Goal: Task Accomplishment & Management: Use online tool/utility

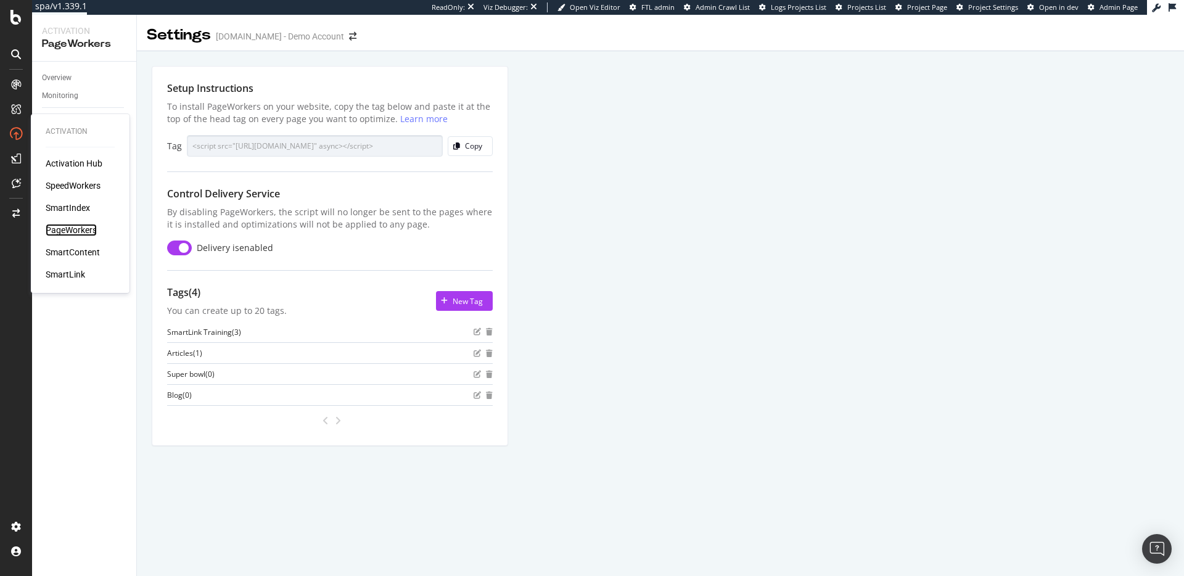
click at [75, 229] on div "PageWorkers" at bounding box center [71, 230] width 51 height 12
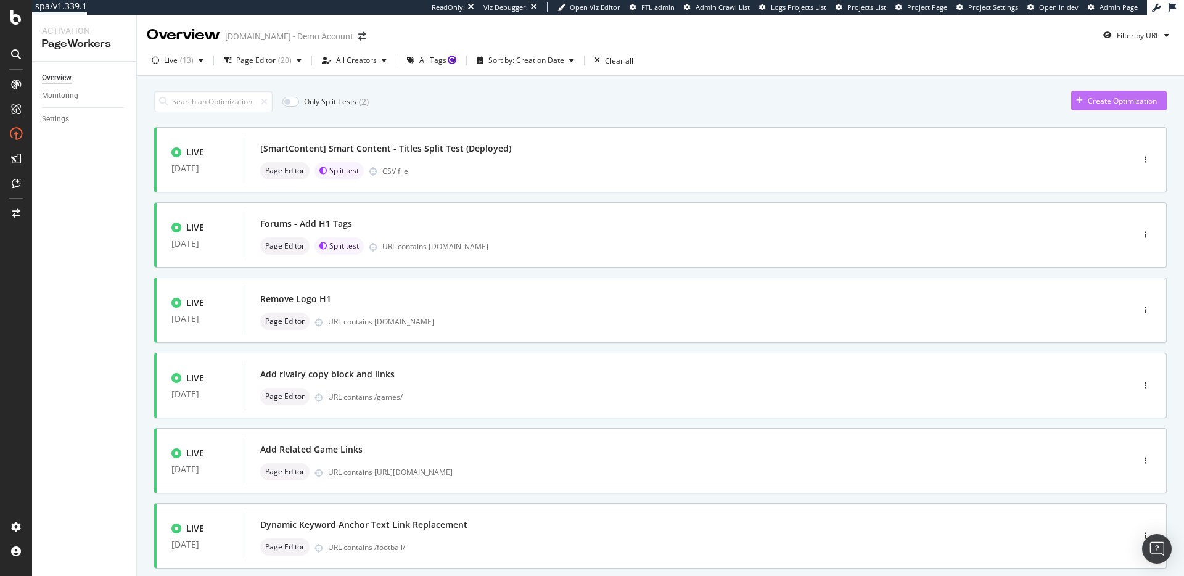
click at [1118, 100] on div "Create Optimization" at bounding box center [1121, 101] width 69 height 10
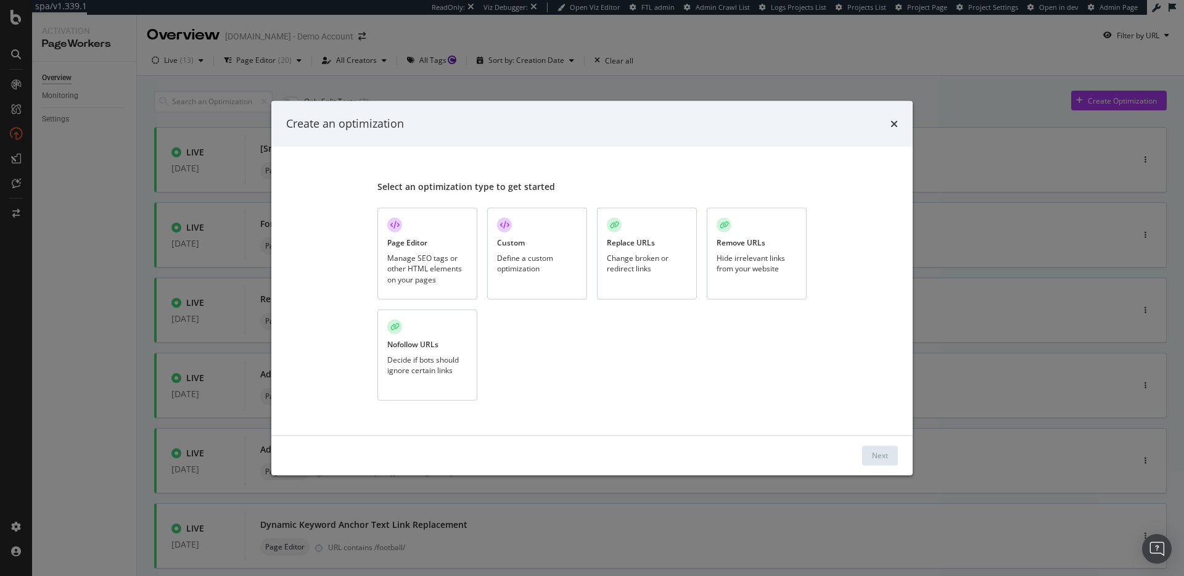
click at [415, 277] on div "Manage SEO tags or other HTML elements on your pages" at bounding box center [427, 268] width 80 height 31
click at [875, 450] on div "Next" at bounding box center [880, 455] width 16 height 10
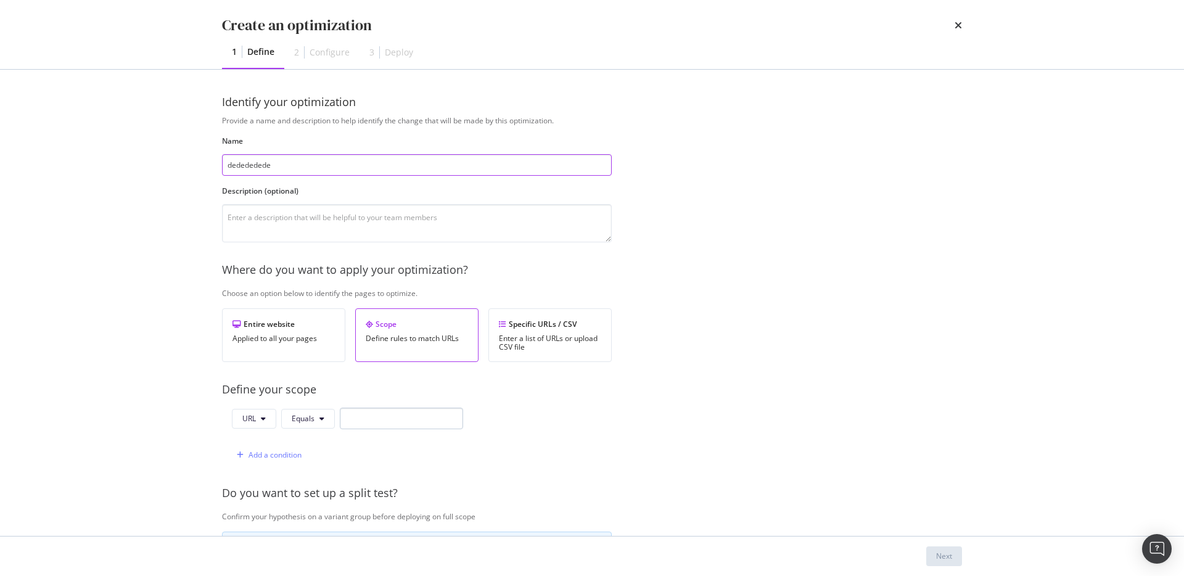
type input "dedededede"
click at [401, 412] on input "modal" at bounding box center [401, 418] width 123 height 22
type input "de"
click at [959, 561] on button "Next" at bounding box center [944, 556] width 36 height 20
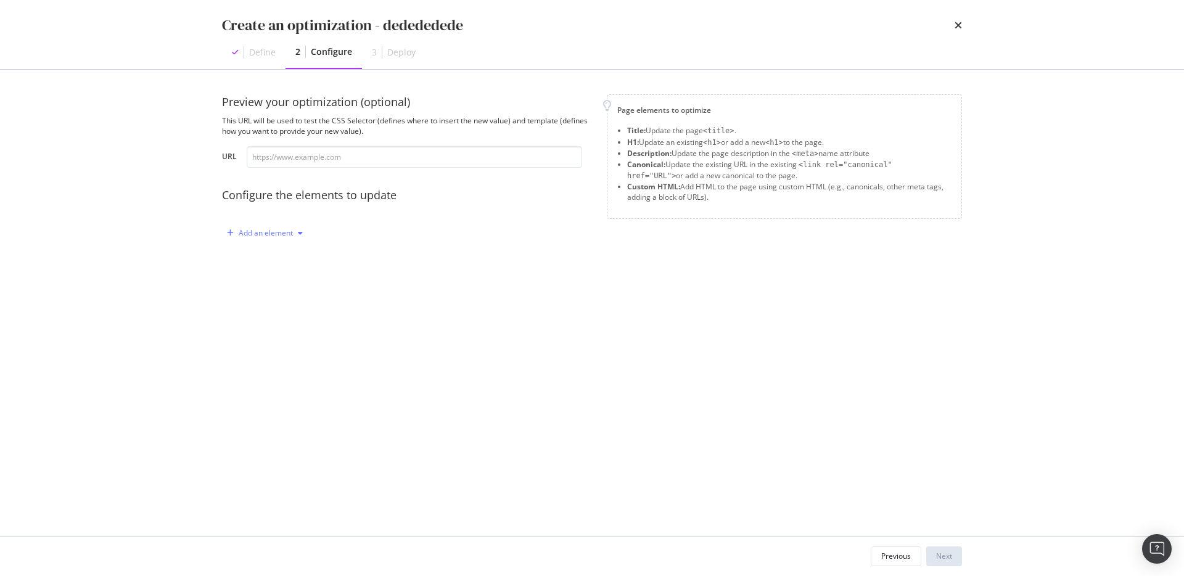
click at [248, 240] on div "Add an element" at bounding box center [265, 233] width 86 height 18
click at [256, 255] on div "Title" at bounding box center [262, 256] width 15 height 10
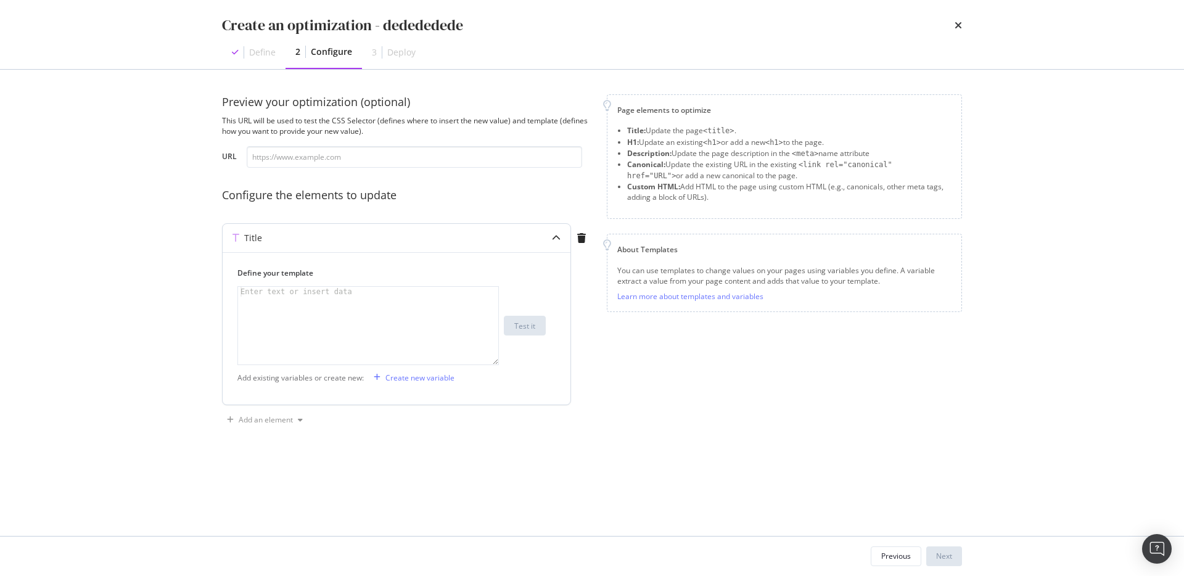
click at [301, 327] on div "modal" at bounding box center [368, 335] width 260 height 97
type textarea "de"
click at [271, 420] on div "Add an element" at bounding box center [266, 419] width 54 height 7
click at [290, 502] on div "Custom HTML" at bounding box center [279, 504] width 49 height 10
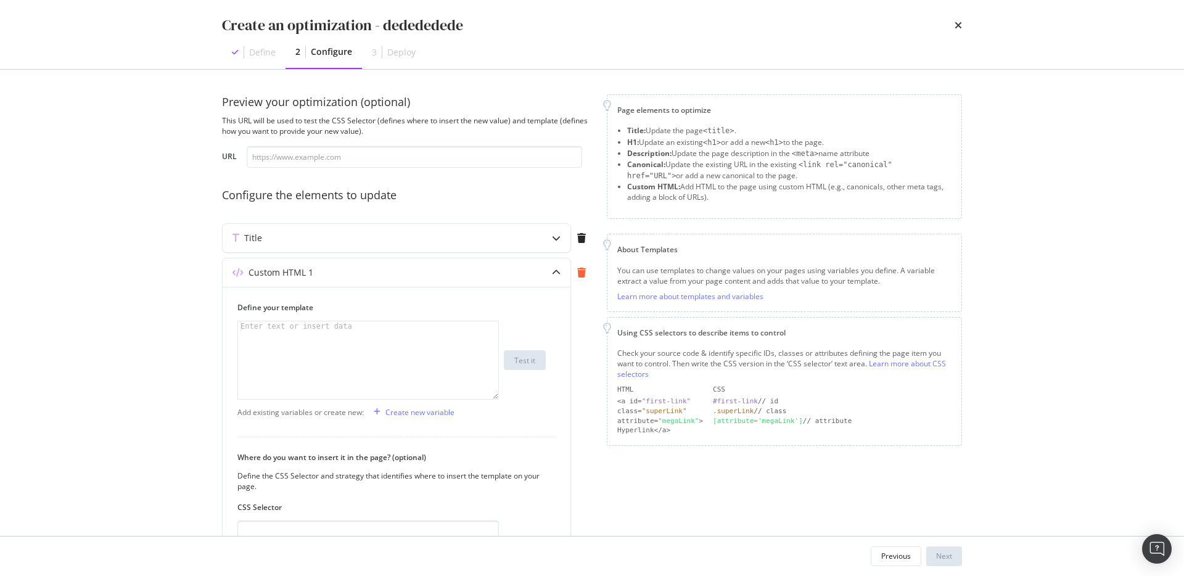
click at [578, 274] on icon "modal" at bounding box center [581, 273] width 9 height 10
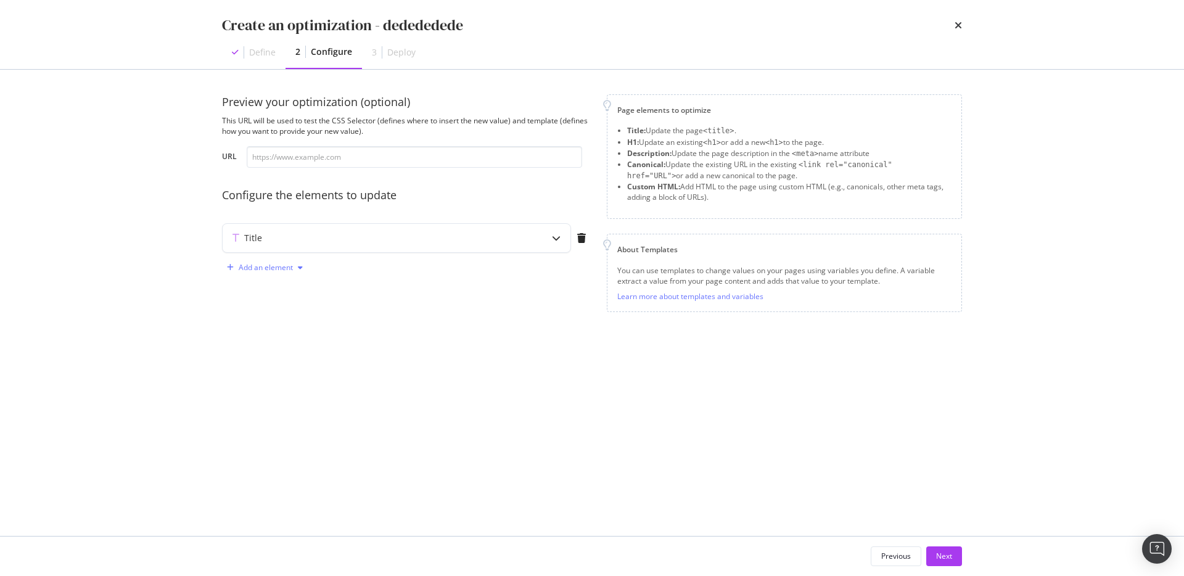
click at [272, 269] on div "Add an element" at bounding box center [266, 267] width 54 height 7
click at [282, 334] on div "Canonical" at bounding box center [272, 331] width 34 height 10
click at [362, 358] on div "modal" at bounding box center [368, 369] width 260 height 97
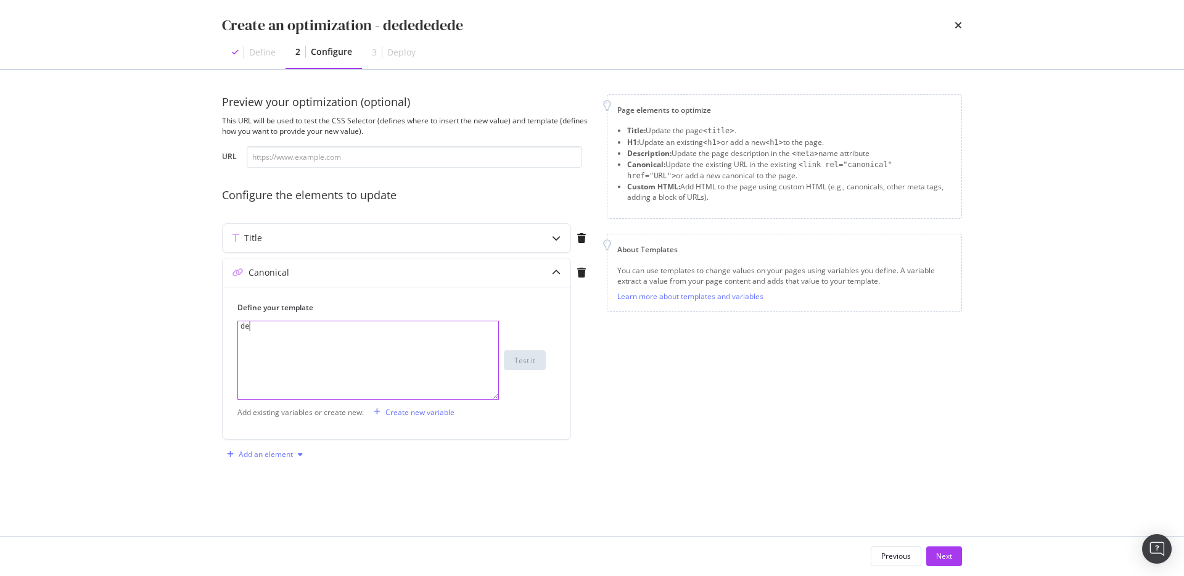
type textarea "de"
click at [280, 451] on div "Add an element" at bounding box center [266, 454] width 54 height 7
click at [274, 494] on div "Description" at bounding box center [274, 498] width 39 height 10
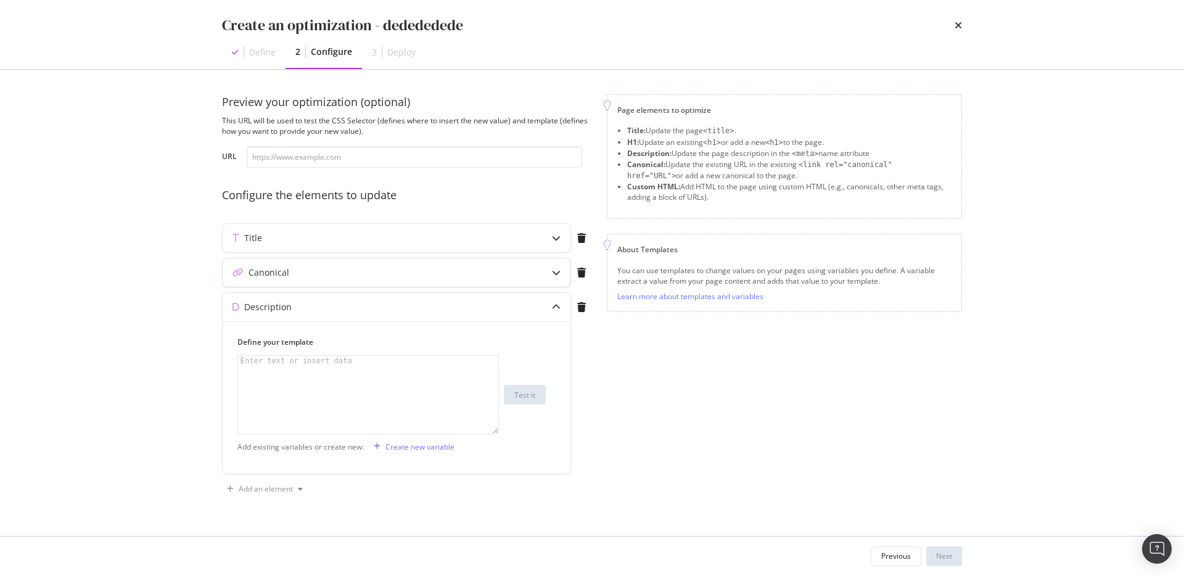
click at [328, 277] on div "Canonical" at bounding box center [372, 272] width 299 height 12
click at [583, 306] on icon "modal" at bounding box center [581, 307] width 9 height 10
click at [555, 270] on icon "modal" at bounding box center [556, 272] width 9 height 9
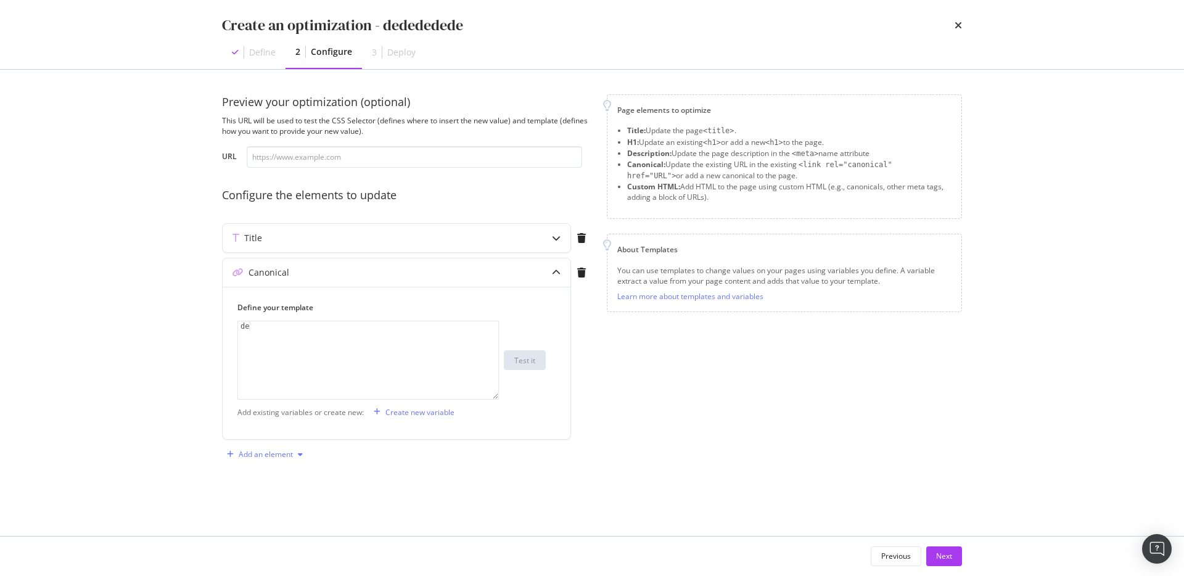
click at [253, 458] on div "Add an element" at bounding box center [266, 454] width 54 height 7
click at [276, 497] on div "Description" at bounding box center [274, 498] width 39 height 10
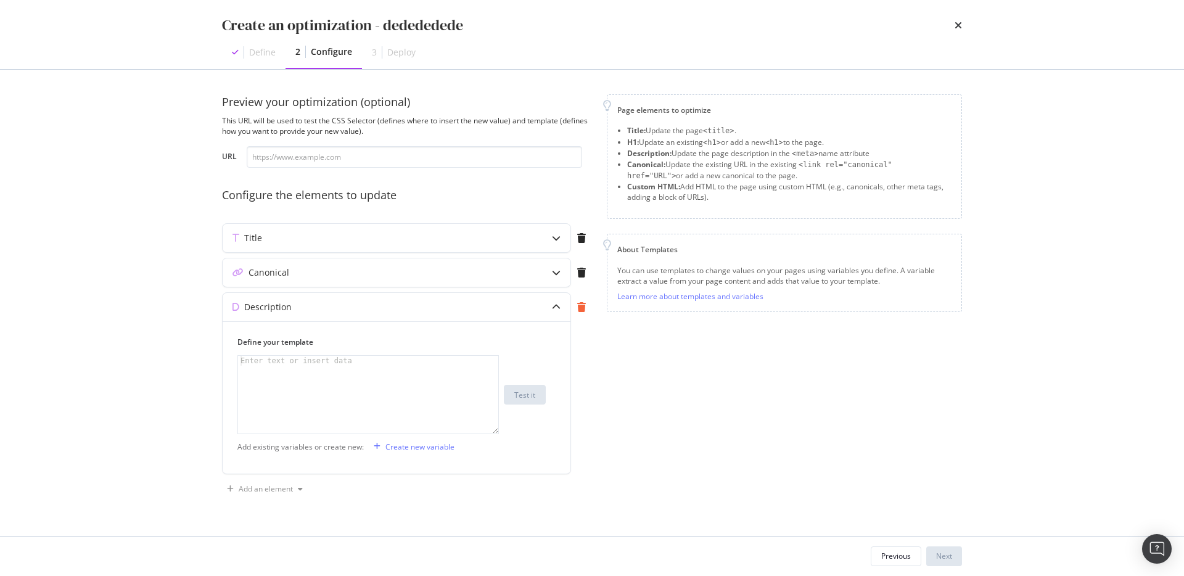
click at [579, 302] on icon "modal" at bounding box center [581, 307] width 9 height 10
click at [251, 303] on div "Add an element" at bounding box center [266, 301] width 54 height 7
click at [282, 366] on div "Custom HTML" at bounding box center [279, 366] width 49 height 10
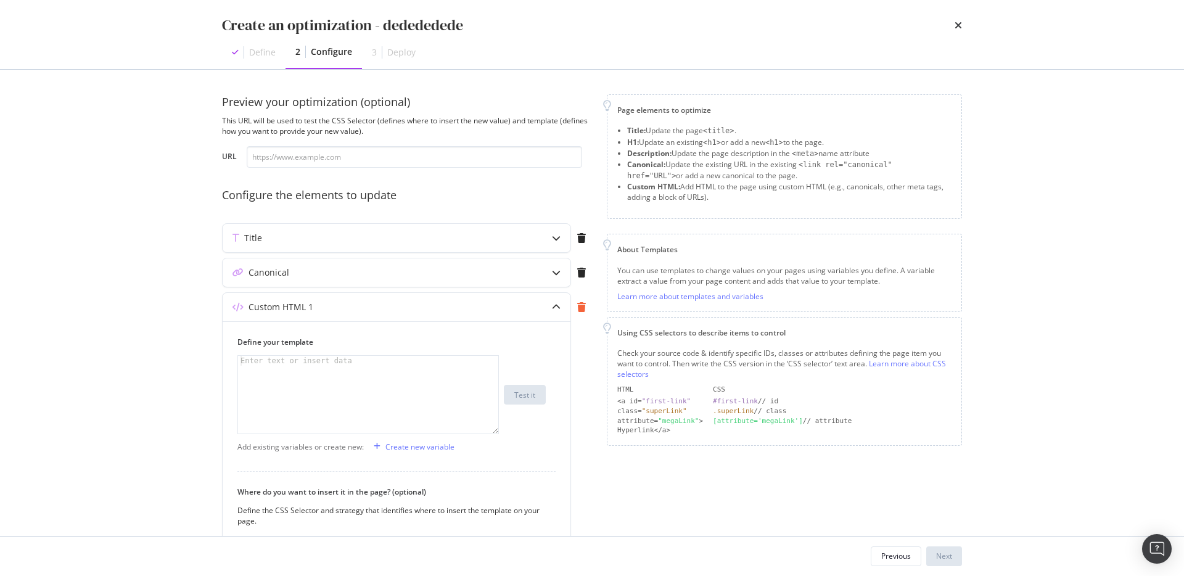
click at [581, 311] on icon "modal" at bounding box center [581, 307] width 9 height 10
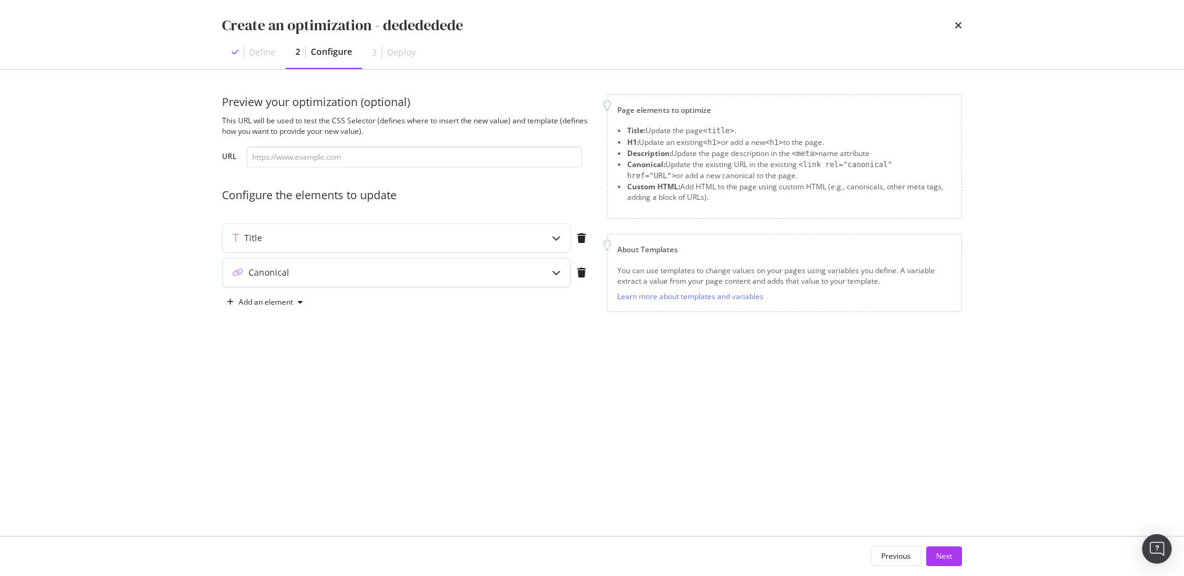
click at [346, 268] on div "Canonical" at bounding box center [372, 272] width 299 height 12
click at [359, 274] on div "Canonical" at bounding box center [372, 272] width 299 height 12
click at [485, 240] on div "Title" at bounding box center [372, 238] width 299 height 12
click at [485, 239] on div "Title" at bounding box center [372, 238] width 299 height 12
click at [952, 22] on div "Create an optimization - dedededede" at bounding box center [592, 25] width 740 height 21
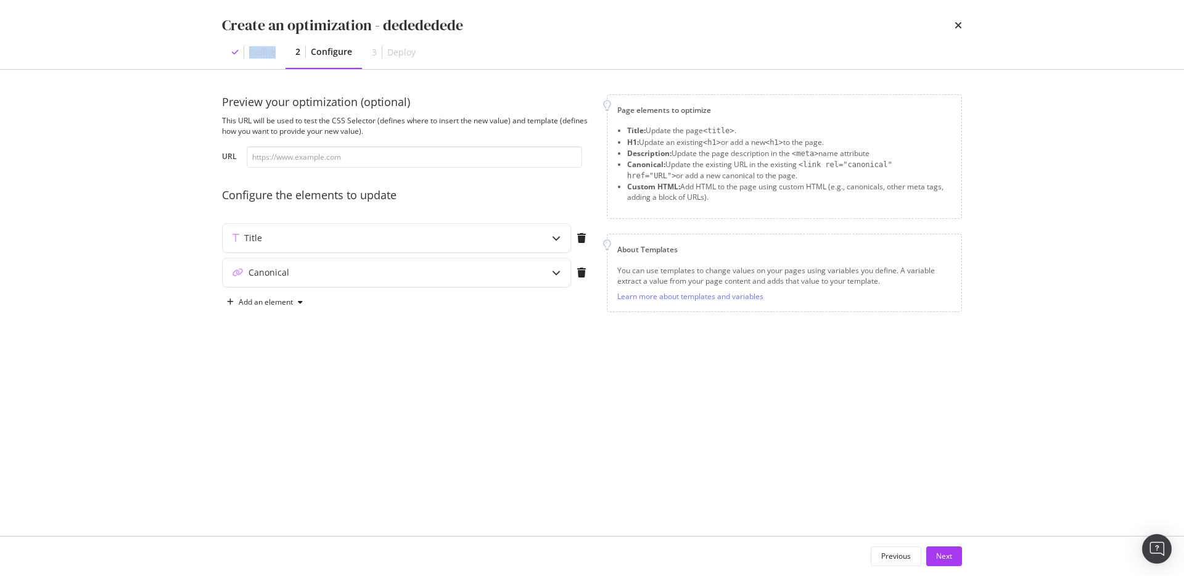
click at [952, 22] on div "Create an optimization - dedededede" at bounding box center [592, 25] width 740 height 21
click at [963, 23] on div "Create an optimization - dedededede Define 2 Configure 3 Deploy" at bounding box center [591, 34] width 789 height 69
click at [957, 25] on icon "times" at bounding box center [957, 25] width 7 height 10
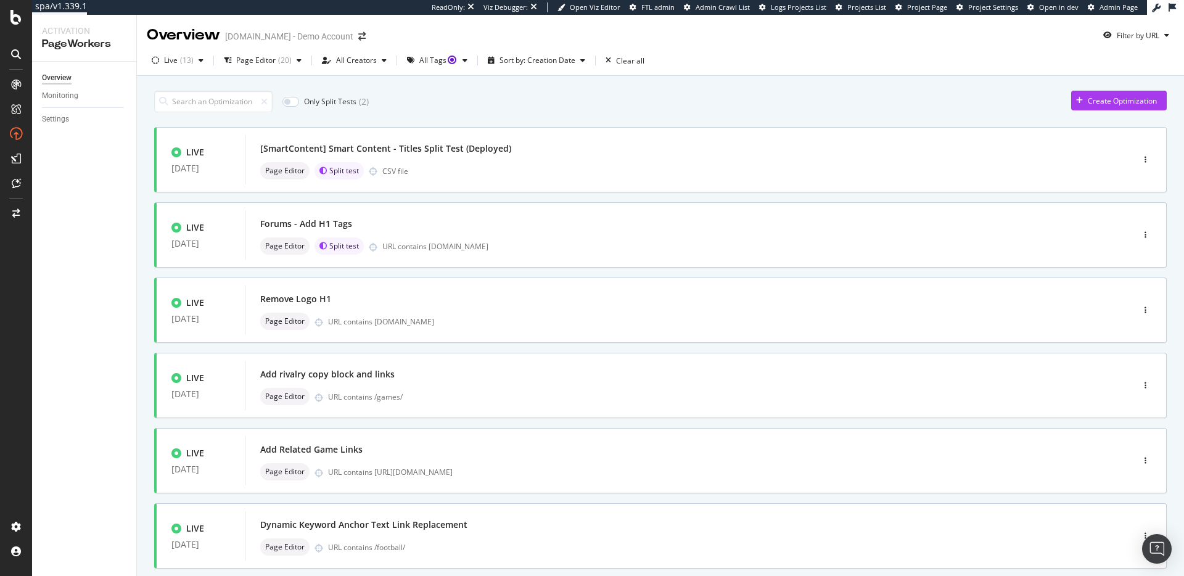
click at [1108, 113] on div "Only Split Tests ( 2 ) Create Optimization LIVE 30 Jan. 2025 [SmartContent] Sma…" at bounding box center [660, 382] width 1012 height 596
click at [1098, 105] on div "Create Optimization" at bounding box center [1121, 101] width 69 height 10
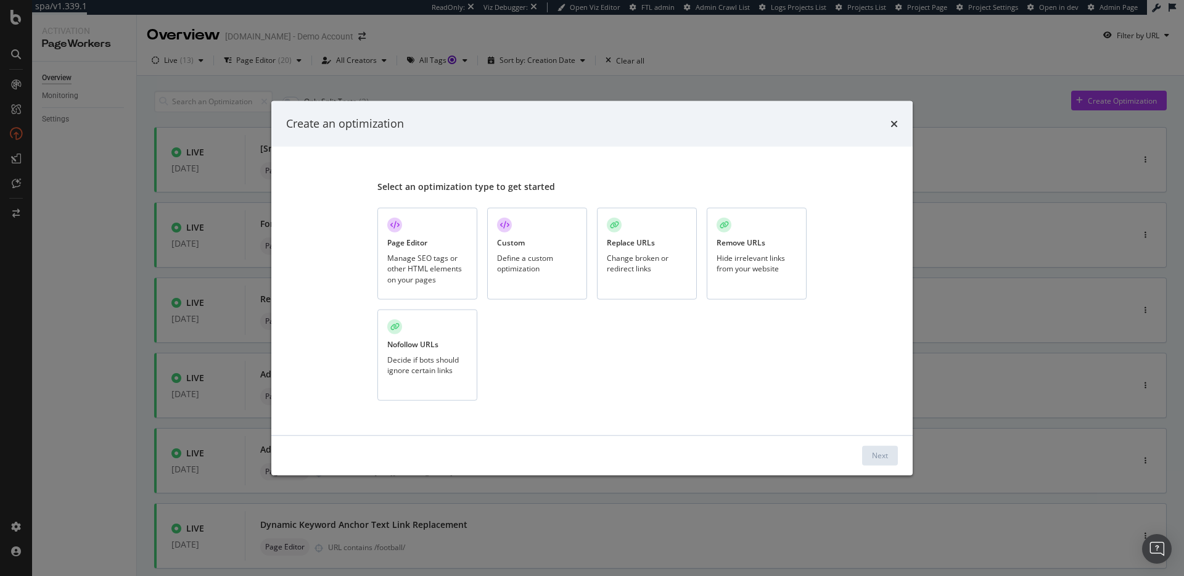
click at [523, 245] on div "Custom" at bounding box center [511, 242] width 28 height 10
click at [879, 459] on div "Next" at bounding box center [880, 455] width 16 height 10
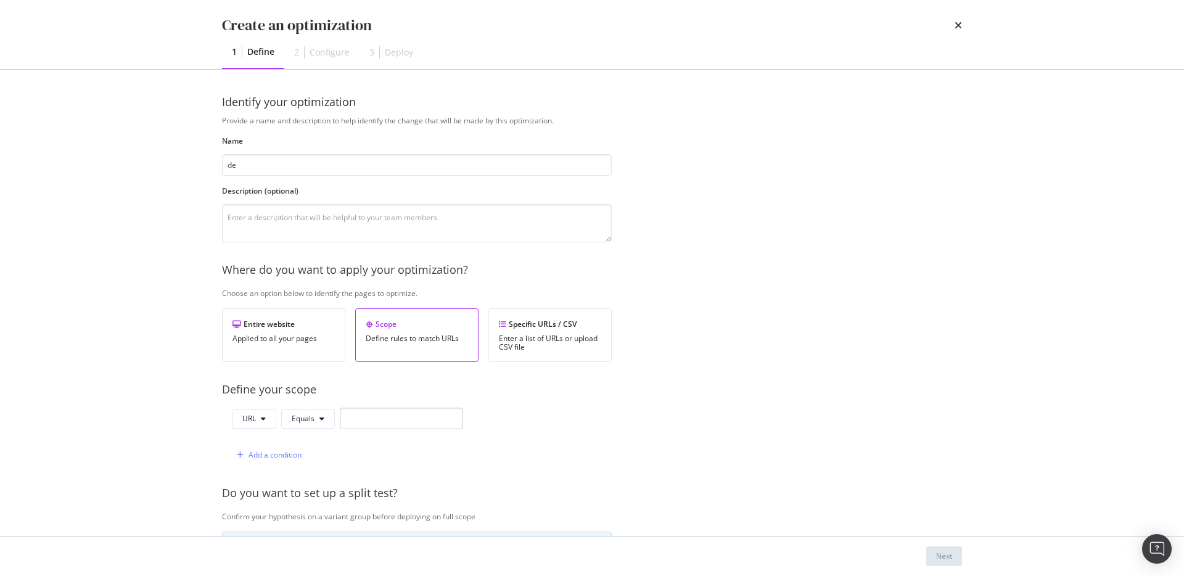
type input "de"
click at [398, 417] on input "modal" at bounding box center [401, 418] width 123 height 22
type input "de"
click at [947, 547] on div "Next" at bounding box center [944, 556] width 16 height 18
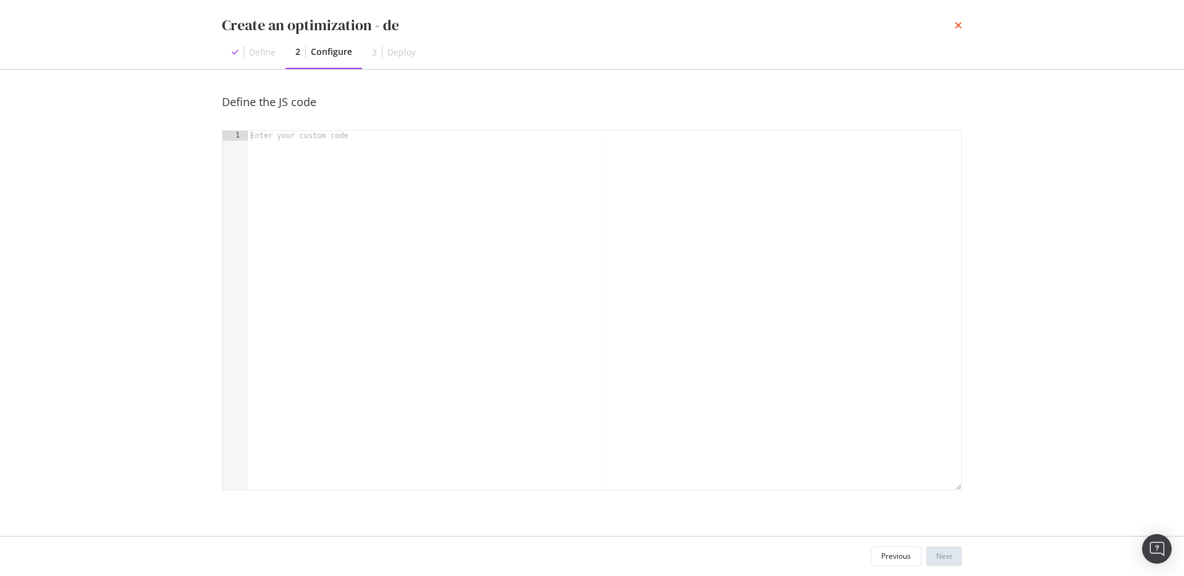
click at [956, 28] on icon "times" at bounding box center [957, 25] width 7 height 10
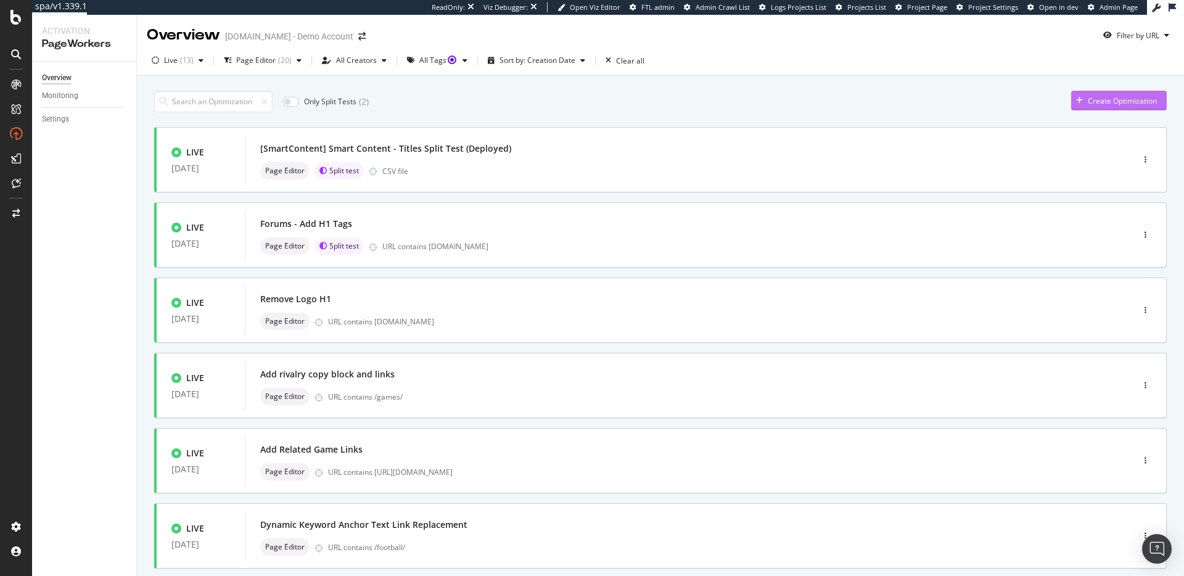
click at [1108, 94] on div "Create Optimization" at bounding box center [1114, 100] width 86 height 18
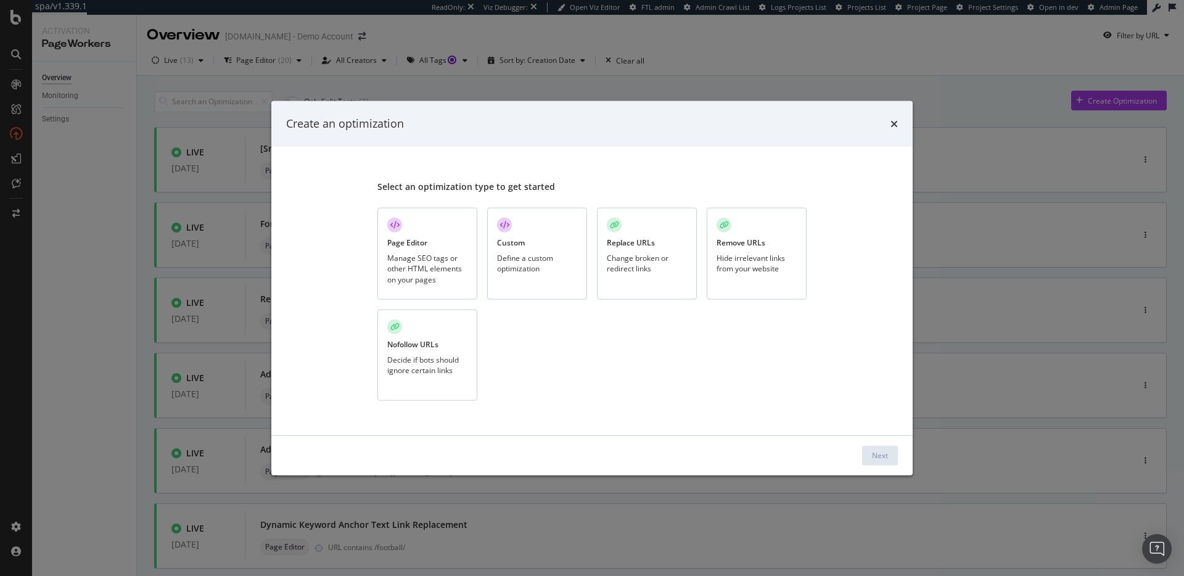
click at [642, 253] on div "Change broken or redirect links" at bounding box center [647, 263] width 80 height 21
click at [883, 460] on div "Next" at bounding box center [880, 455] width 16 height 10
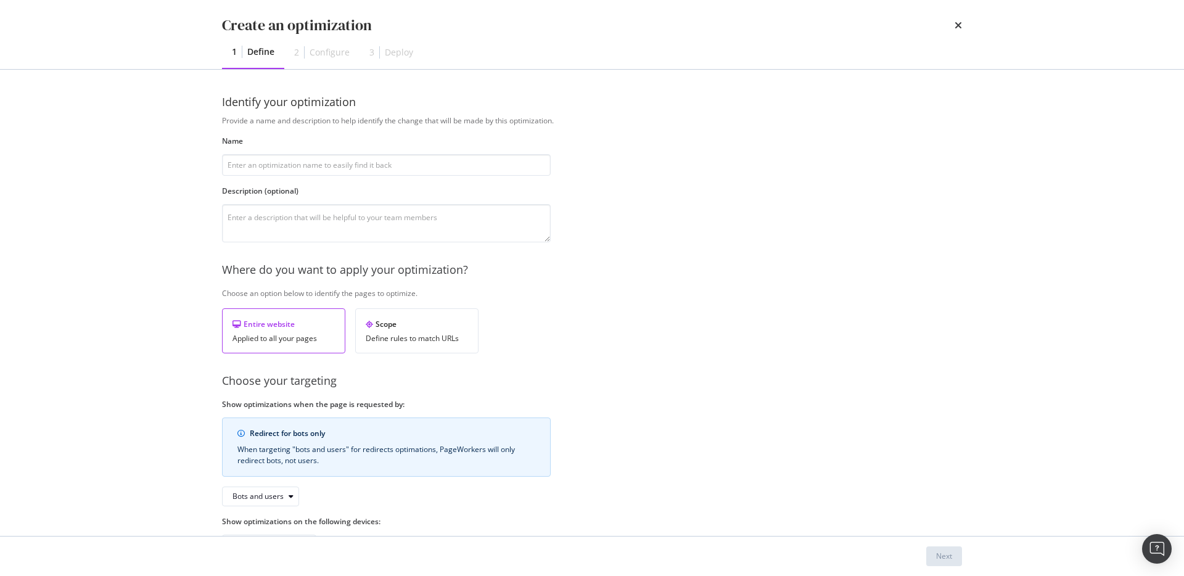
click at [434, 178] on div "Provide a name and description to help identify the change that will be made by…" at bounding box center [592, 334] width 740 height 439
click at [429, 171] on input "modal" at bounding box center [386, 165] width 329 height 22
type input "de"
click at [946, 547] on div "Next" at bounding box center [944, 556] width 16 height 18
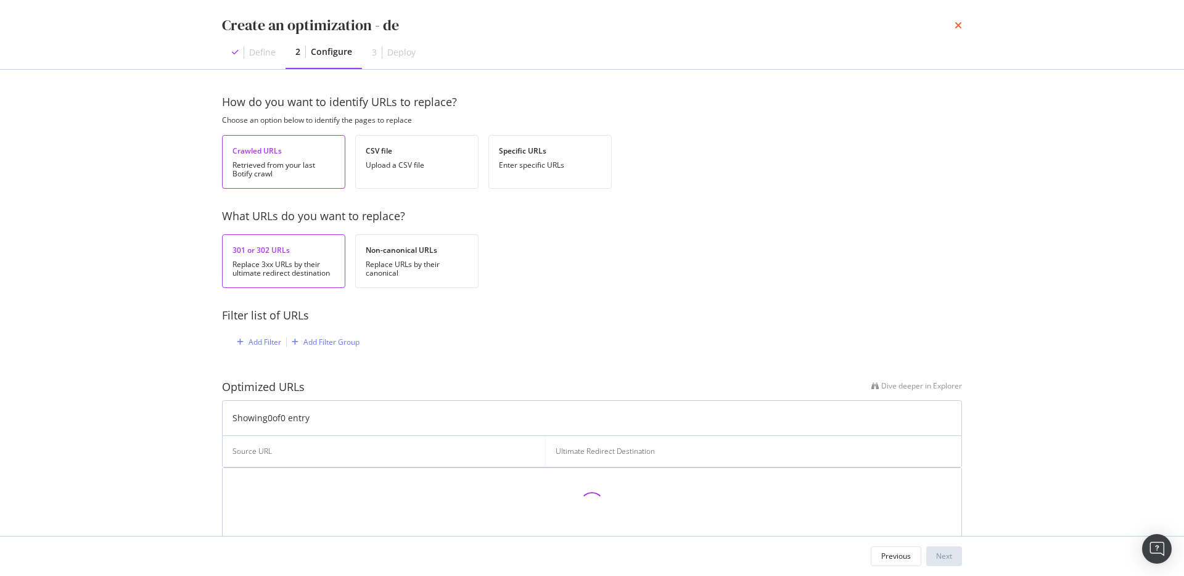
click at [961, 26] on icon "times" at bounding box center [957, 25] width 7 height 10
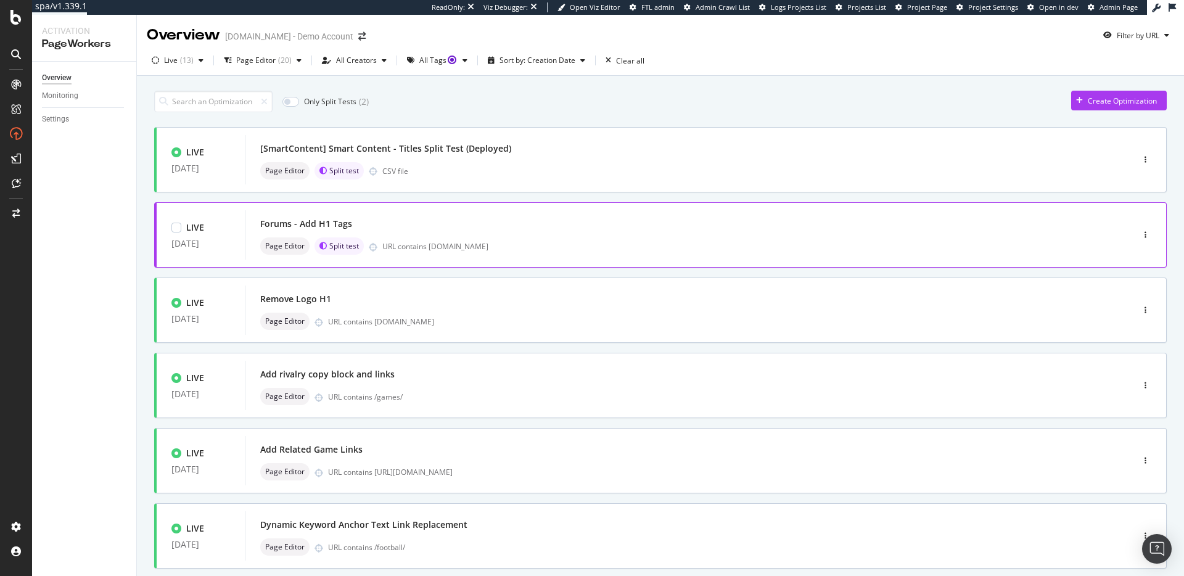
click at [557, 259] on div "Forums - Add H1 Tags Page Editor Split test URL contains forum.uhnd.com" at bounding box center [670, 234] width 850 height 49
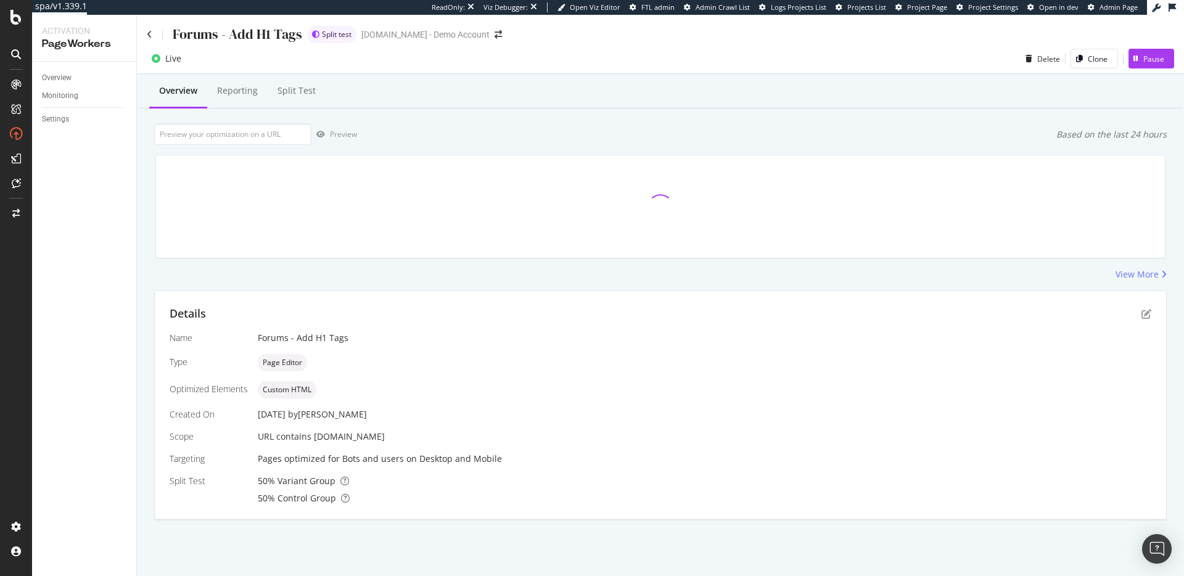
click at [157, 38] on div "Forums - Add H1 Tags" at bounding box center [224, 34] width 155 height 19
click at [147, 34] on icon at bounding box center [150, 34] width 6 height 9
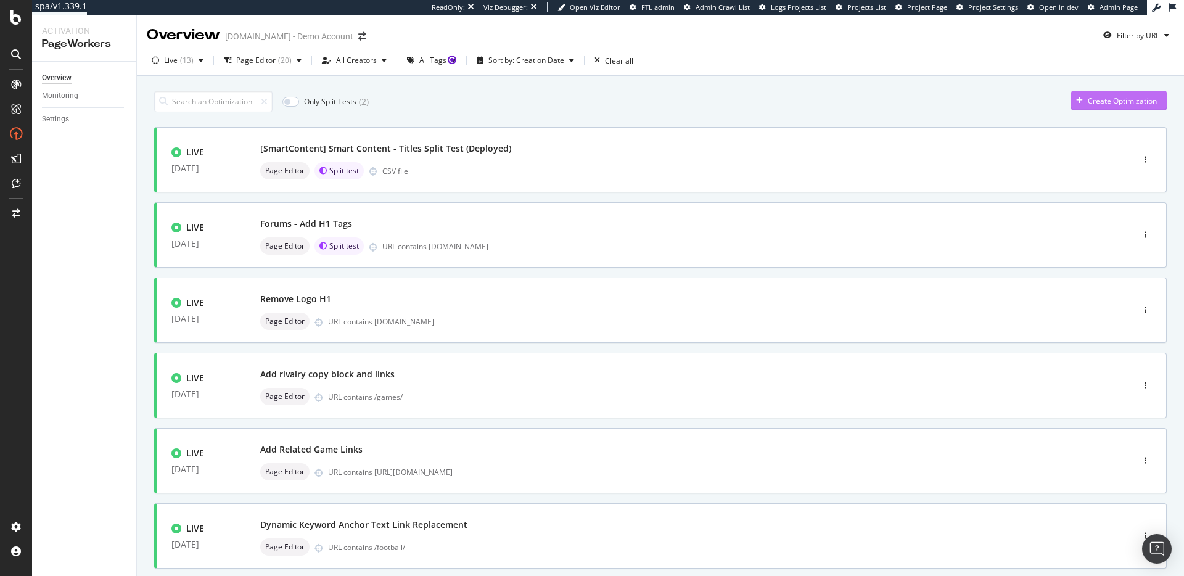
click at [1121, 100] on div "Create Optimization" at bounding box center [1121, 101] width 69 height 10
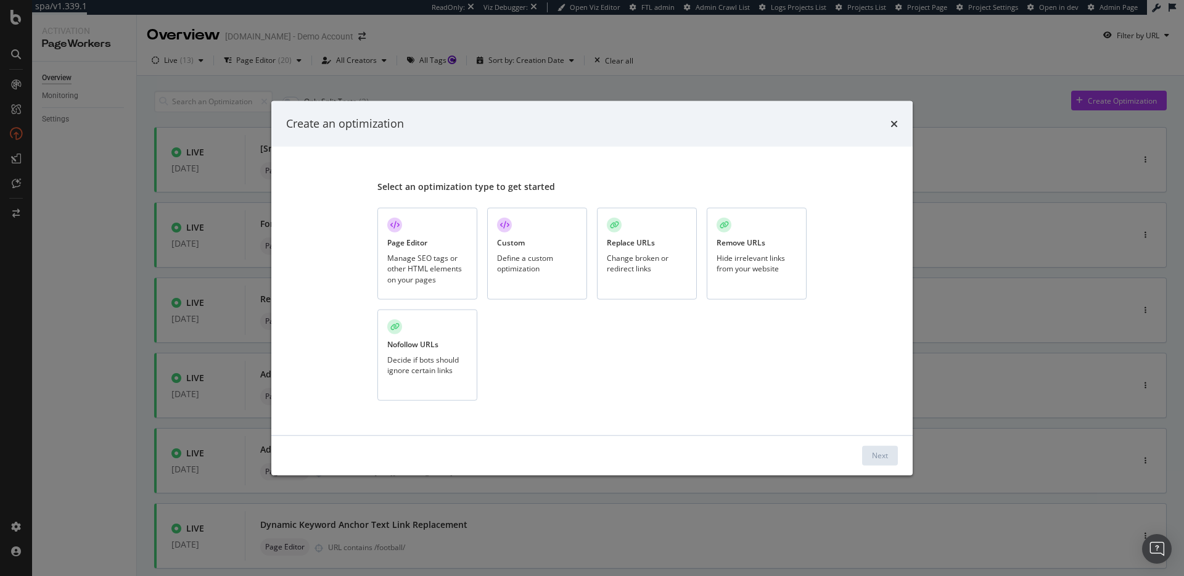
click at [435, 261] on div "Manage SEO tags or other HTML elements on your pages" at bounding box center [427, 268] width 80 height 31
click at [874, 443] on div "Next" at bounding box center [591, 454] width 641 height 39
click at [873, 451] on div "Next" at bounding box center [880, 455] width 16 height 10
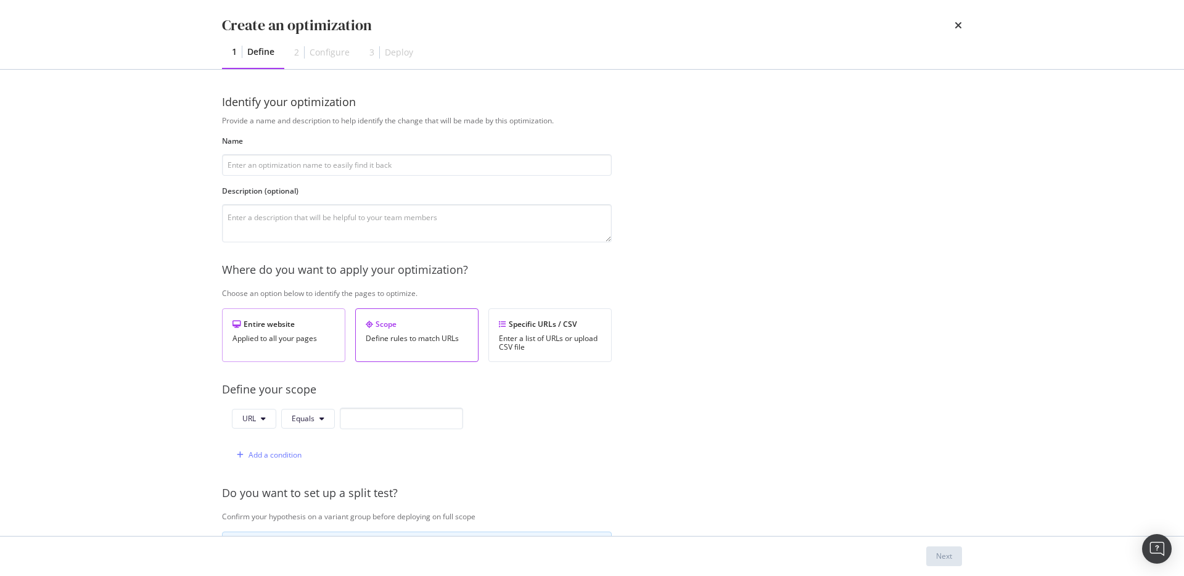
click at [299, 331] on div "Entire website Applied to all your pages" at bounding box center [283, 335] width 123 height 54
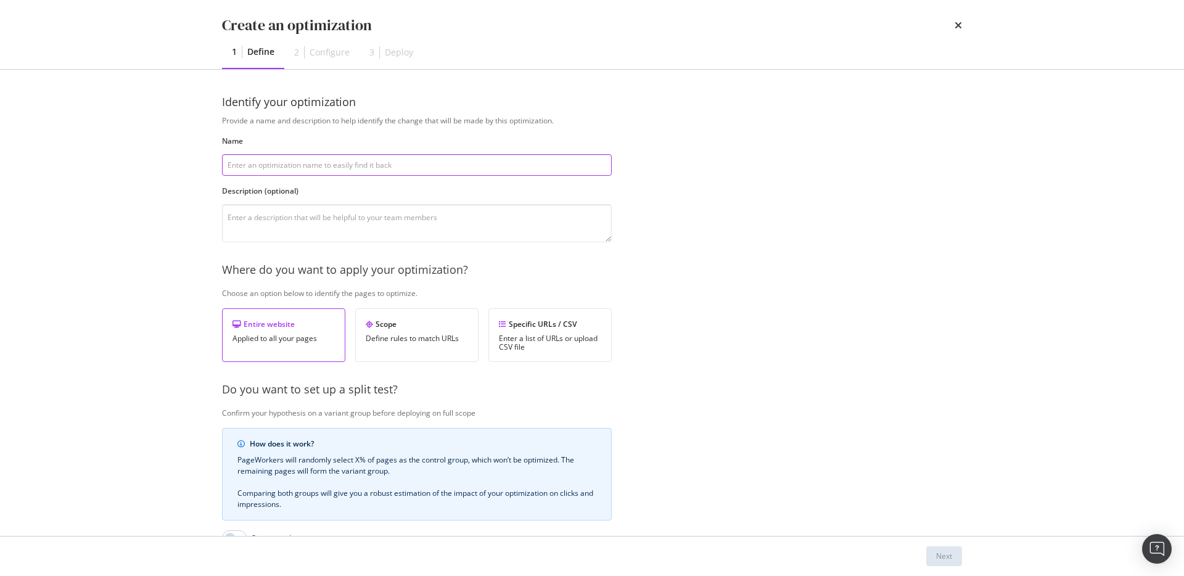
click at [386, 163] on input "modal" at bounding box center [417, 165] width 390 height 22
type input "d"
click at [947, 554] on div "Next" at bounding box center [944, 556] width 16 height 10
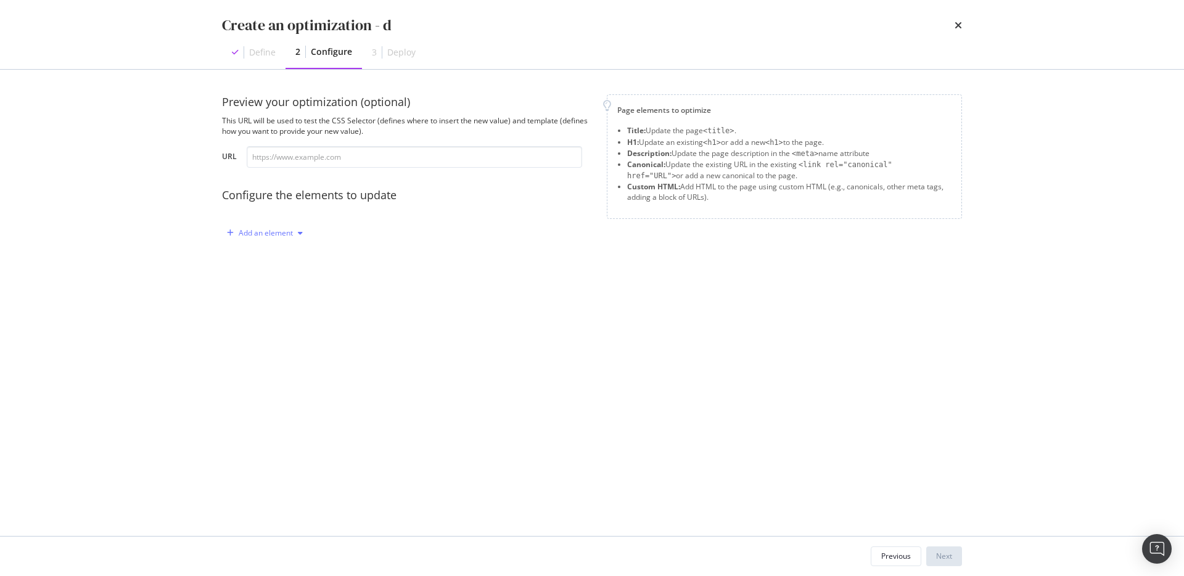
click at [268, 233] on div "Add an element" at bounding box center [266, 232] width 54 height 7
click at [272, 260] on div "Title" at bounding box center [271, 255] width 83 height 15
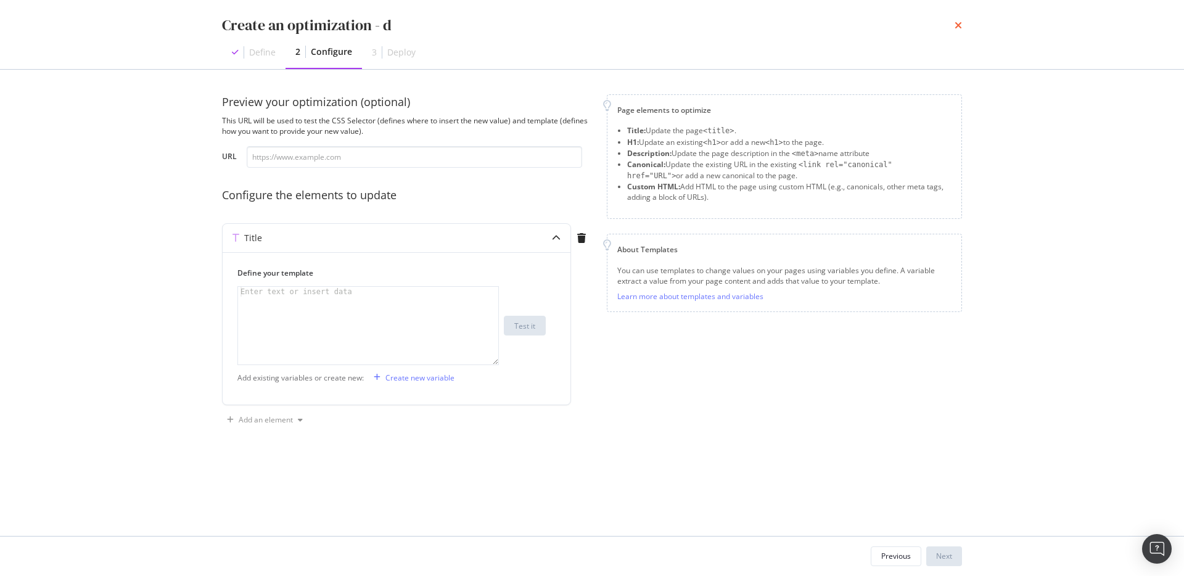
click at [960, 24] on icon "times" at bounding box center [957, 25] width 7 height 10
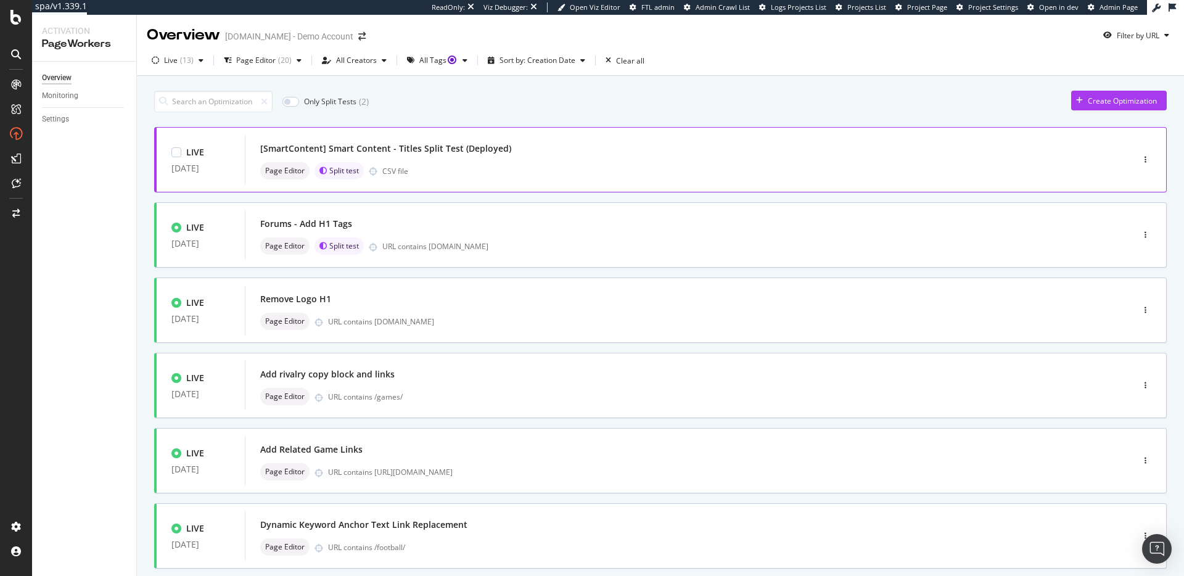
click at [409, 182] on div "[SmartContent] Smart Content - Titles Split Test (Deployed) Page Editor Split t…" at bounding box center [670, 159] width 850 height 49
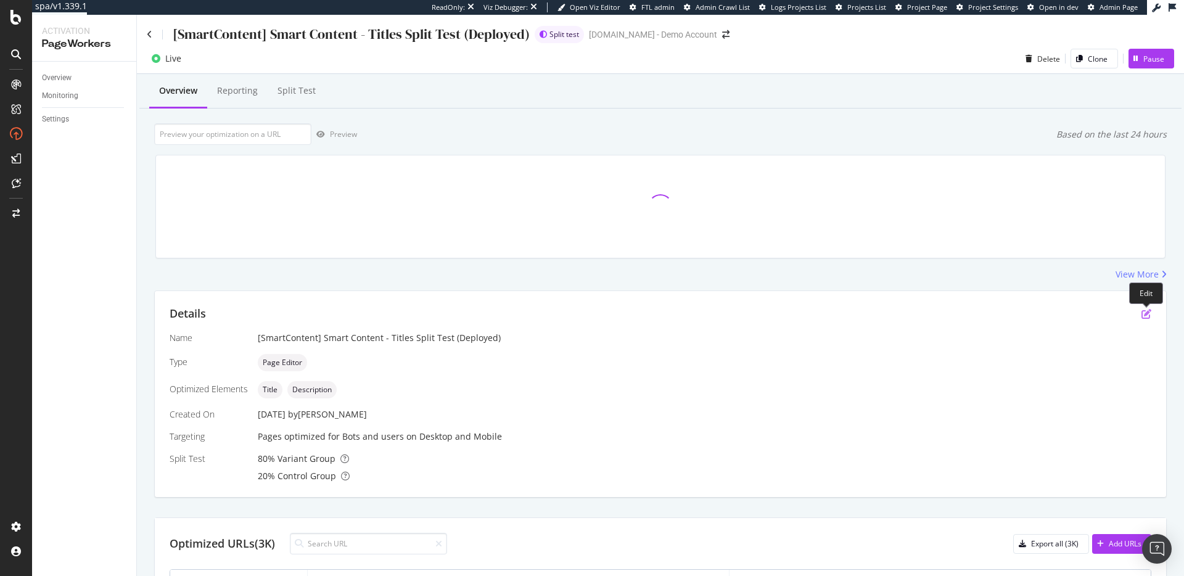
click at [1150, 313] on icon "pen-to-square" at bounding box center [1146, 314] width 10 height 10
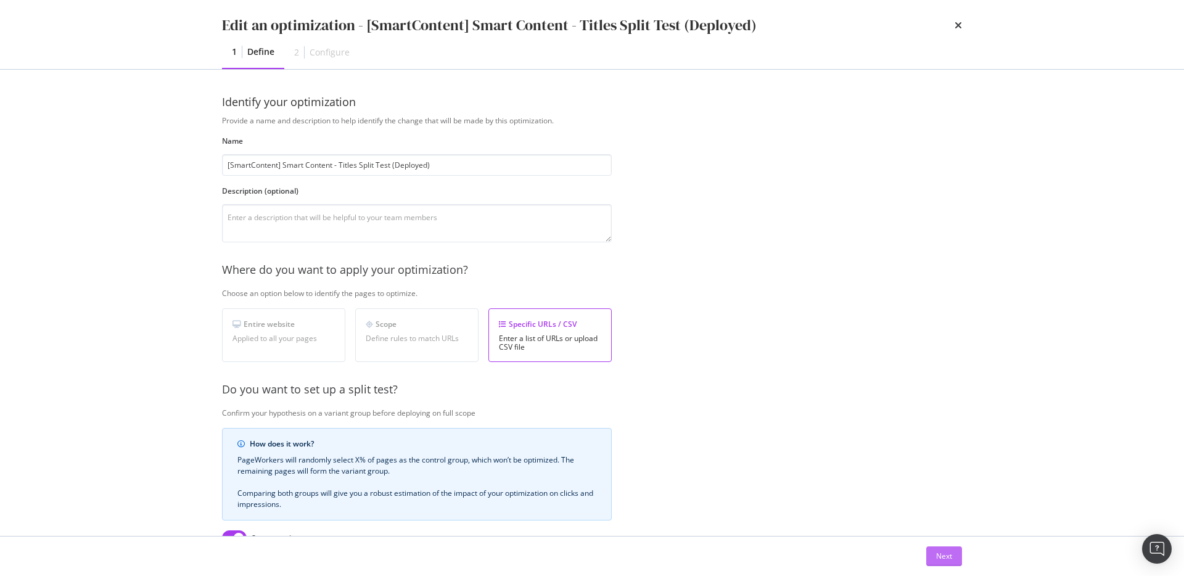
click at [944, 551] on div "Next" at bounding box center [944, 556] width 16 height 10
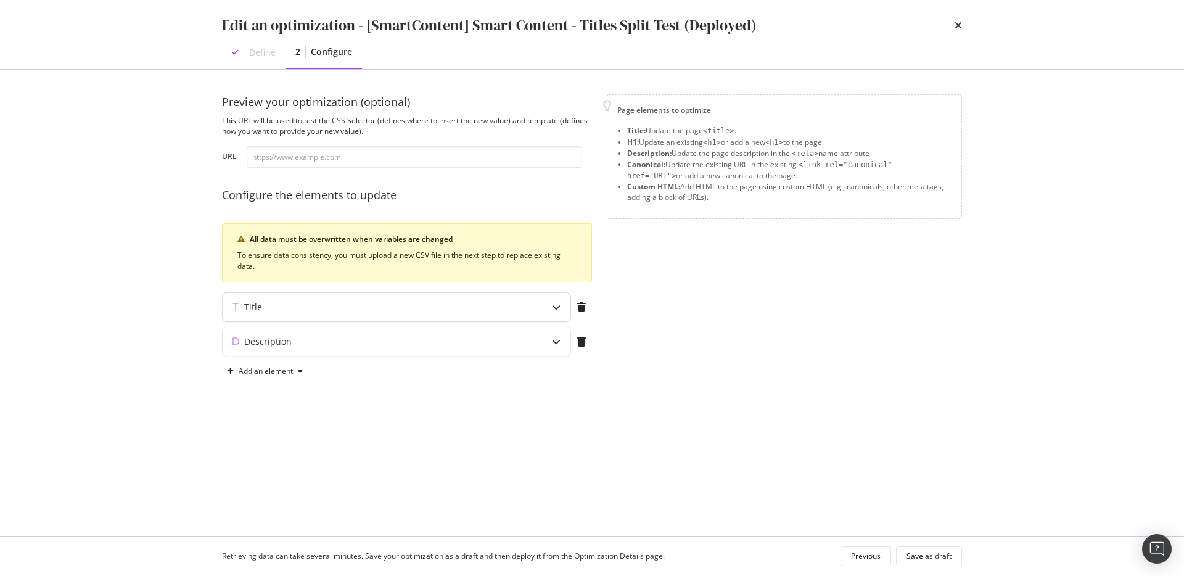
click at [353, 304] on div "Title" at bounding box center [372, 307] width 299 height 12
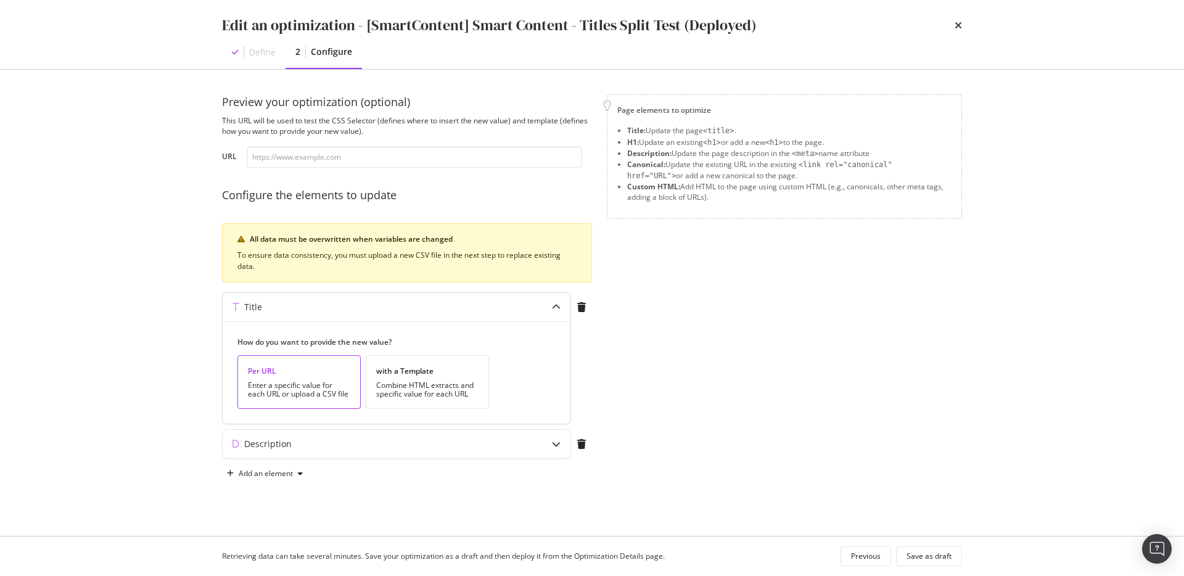
click at [353, 304] on div "Title" at bounding box center [372, 307] width 299 height 12
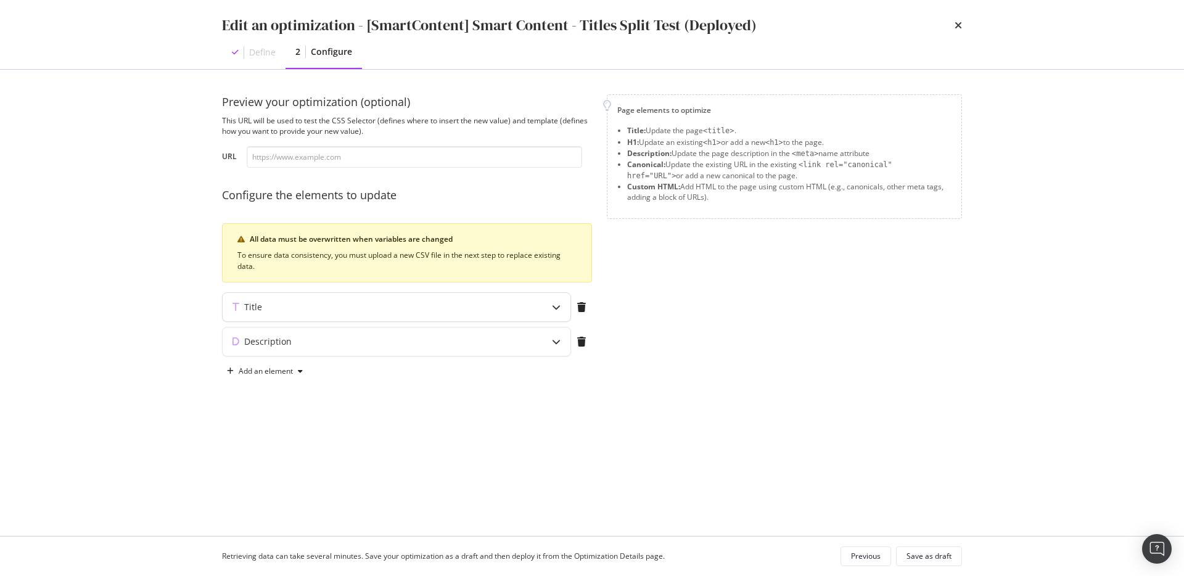
click at [353, 304] on div "Title" at bounding box center [372, 307] width 299 height 12
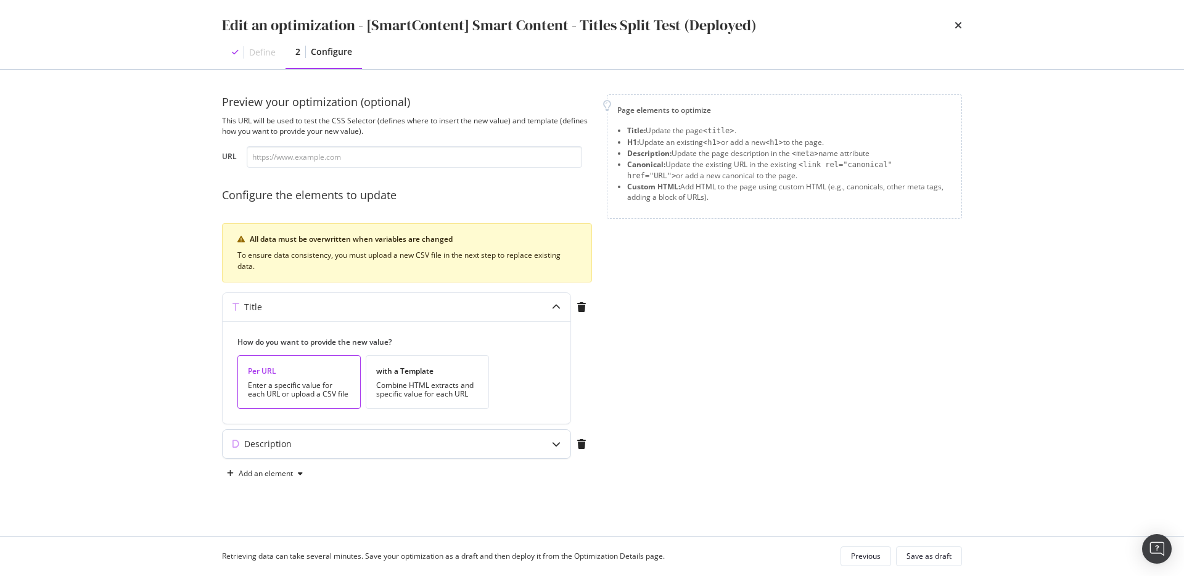
click at [388, 444] on div "Description" at bounding box center [372, 444] width 299 height 12
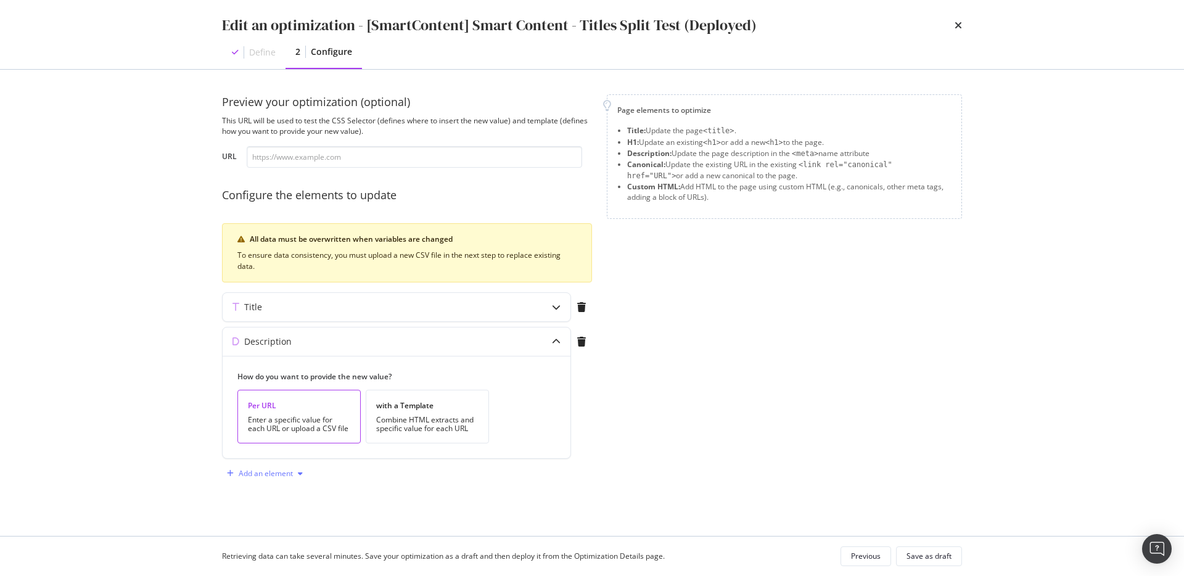
click at [279, 480] on div "Add an element" at bounding box center [265, 473] width 86 height 18
click at [279, 538] on div "Custom HTML" at bounding box center [279, 537] width 49 height 10
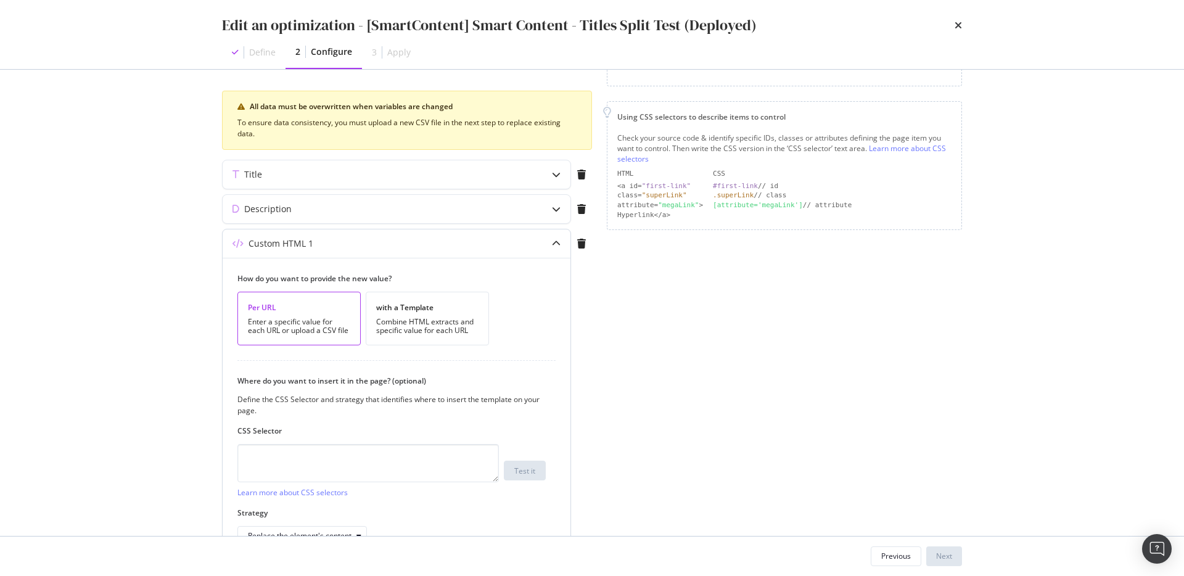
scroll to position [207, 0]
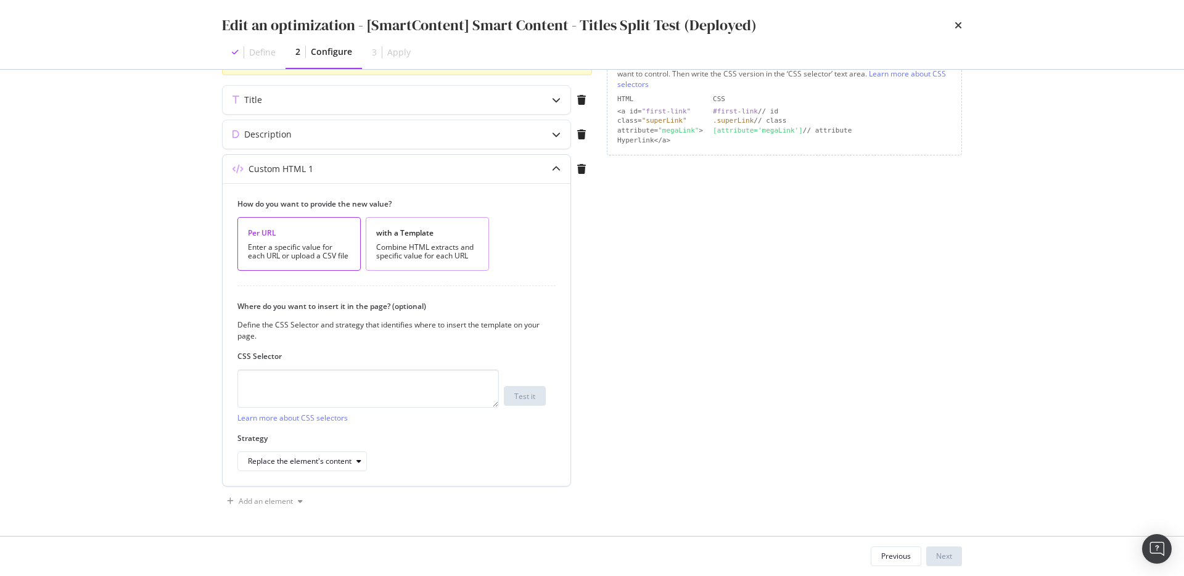
click at [442, 247] on div "Combine HTML extracts and specific value for each URL" at bounding box center [427, 251] width 102 height 17
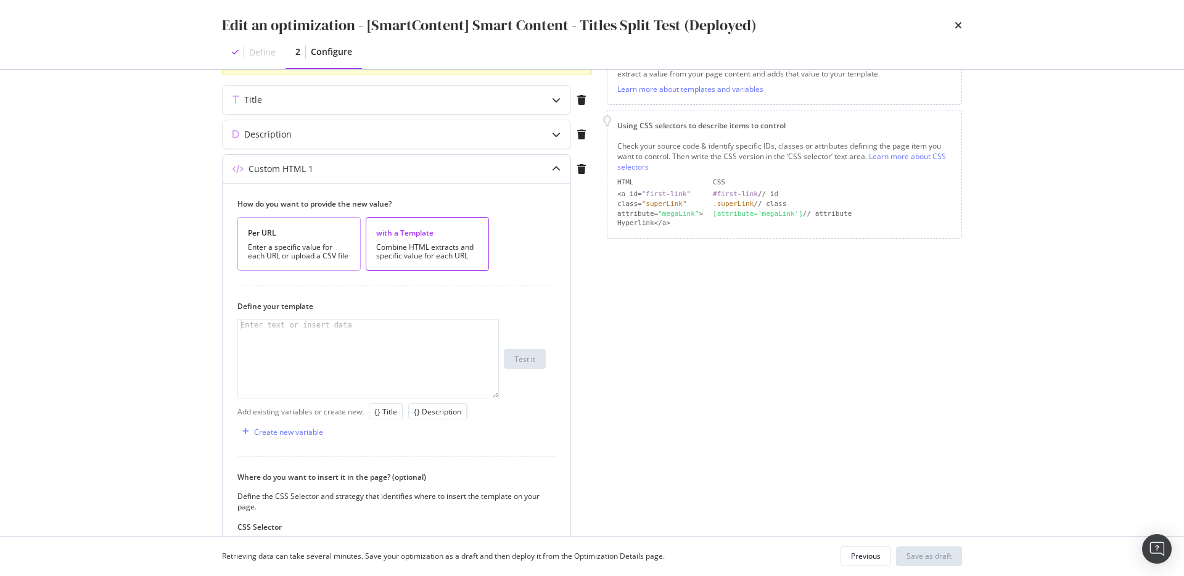
click at [317, 248] on div "Enter a specific value for each URL or upload a CSV file" at bounding box center [299, 251] width 102 height 17
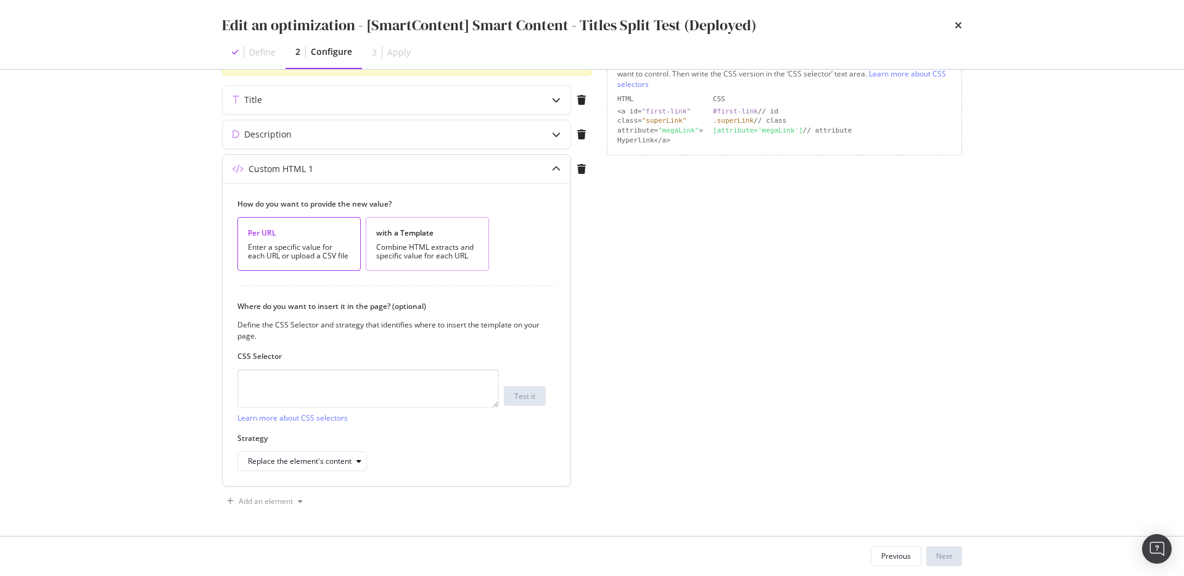
click at [412, 240] on div "with a Template Combine HTML extracts and specific value for each URL" at bounding box center [427, 244] width 123 height 54
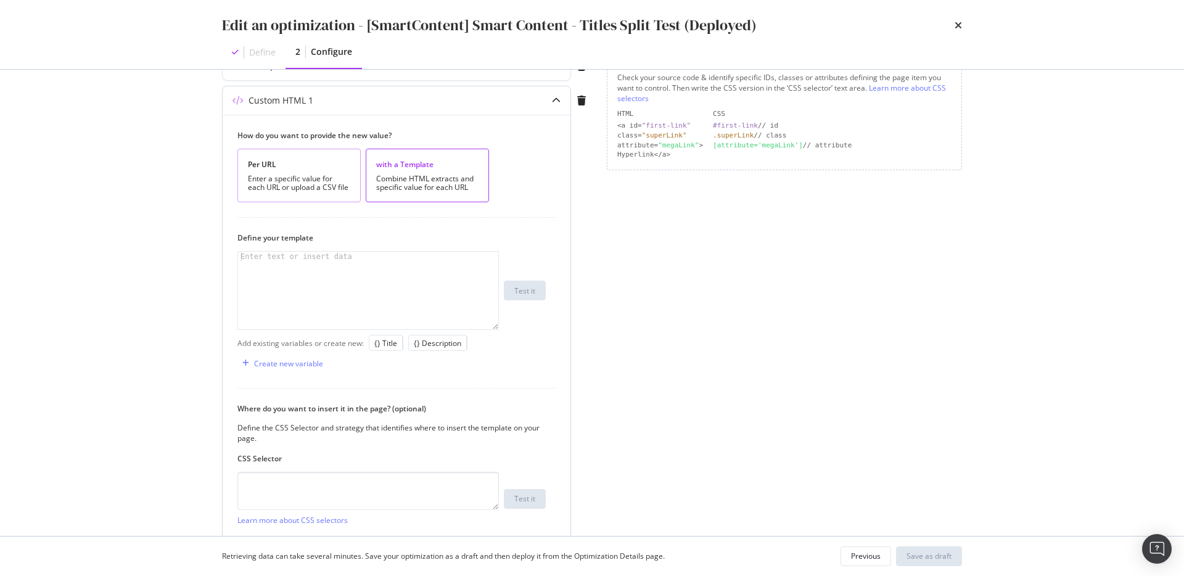
click at [308, 172] on div "Per URL Enter a specific value for each URL or upload a CSV file" at bounding box center [298, 176] width 123 height 54
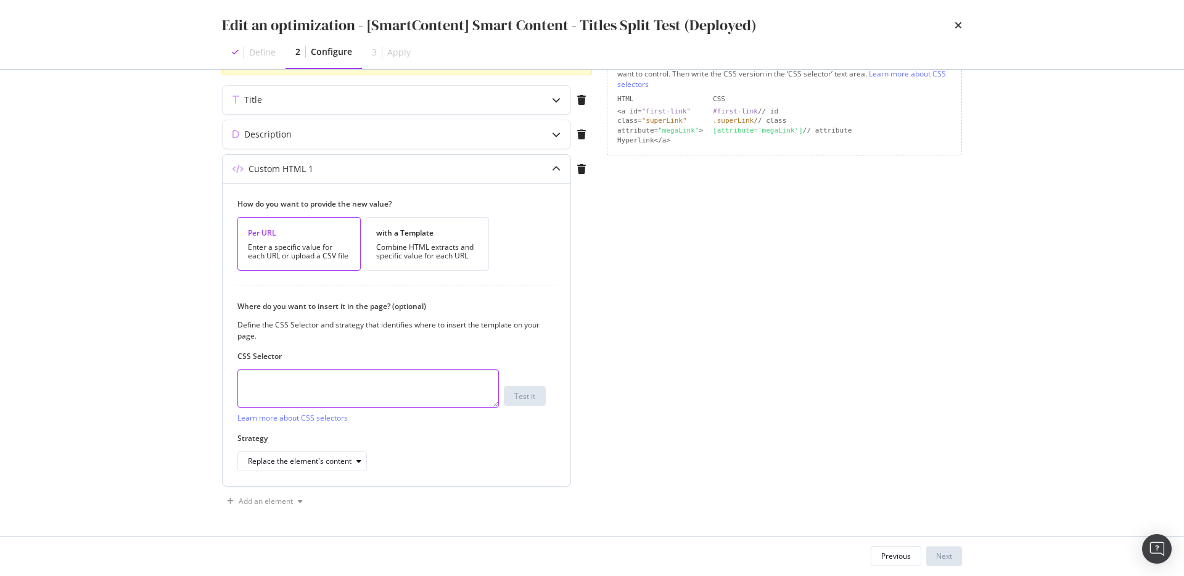
click at [319, 381] on textarea "modal" at bounding box center [367, 388] width 261 height 38
type textarea "szs"
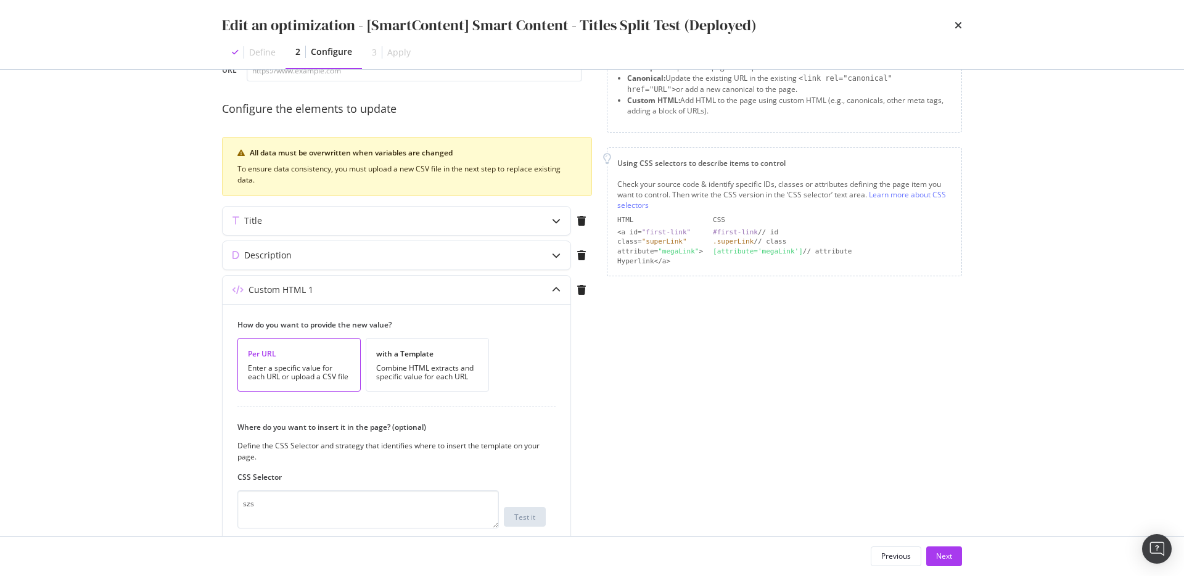
scroll to position [0, 0]
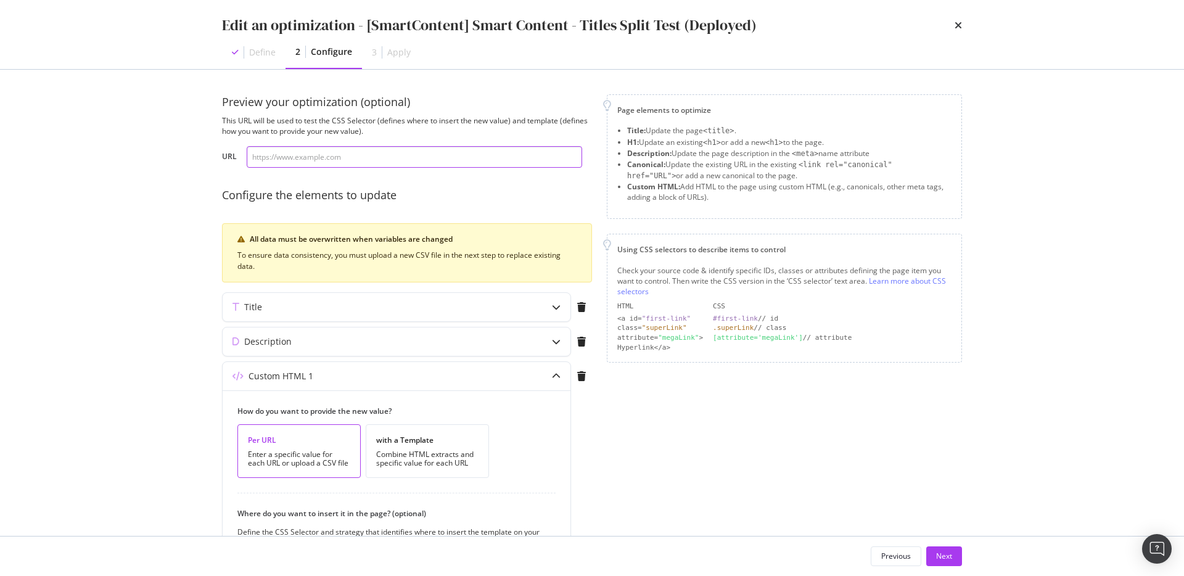
click at [348, 155] on input "modal" at bounding box center [414, 157] width 335 height 22
paste input "https://app.botify.com/uhnd-com/uhnd.com-demo-account/activation/pageworkers/op…"
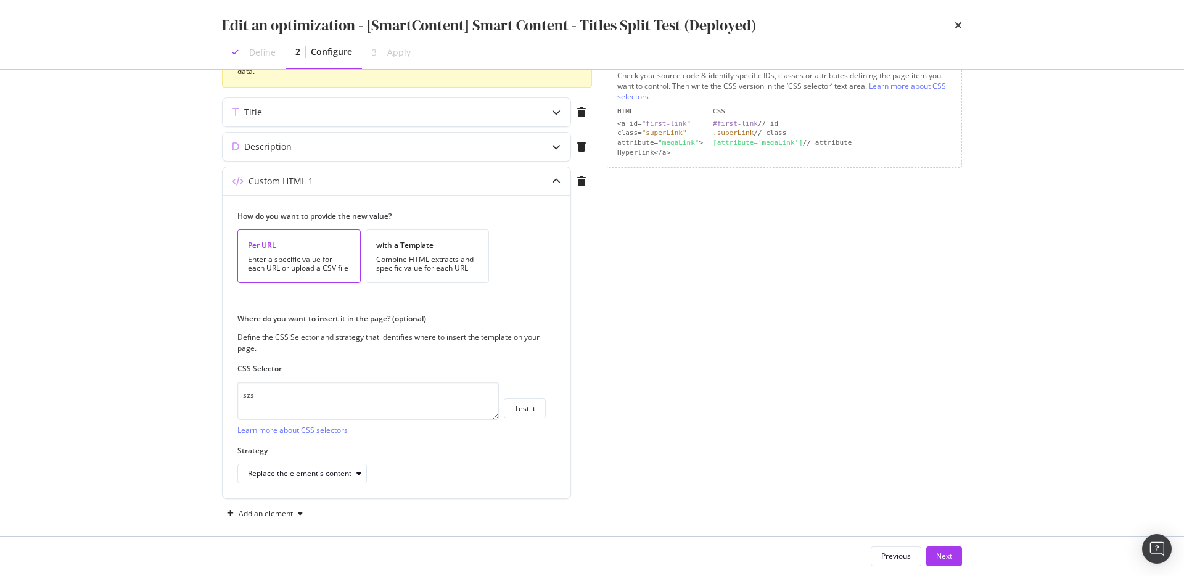
scroll to position [207, 0]
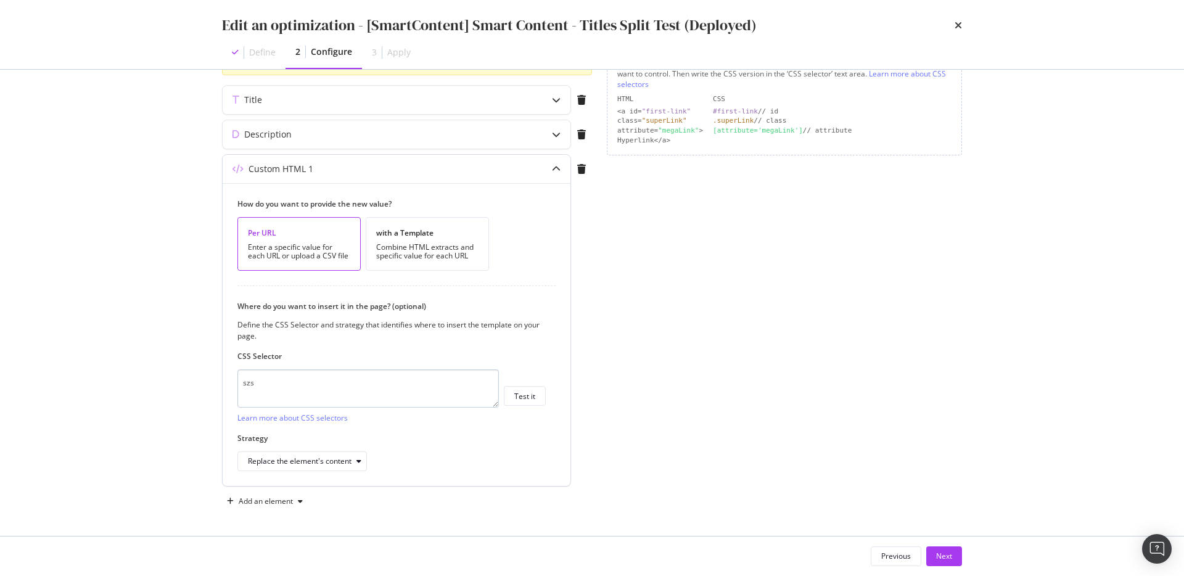
type input "https://app.botify.com/uhnd-com/uhnd.com-demo-account/activation/pageworkers/op…"
click at [398, 389] on textarea "szs" at bounding box center [367, 388] width 261 height 38
click at [937, 553] on div "Next" at bounding box center [944, 556] width 16 height 10
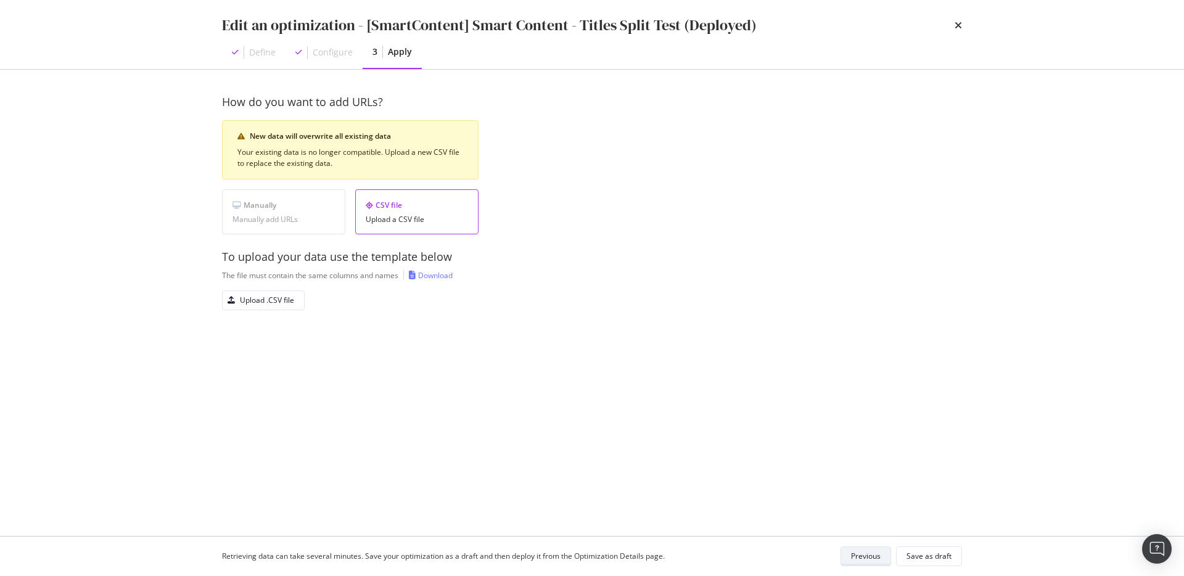
click at [859, 557] on div "Previous" at bounding box center [866, 556] width 30 height 10
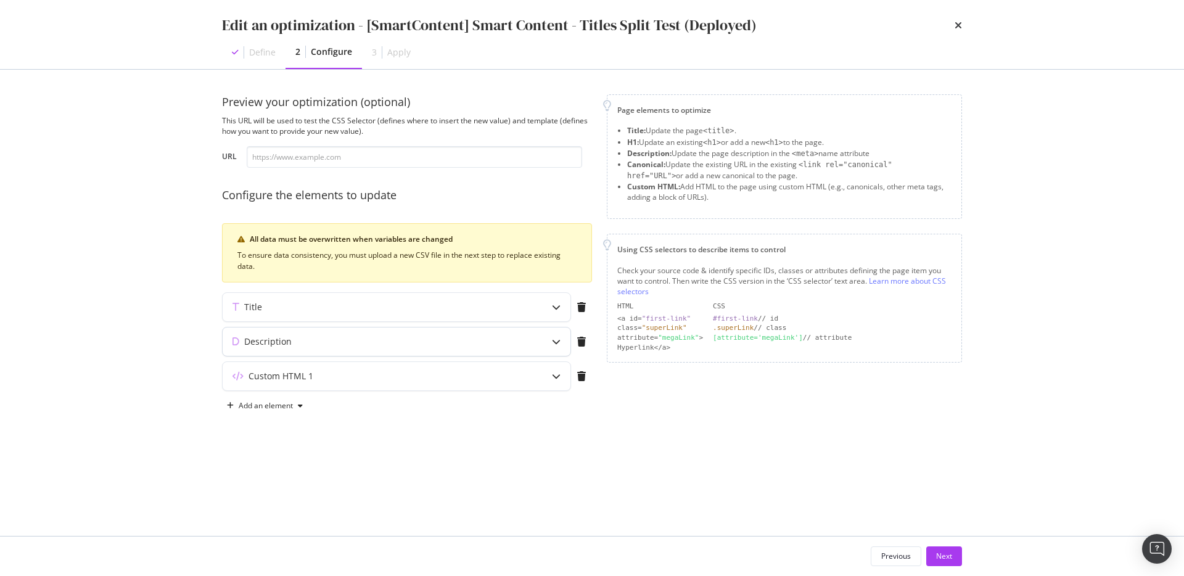
click at [351, 350] on div "Description" at bounding box center [397, 341] width 348 height 28
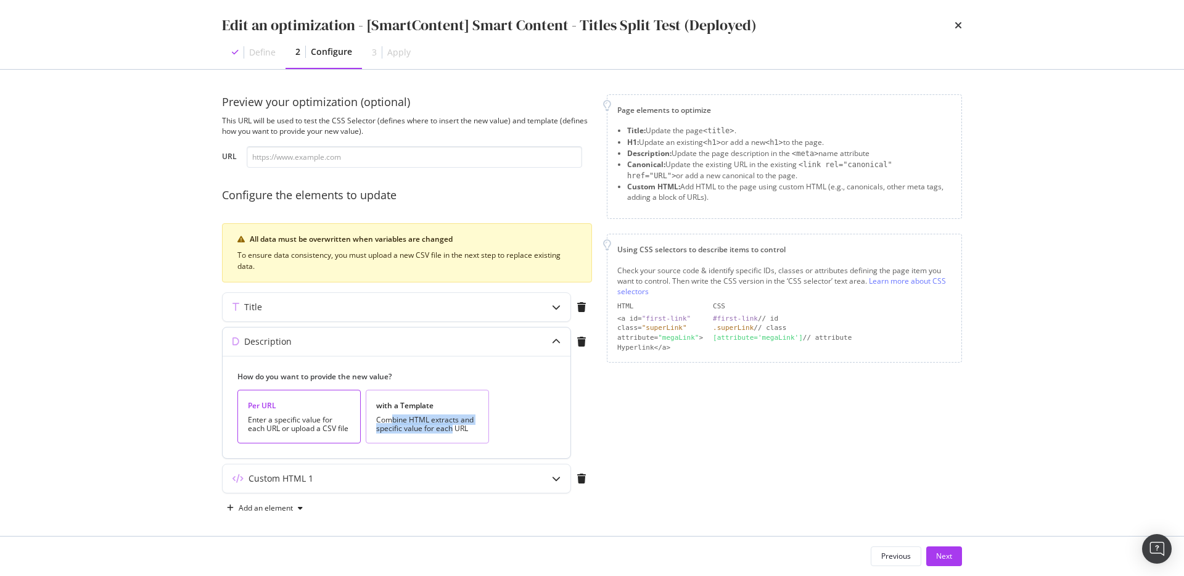
drag, startPoint x: 452, startPoint y: 430, endPoint x: 390, endPoint y: 420, distance: 62.5
click at [390, 420] on div "Combine HTML extracts and specific value for each URL" at bounding box center [427, 423] width 102 height 17
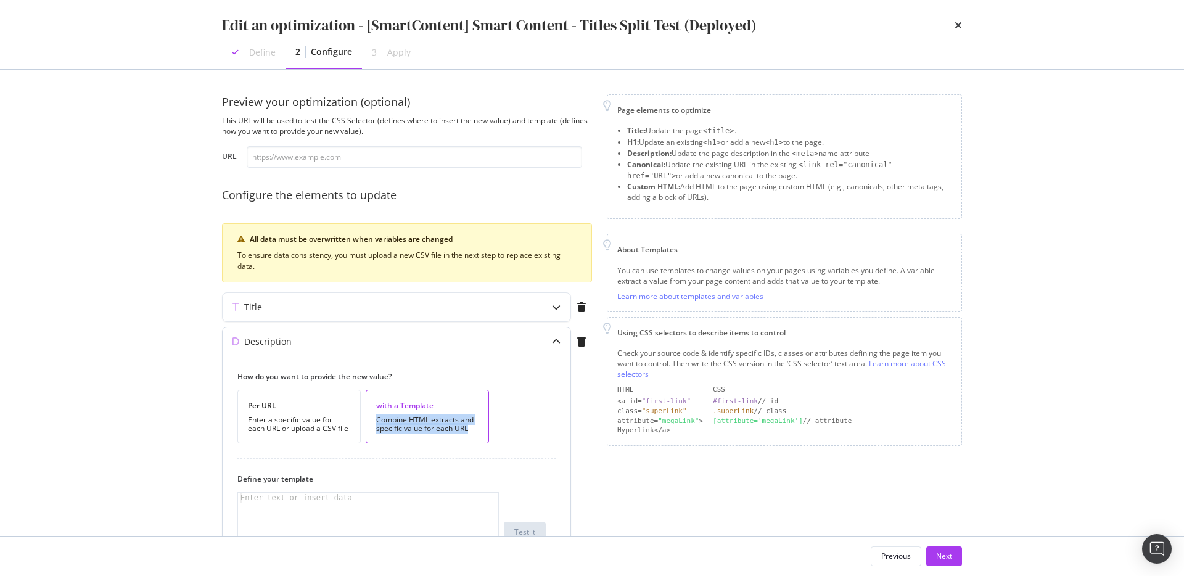
drag, startPoint x: 375, startPoint y: 419, endPoint x: 473, endPoint y: 430, distance: 99.3
click at [473, 430] on div "with a Template Combine HTML extracts and specific value for each URL" at bounding box center [427, 417] width 123 height 54
copy div "Combine HTML extracts and specific value for each URL"
drag, startPoint x: 349, startPoint y: 427, endPoint x: 213, endPoint y: 419, distance: 135.9
click at [213, 419] on div "Preview your optimization (optional) This URL will be used to test the CSS Sele…" at bounding box center [591, 303] width 789 height 466
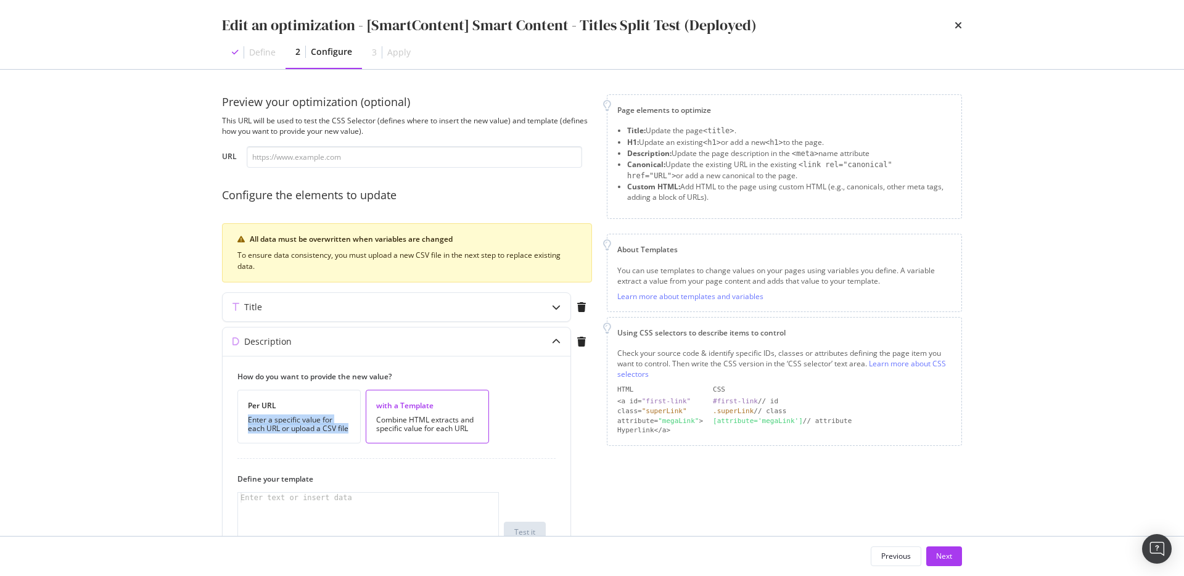
copy div "Enter a specific value for each URL or upload a CSV file"
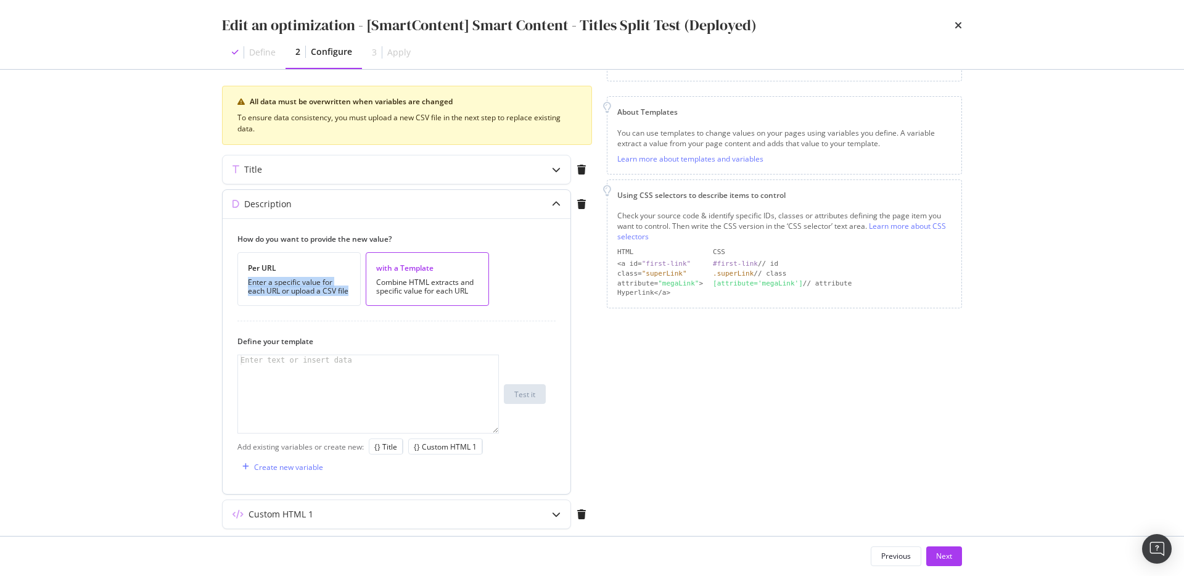
scroll to position [162, 0]
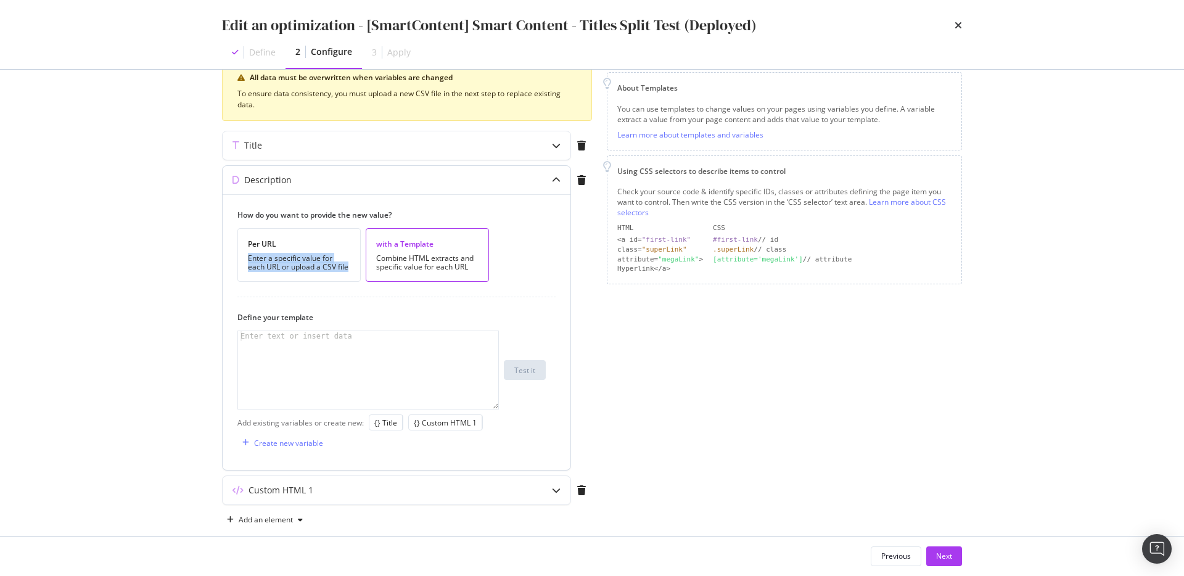
click at [394, 386] on div "modal" at bounding box center [368, 379] width 260 height 97
click at [324, 254] on div "Enter a specific value for each URL or upload a CSV file" at bounding box center [299, 262] width 102 height 17
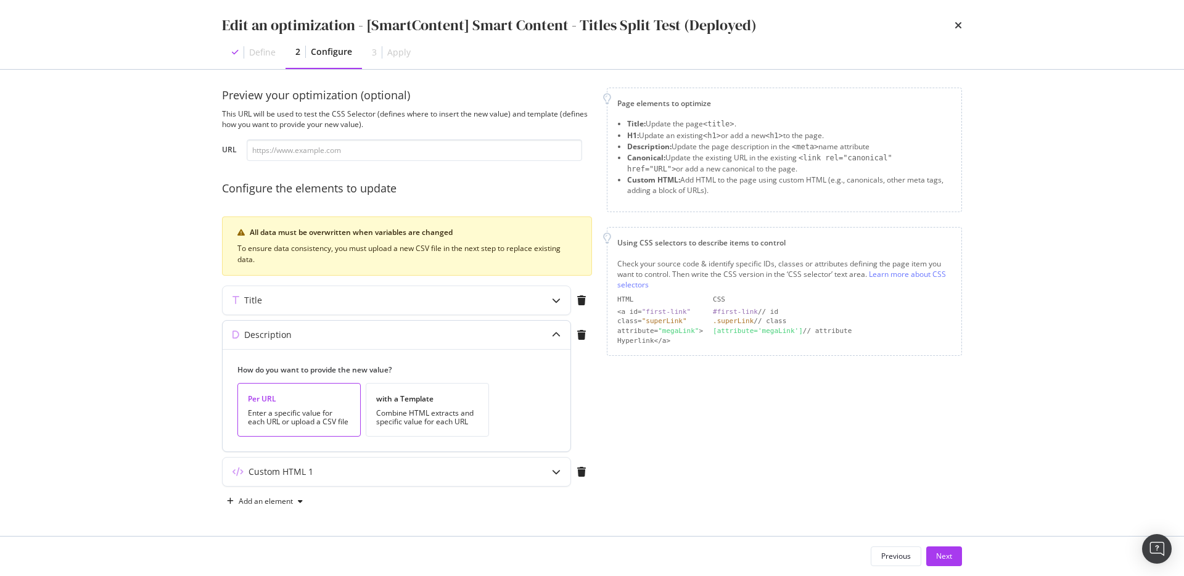
scroll to position [7, 0]
click at [491, 464] on div "Custom HTML 1" at bounding box center [397, 471] width 348 height 28
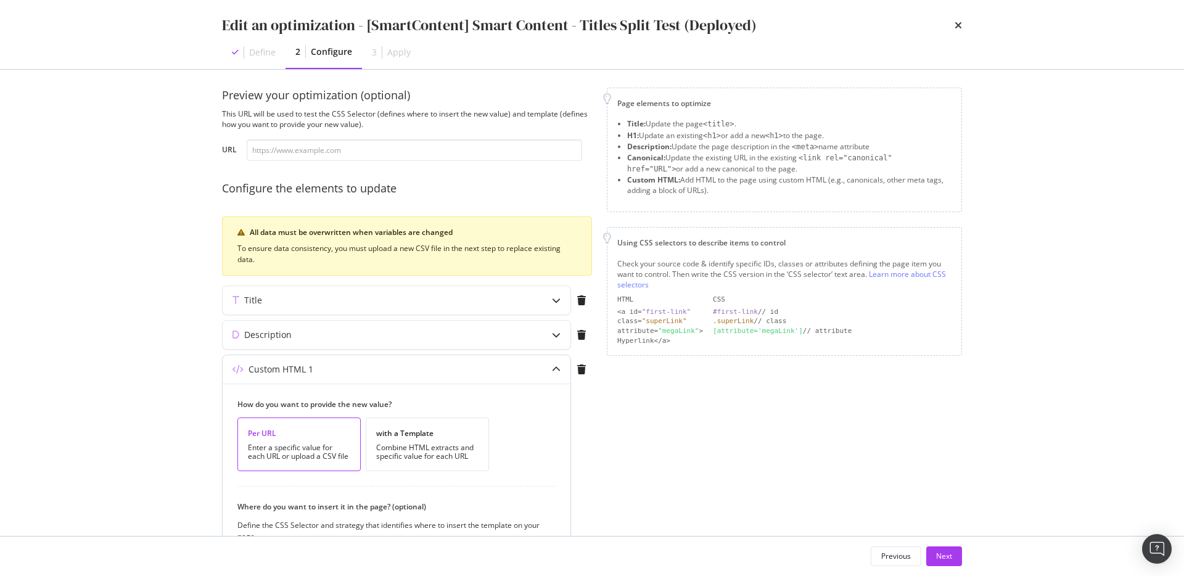
scroll to position [162, 0]
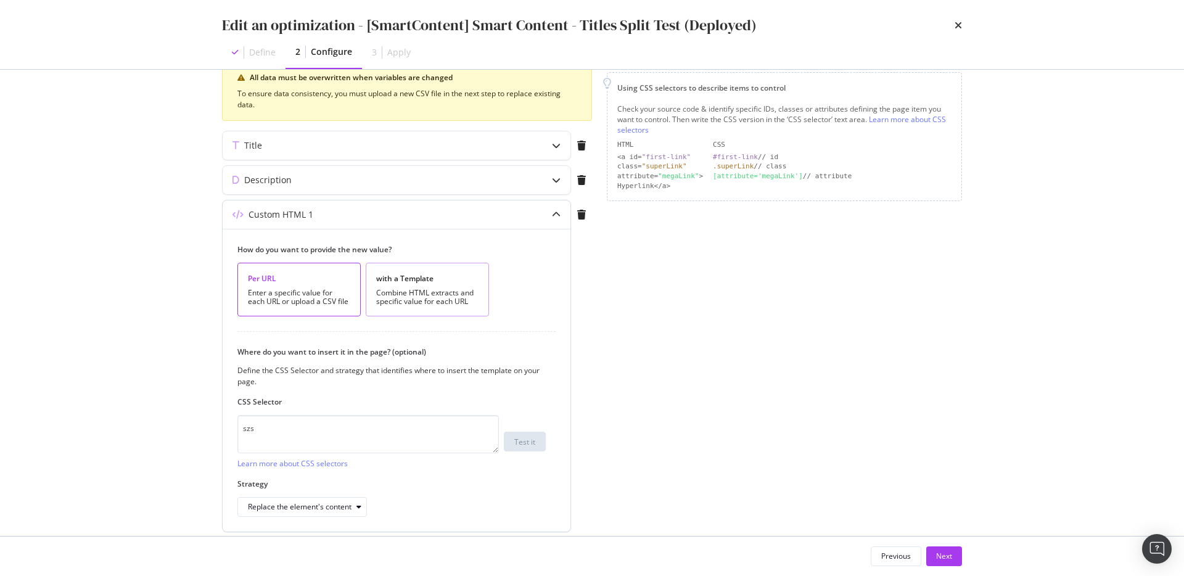
click at [444, 300] on div "Combine HTML extracts and specific value for each URL" at bounding box center [427, 297] width 102 height 17
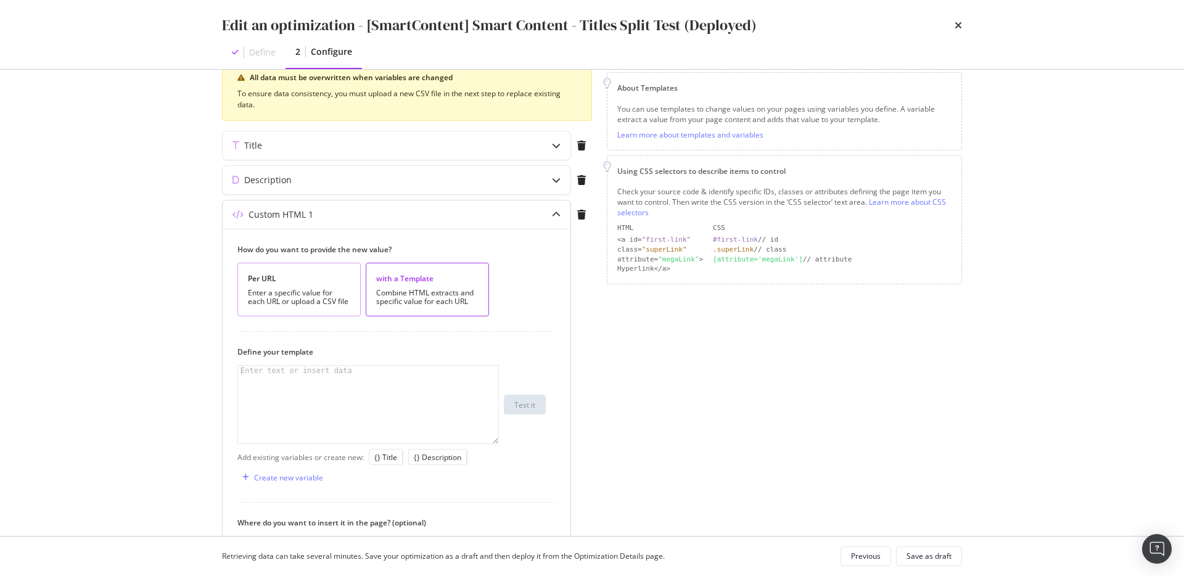
click at [324, 298] on div "Enter a specific value for each URL or upload a CSV file" at bounding box center [299, 297] width 102 height 17
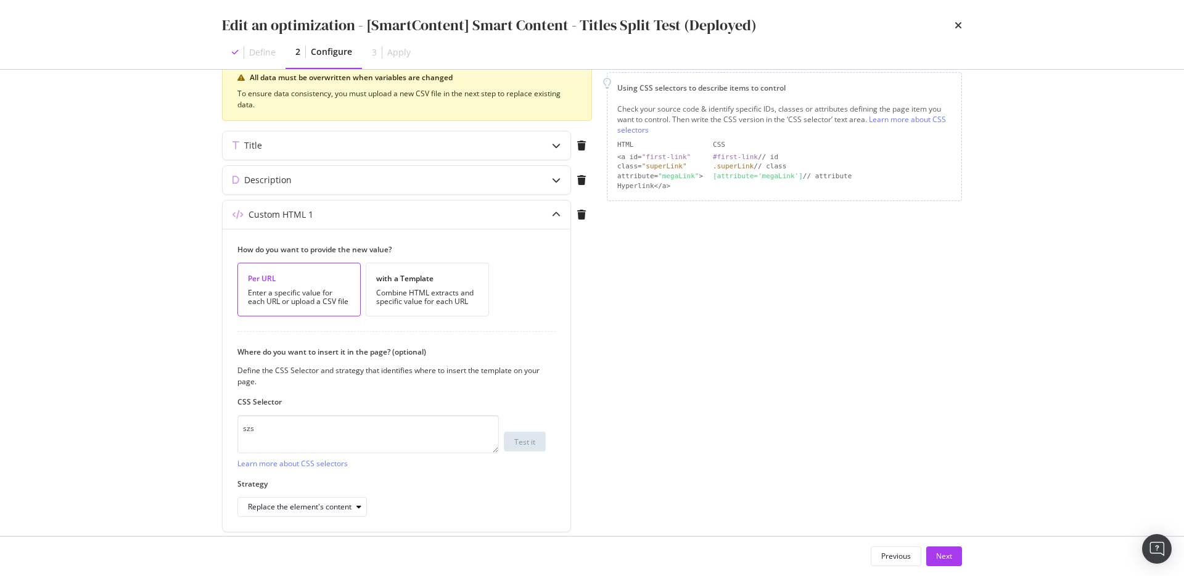
click at [940, 545] on div "Previous Next" at bounding box center [591, 555] width 789 height 39
click at [939, 552] on div "Next" at bounding box center [944, 556] width 16 height 10
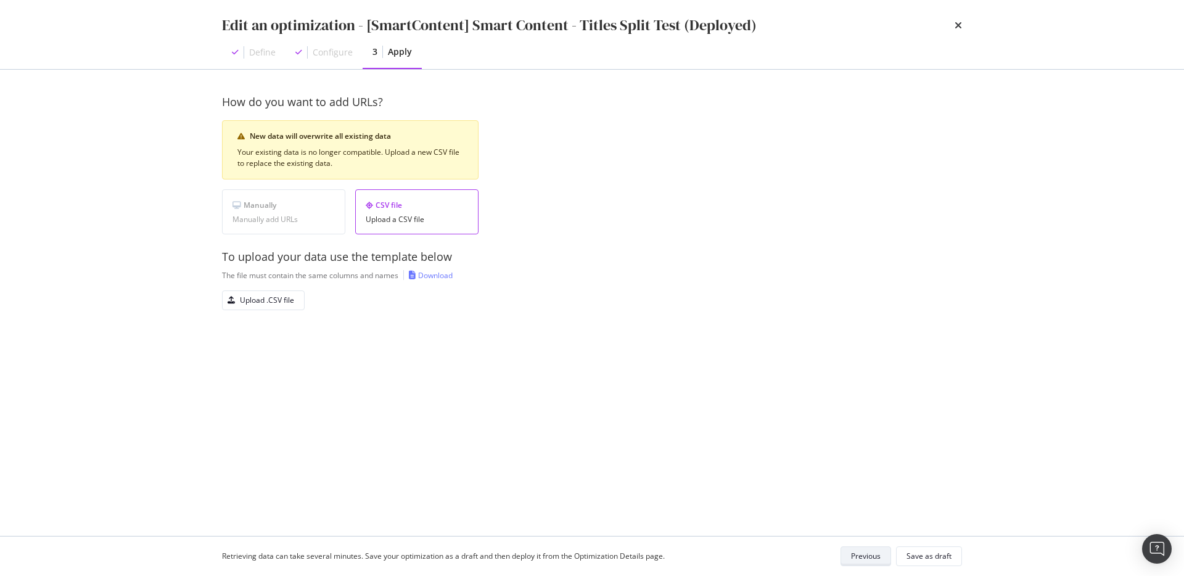
click at [858, 559] on div "Previous" at bounding box center [866, 556] width 30 height 10
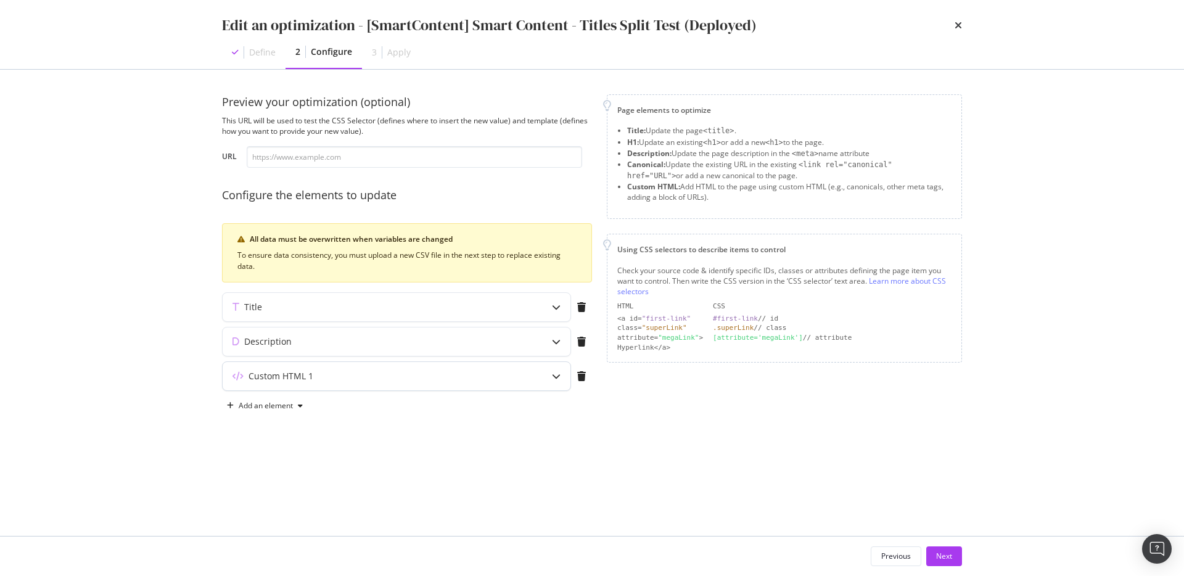
click at [383, 368] on div "Custom HTML 1" at bounding box center [397, 376] width 348 height 28
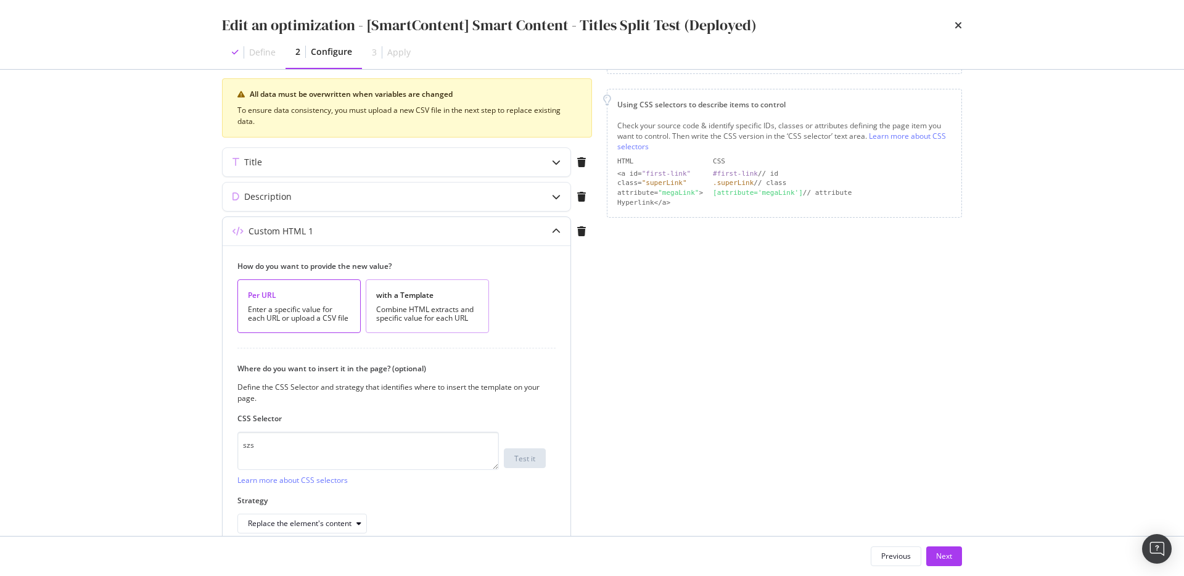
scroll to position [176, 0]
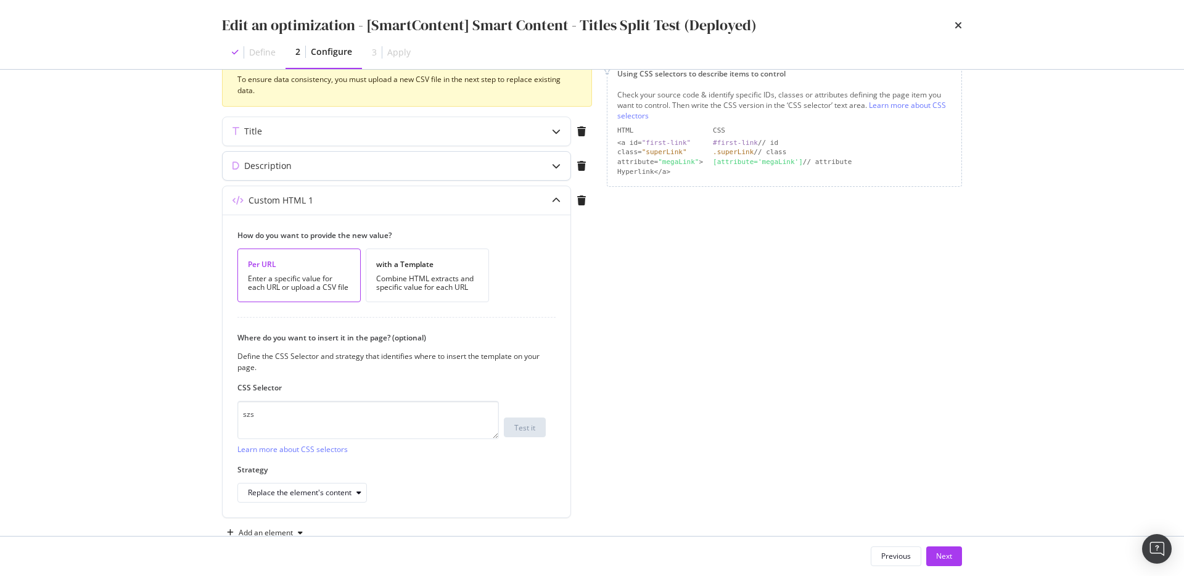
click at [351, 171] on div "Description" at bounding box center [372, 166] width 299 height 12
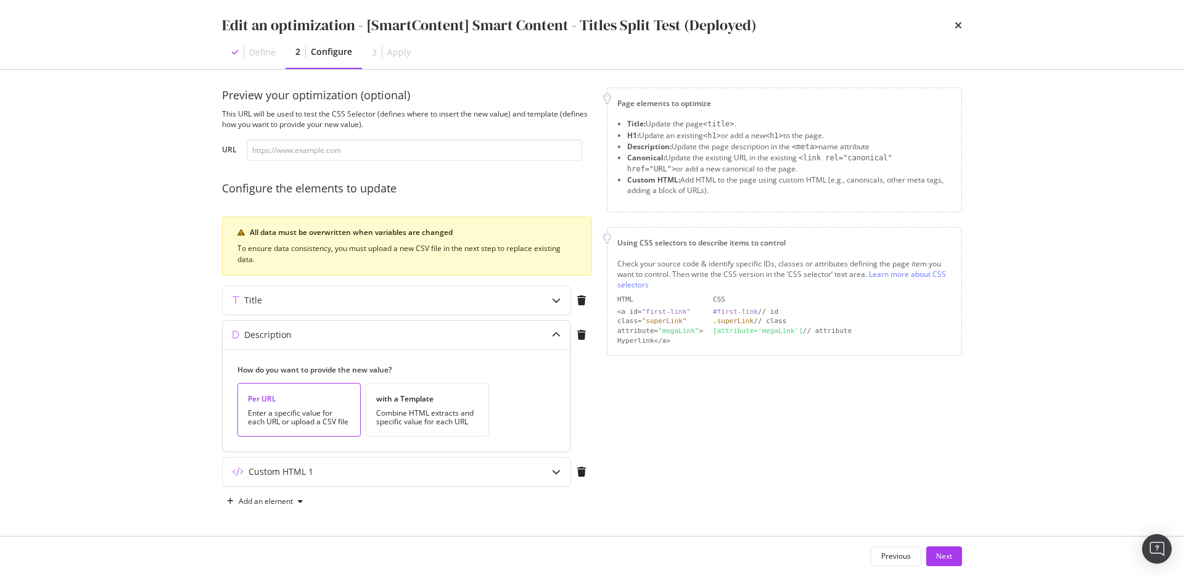
scroll to position [7, 0]
click at [420, 424] on div "Combine HTML extracts and specific value for each URL" at bounding box center [427, 417] width 102 height 17
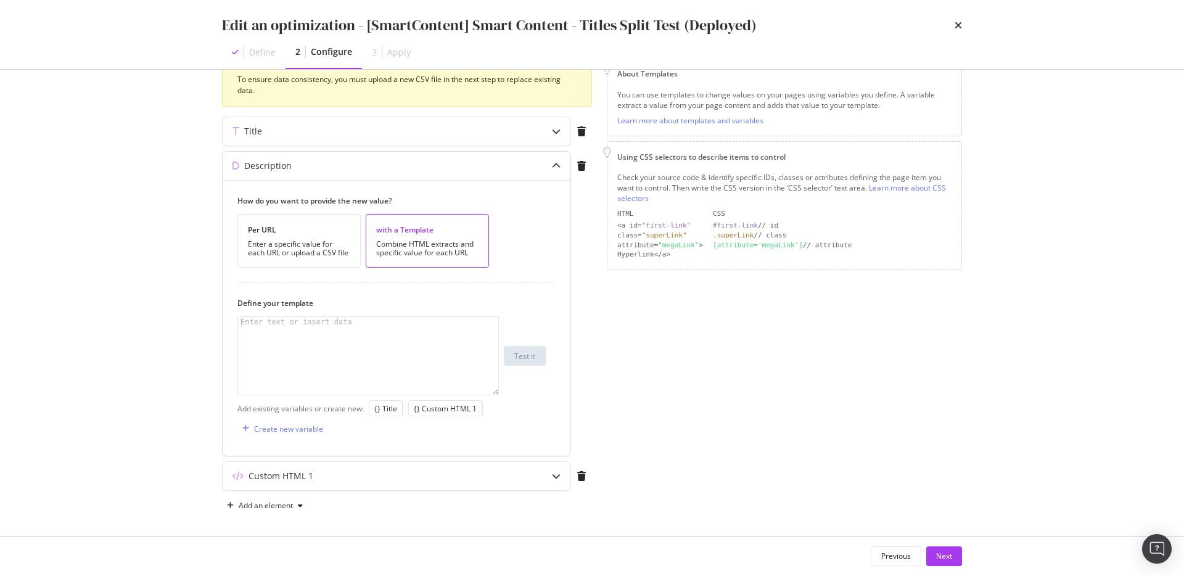
click at [366, 204] on label "How do you want to provide the new value?" at bounding box center [391, 200] width 308 height 10
copy label "How do you want to provide the new value?"
click at [330, 250] on div "Enter a specific value for each URL or upload a CSV file" at bounding box center [299, 248] width 102 height 17
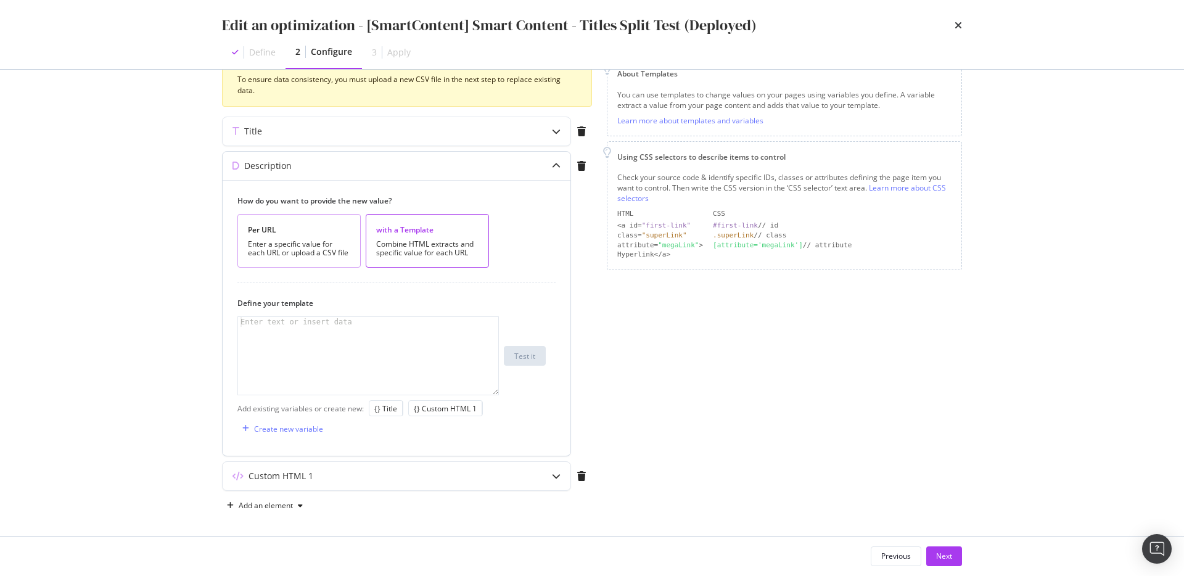
scroll to position [7, 0]
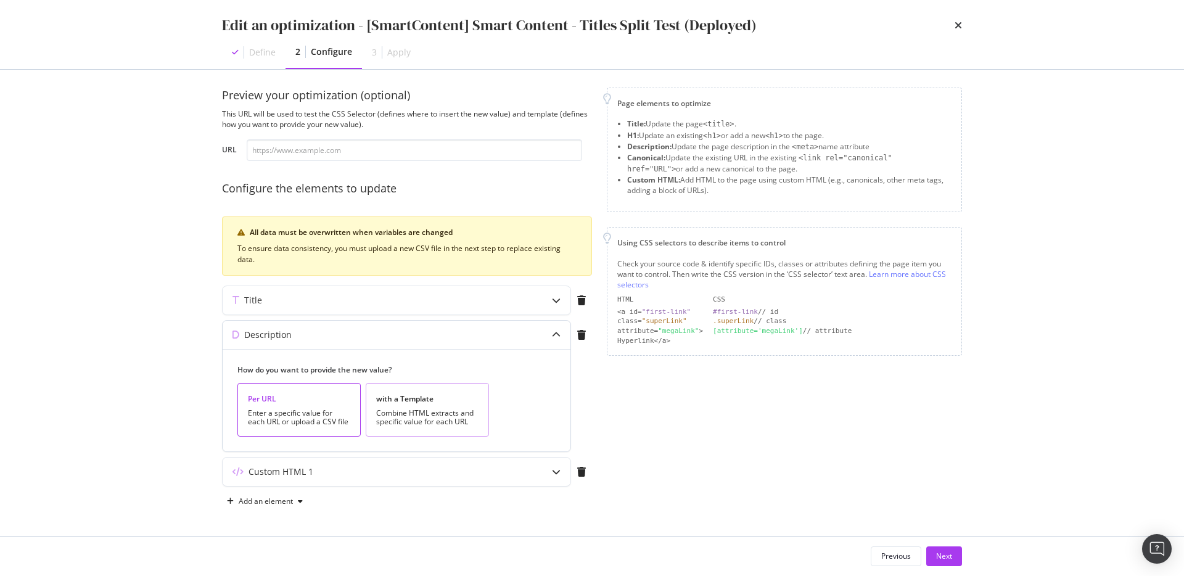
click at [447, 399] on div "with a Template" at bounding box center [427, 398] width 102 height 10
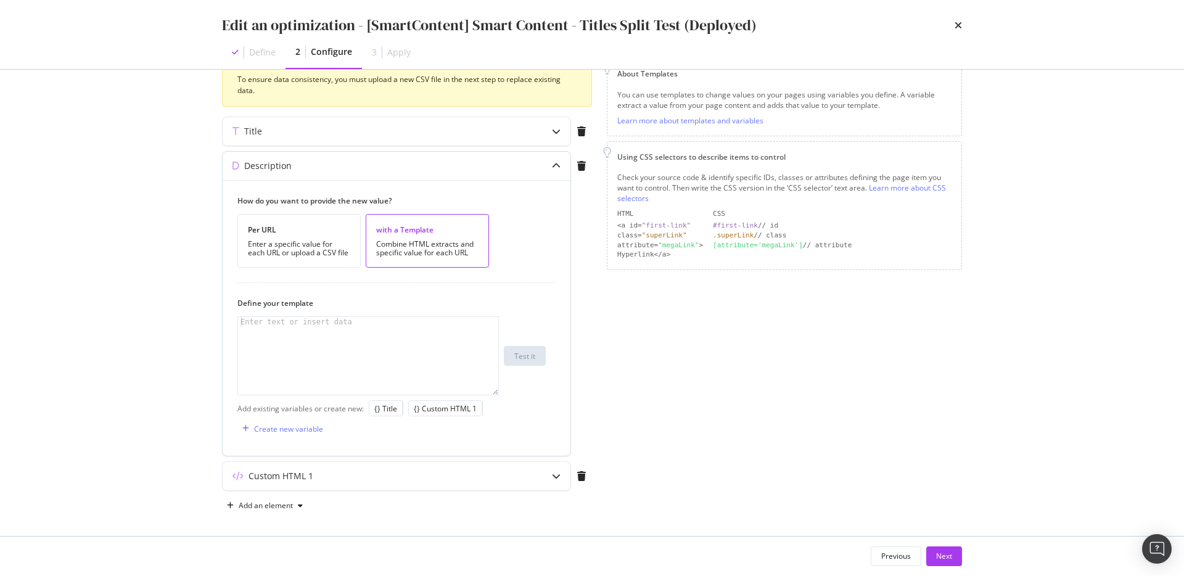
scroll to position [180, 0]
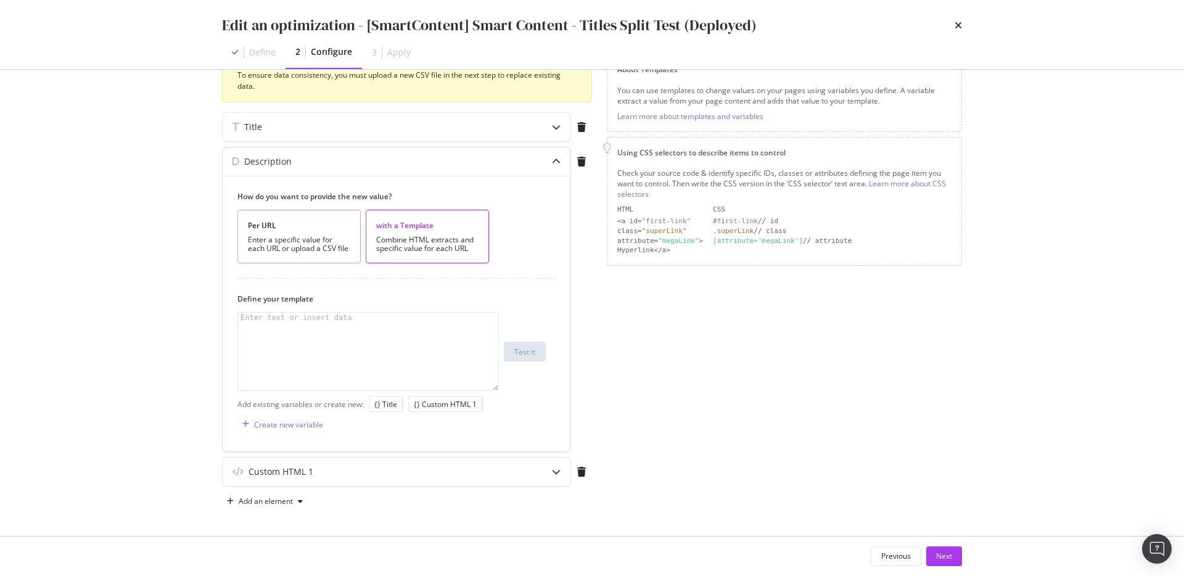
click at [297, 223] on div "Per URL" at bounding box center [299, 225] width 102 height 10
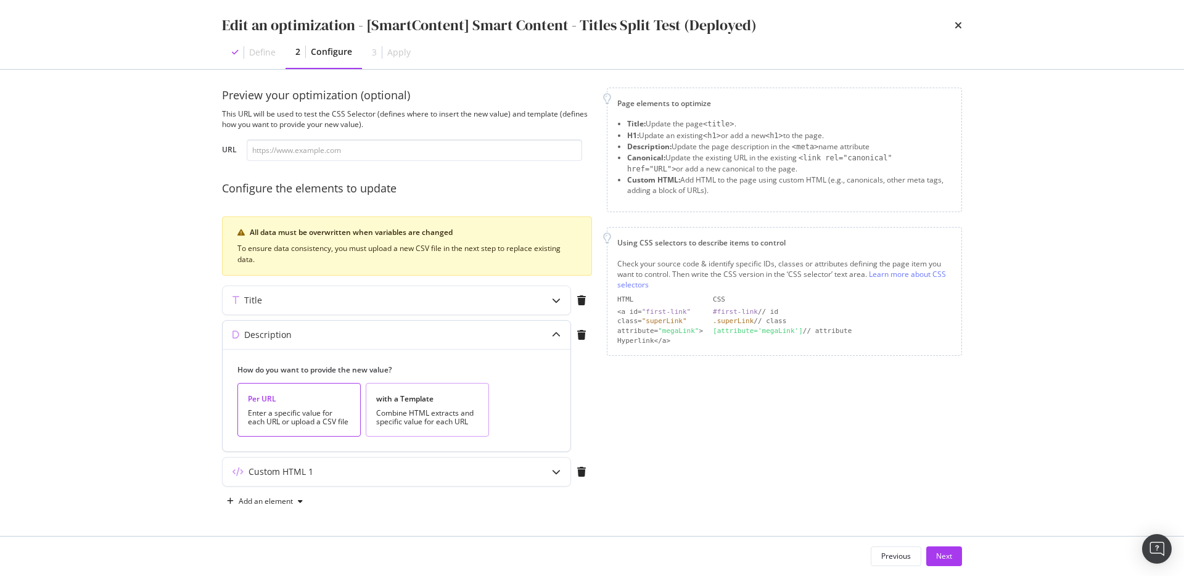
click at [422, 419] on div "Combine HTML extracts and specific value for each URL" at bounding box center [427, 417] width 102 height 17
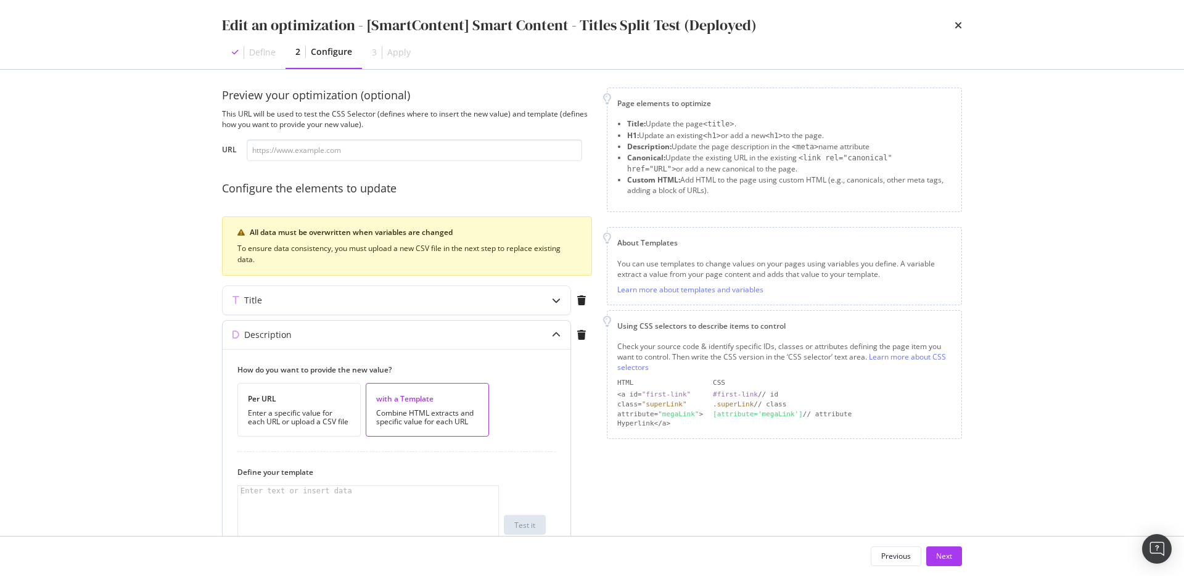
scroll to position [180, 0]
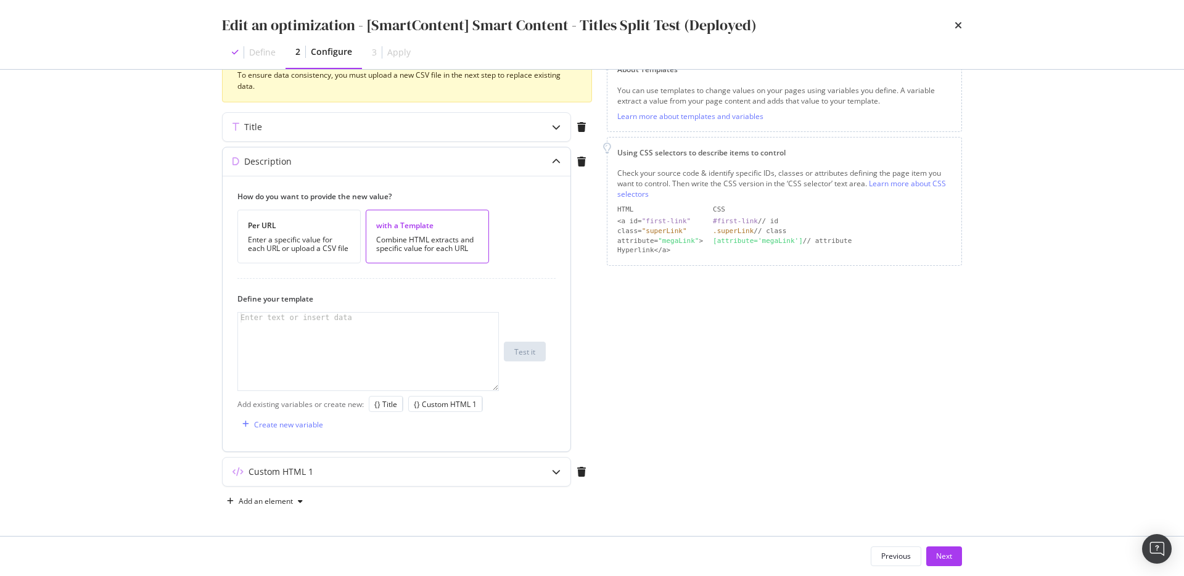
click at [406, 321] on div "modal" at bounding box center [368, 361] width 260 height 97
type textarea "d"
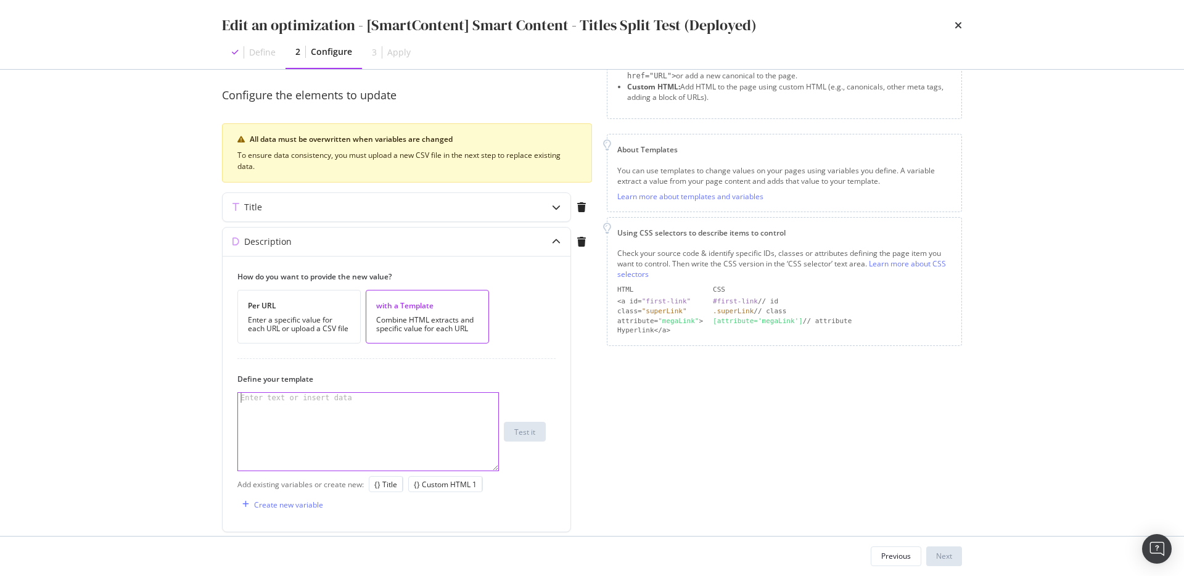
scroll to position [112, 0]
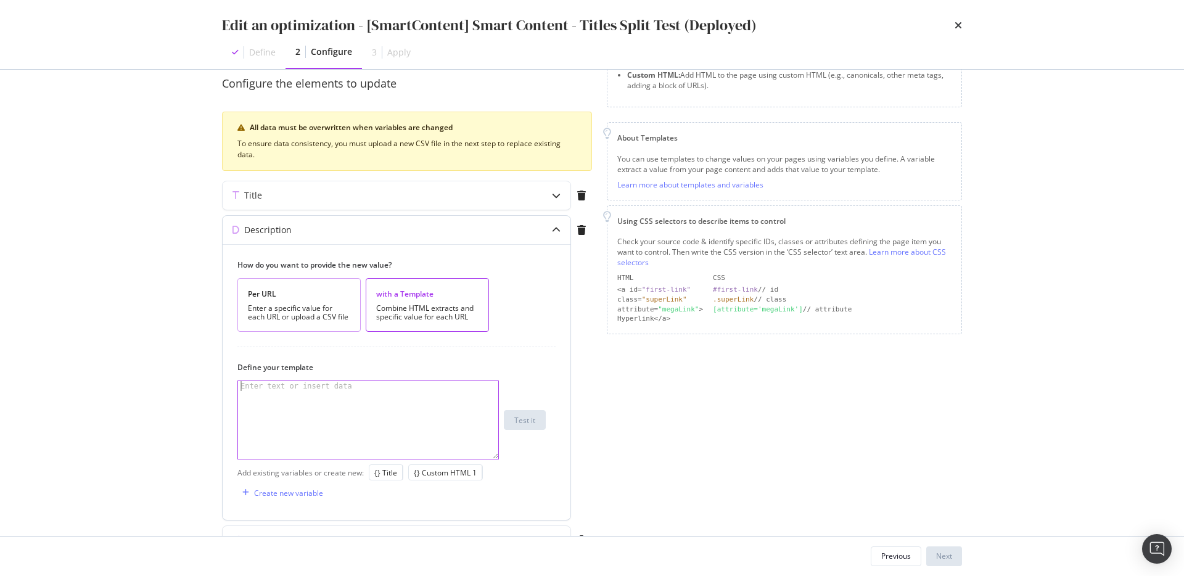
click at [338, 296] on div "Per URL" at bounding box center [299, 294] width 102 height 10
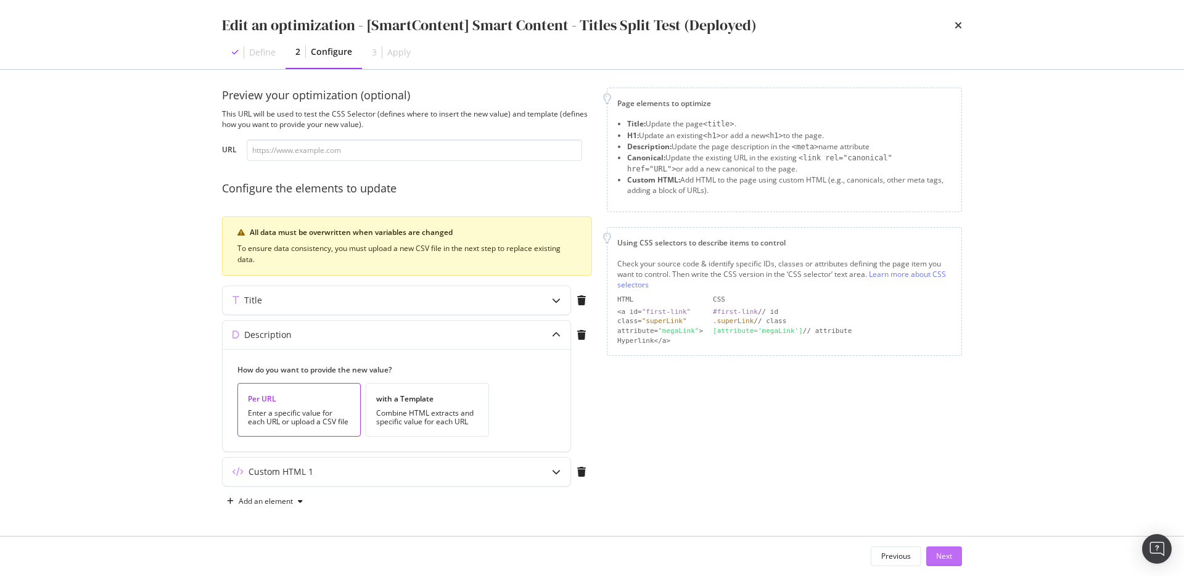
click at [944, 563] on div "Next" at bounding box center [944, 556] width 16 height 18
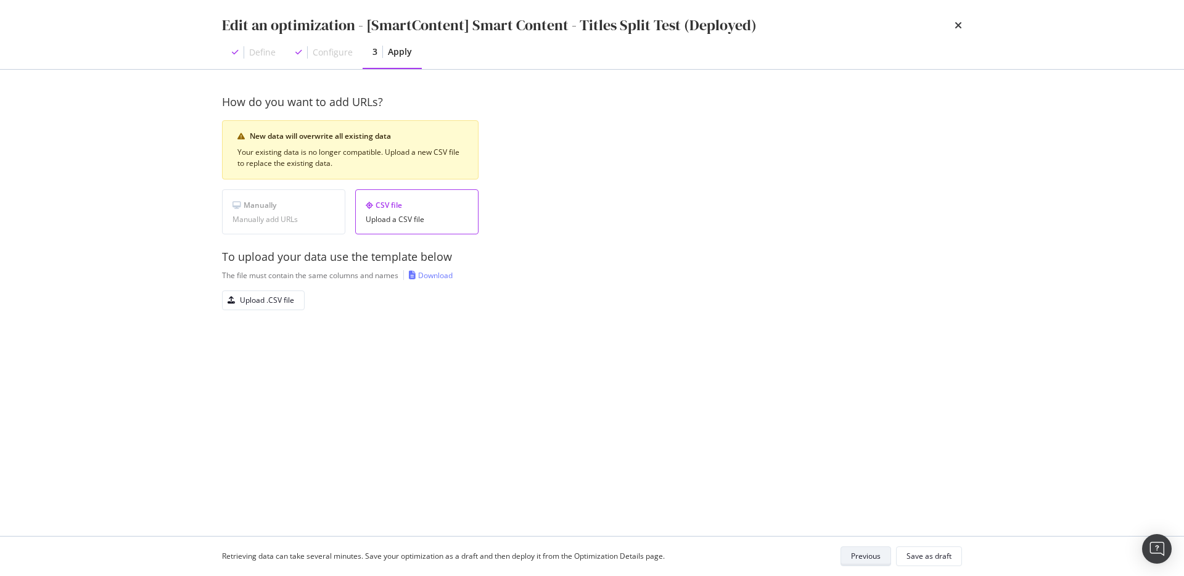
click at [864, 557] on div "Previous" at bounding box center [866, 556] width 30 height 10
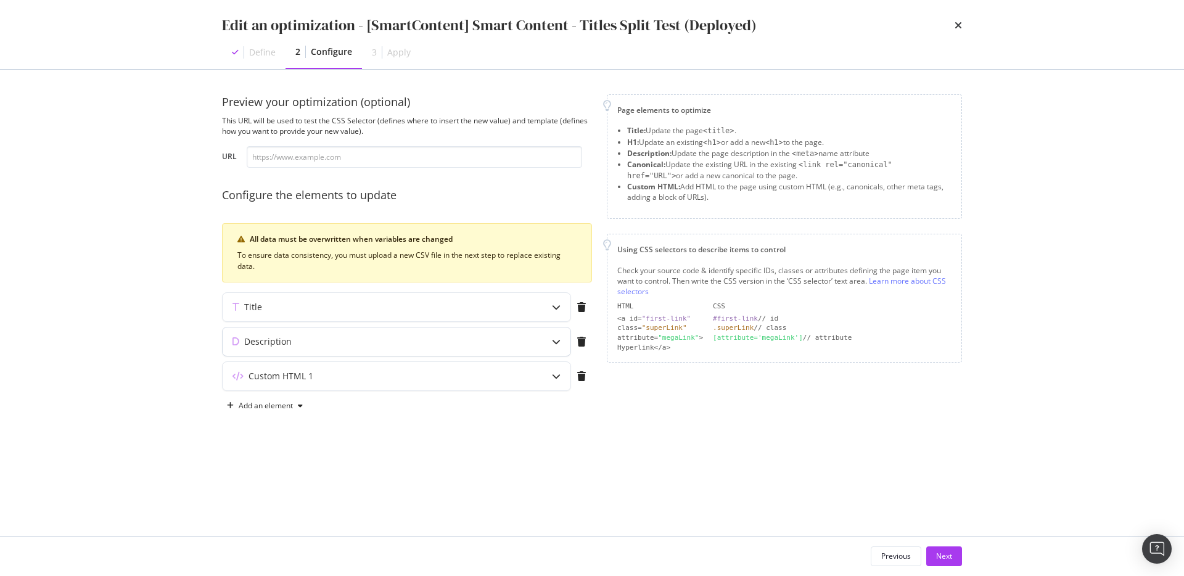
click at [396, 350] on div "Description" at bounding box center [397, 341] width 348 height 28
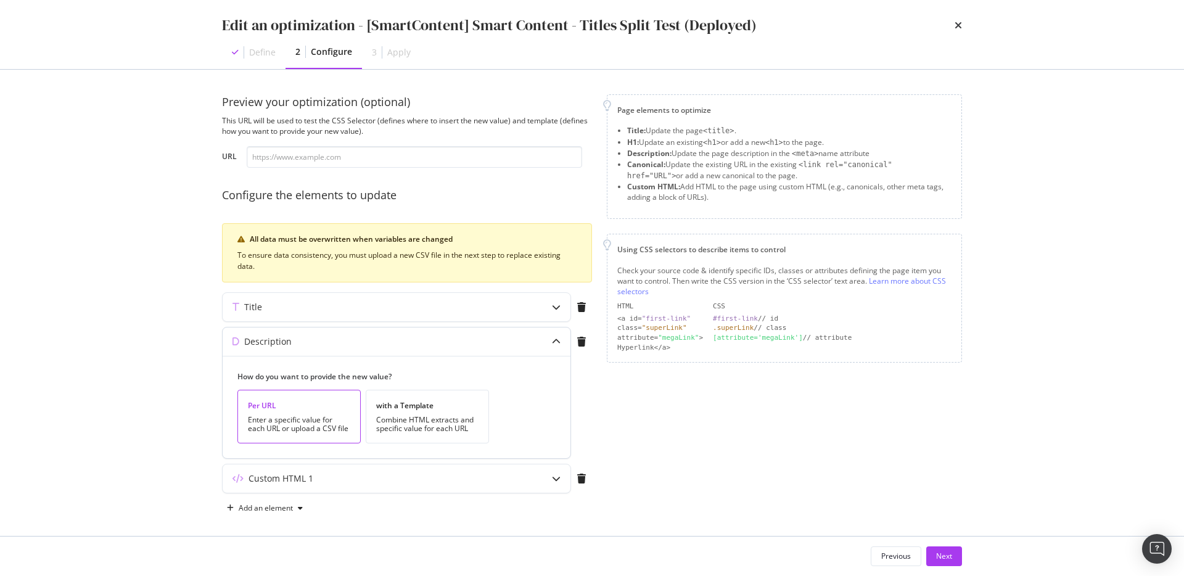
click at [326, 420] on div "Enter a specific value for each URL or upload a CSV file" at bounding box center [299, 423] width 102 height 17
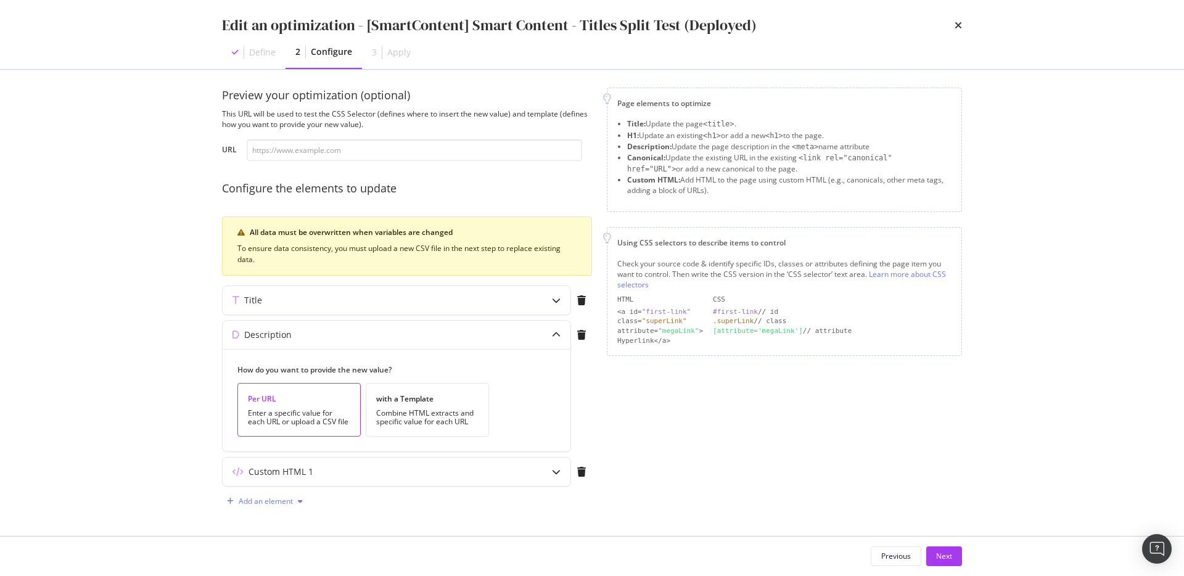
click at [274, 493] on div "Add an element" at bounding box center [265, 501] width 86 height 18
click at [350, 506] on div "Add an element" at bounding box center [407, 501] width 370 height 20
click at [266, 502] on div "Add an element" at bounding box center [266, 500] width 54 height 7
click at [273, 459] on div "Canonical" at bounding box center [272, 457] width 34 height 10
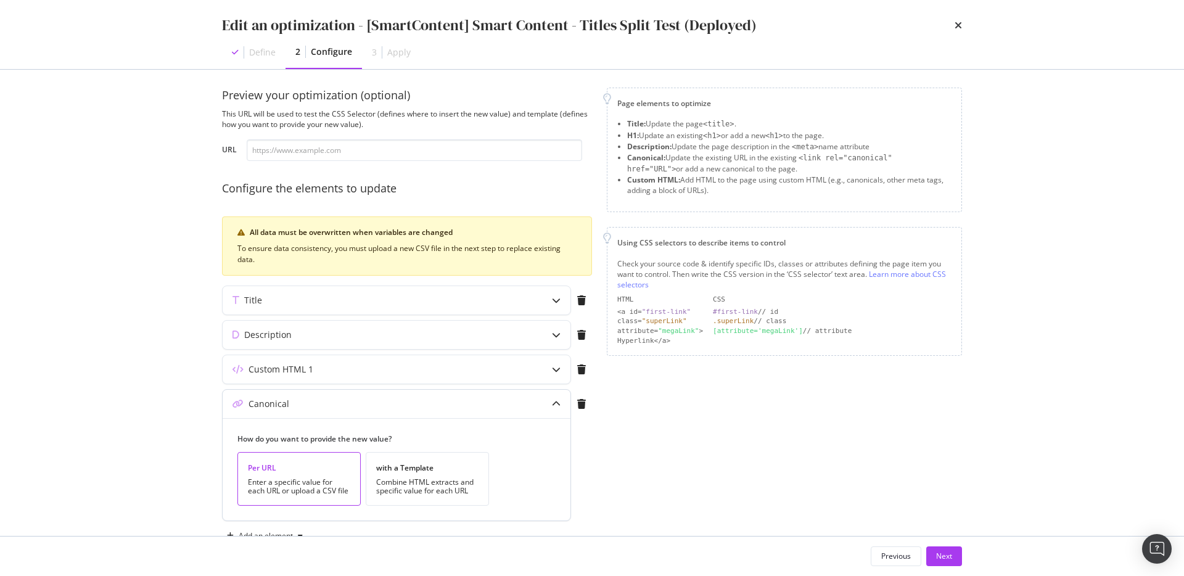
click at [333, 481] on div "Enter a specific value for each URL or upload a CSV file" at bounding box center [299, 486] width 102 height 17
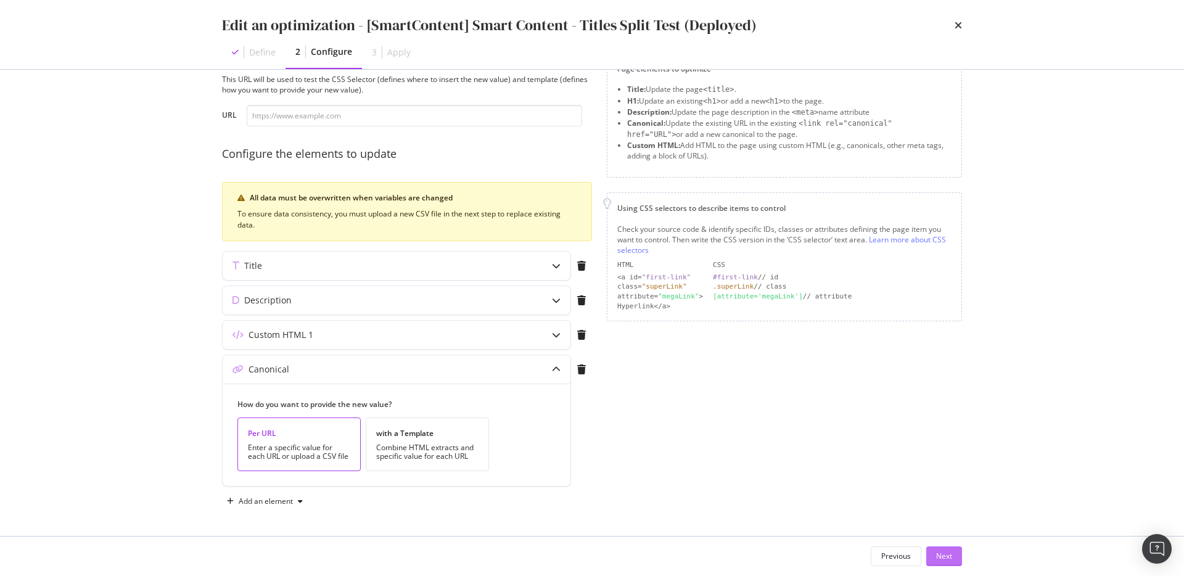
click at [943, 558] on div "Next" at bounding box center [944, 556] width 16 height 10
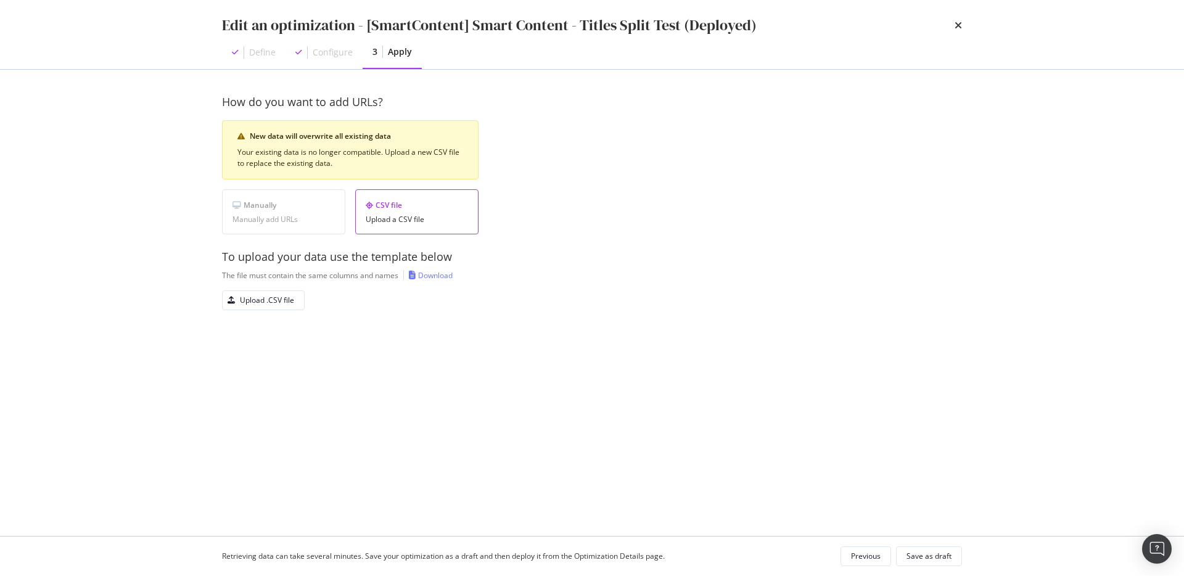
click at [305, 221] on div "Manually add URLs" at bounding box center [283, 219] width 102 height 9
click at [367, 163] on div "Your existing data is no longer compatible. Upload a new CSV file to replace th…" at bounding box center [350, 158] width 226 height 22
click at [859, 561] on div "Previous" at bounding box center [866, 556] width 30 height 10
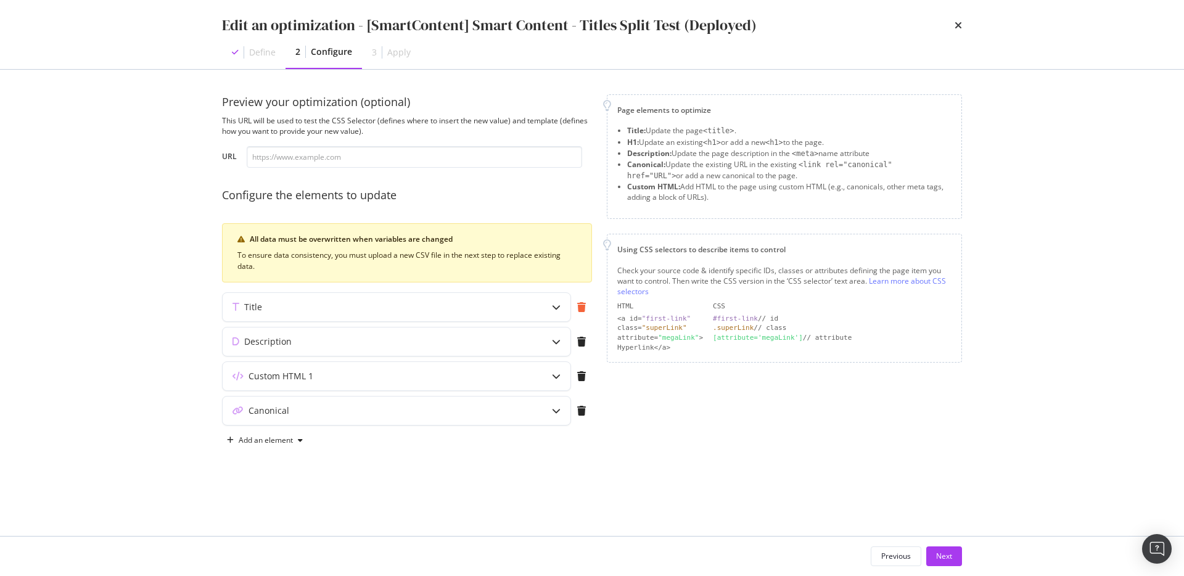
click at [579, 316] on div "modal" at bounding box center [581, 307] width 21 height 28
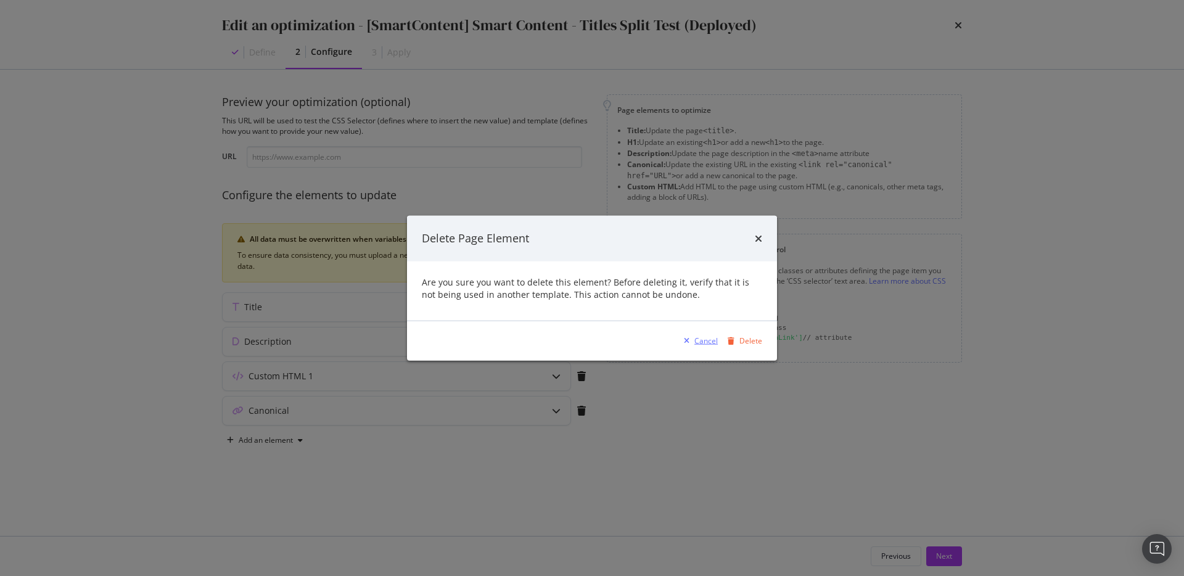
click at [691, 338] on div "modal" at bounding box center [686, 340] width 15 height 7
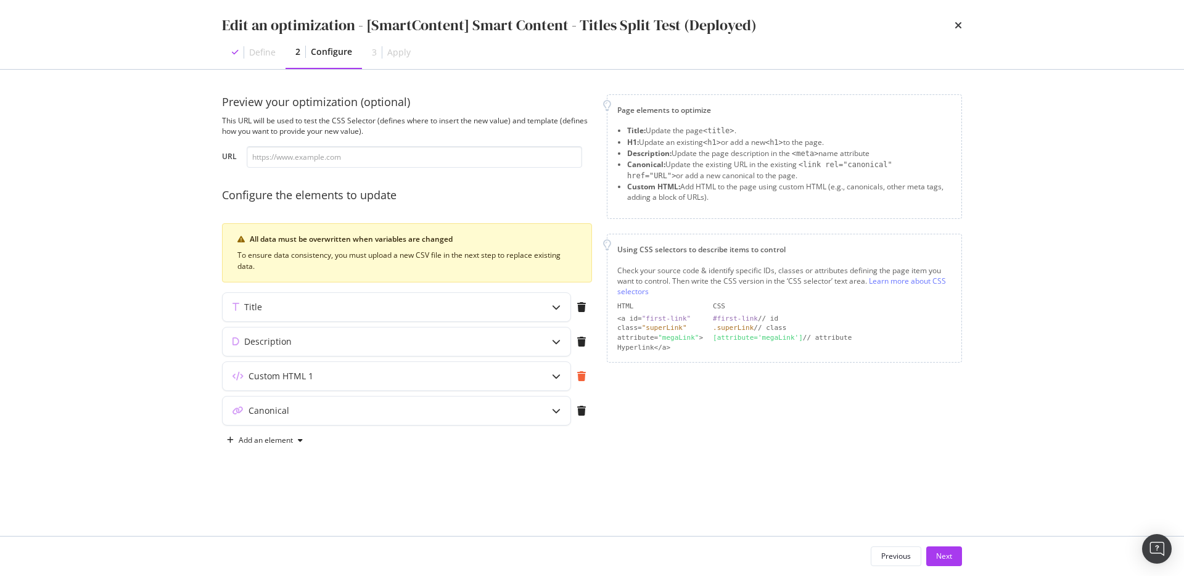
click at [583, 369] on div "modal" at bounding box center [581, 376] width 21 height 28
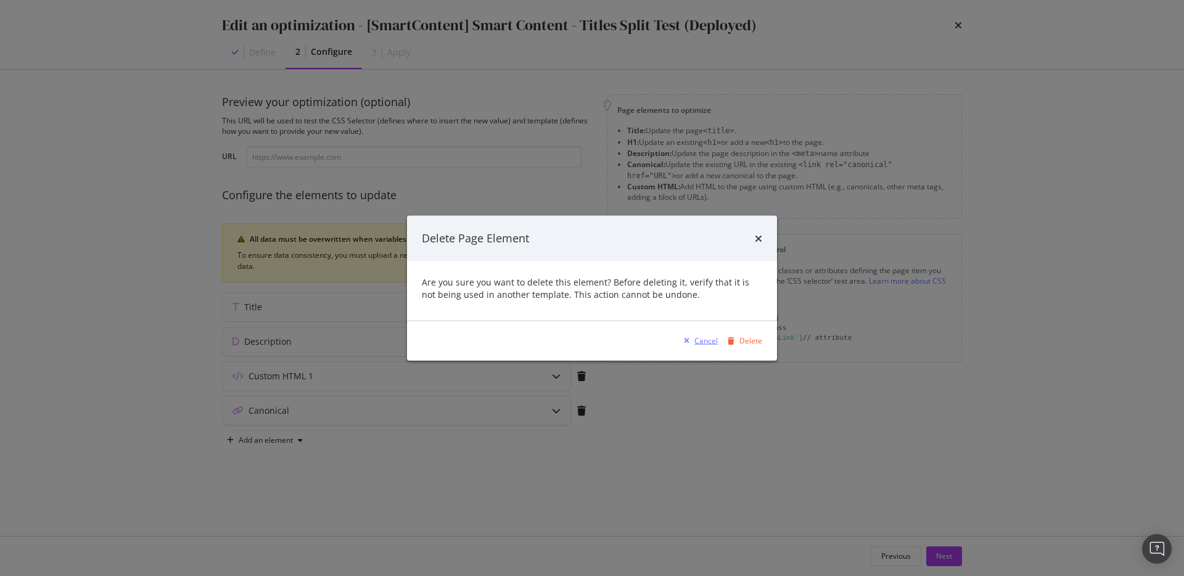
click at [701, 340] on div "Cancel" at bounding box center [705, 340] width 23 height 10
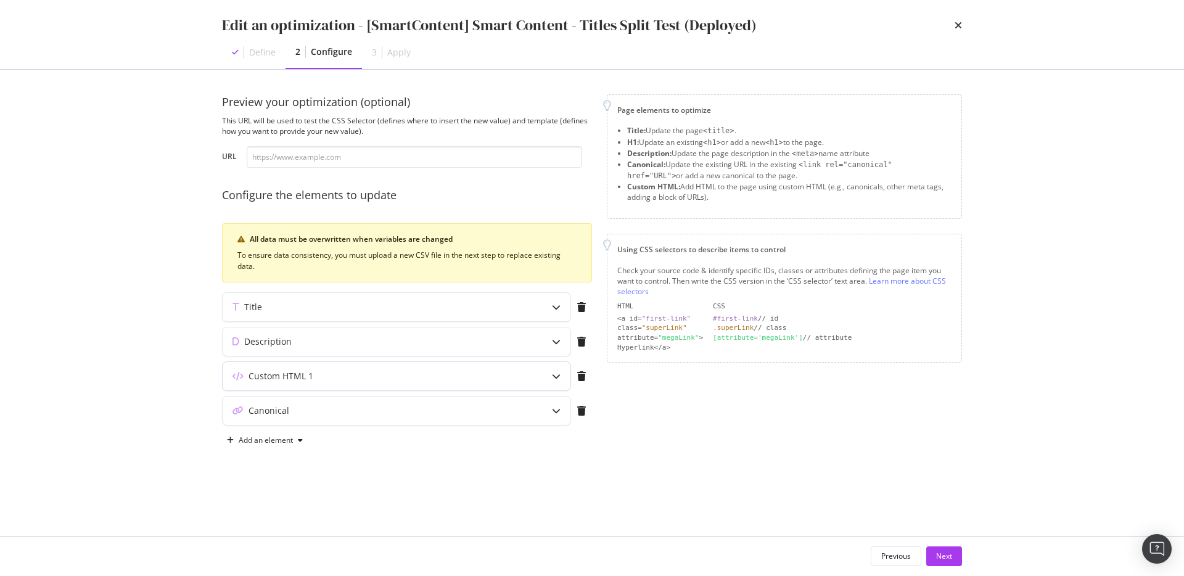
click at [437, 375] on div "Custom HTML 1" at bounding box center [372, 376] width 299 height 12
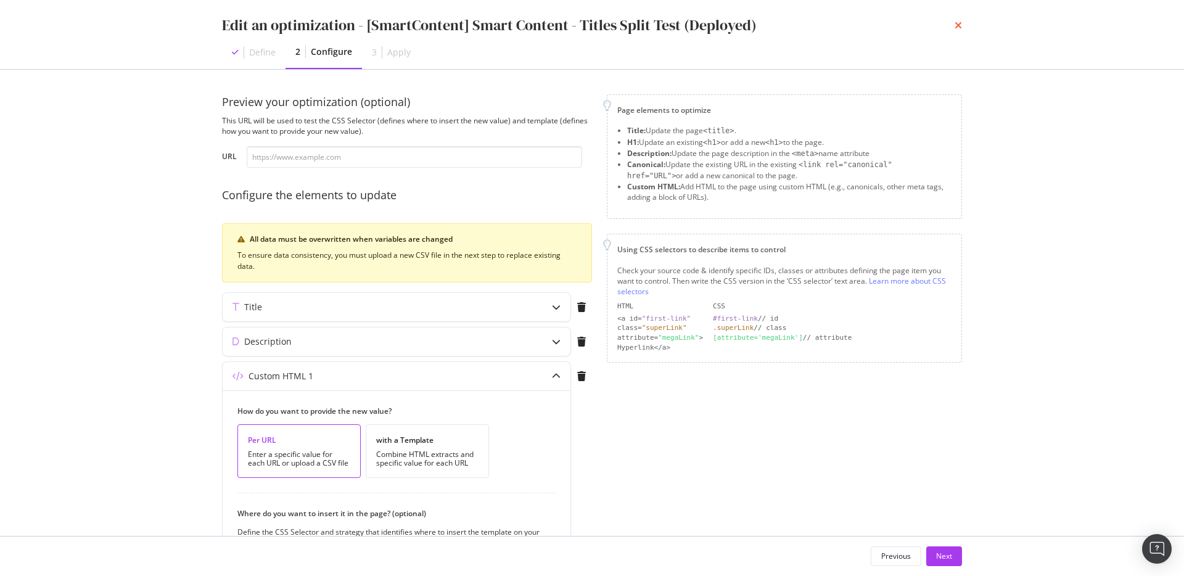
click at [960, 27] on icon "times" at bounding box center [957, 25] width 7 height 10
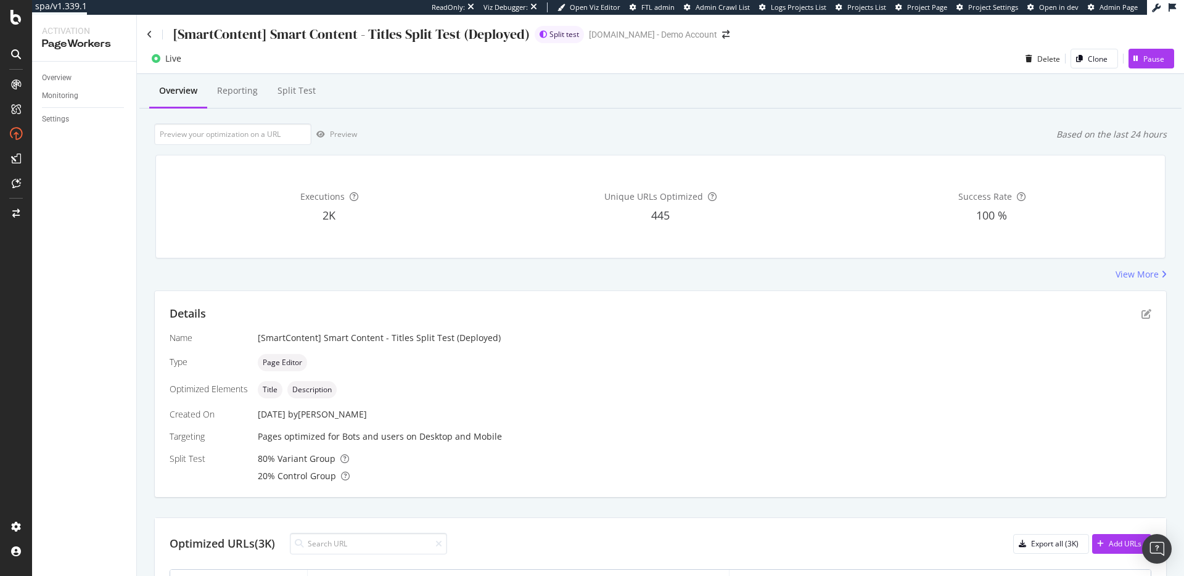
click at [152, 32] on div "[SmartContent] Smart Content - Titles Split Test (Deployed)" at bounding box center [338, 34] width 383 height 19
click at [149, 37] on icon at bounding box center [150, 34] width 6 height 9
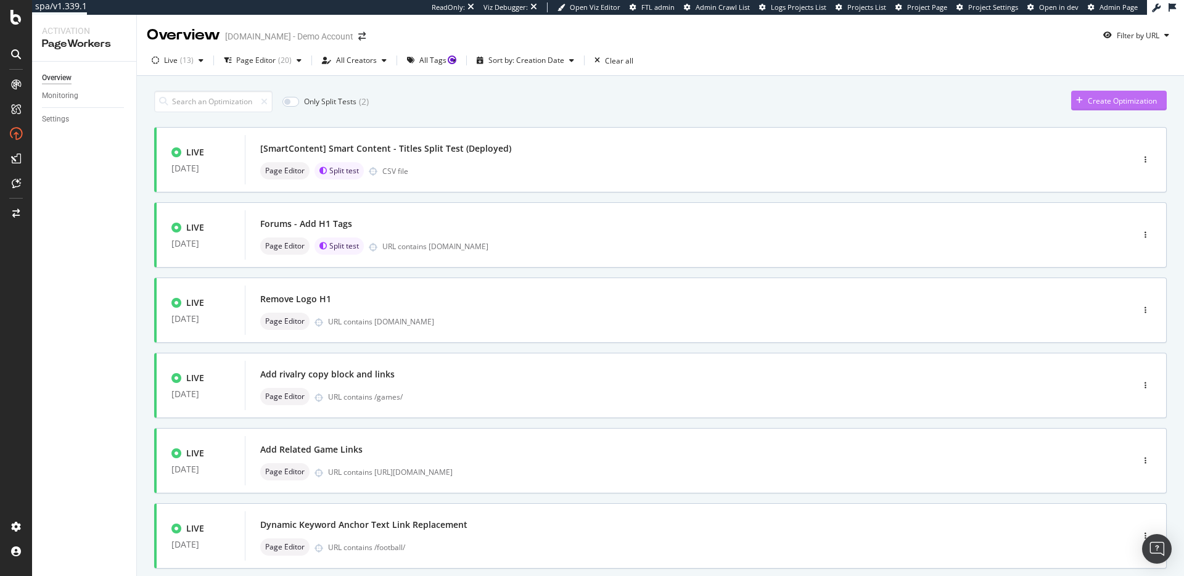
click at [1121, 108] on div "Create Optimization" at bounding box center [1114, 100] width 86 height 18
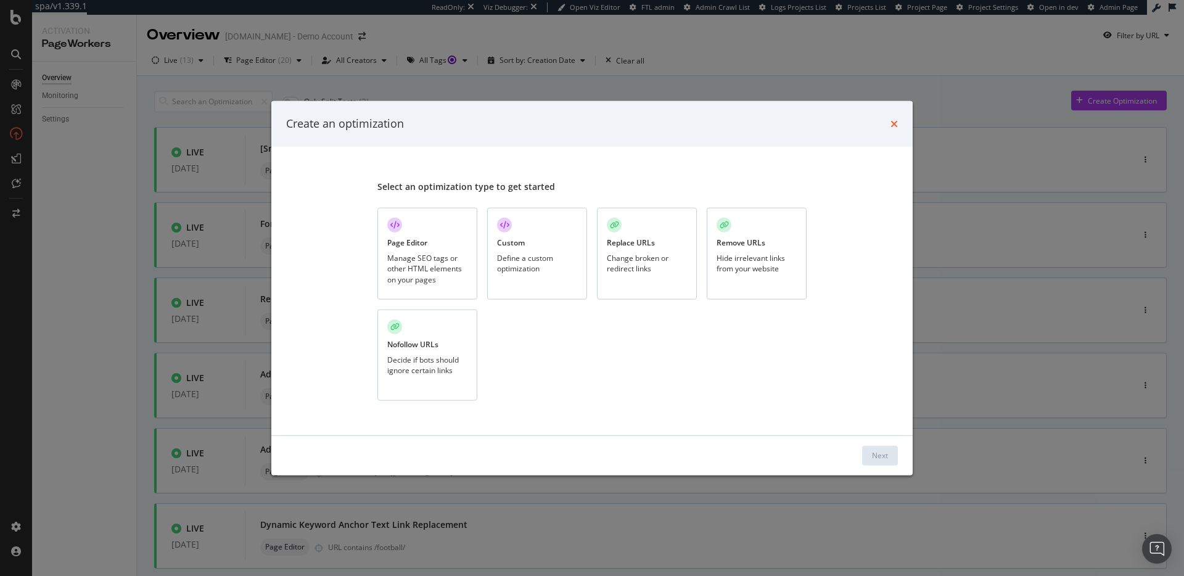
click at [897, 122] on icon "times" at bounding box center [893, 123] width 7 height 10
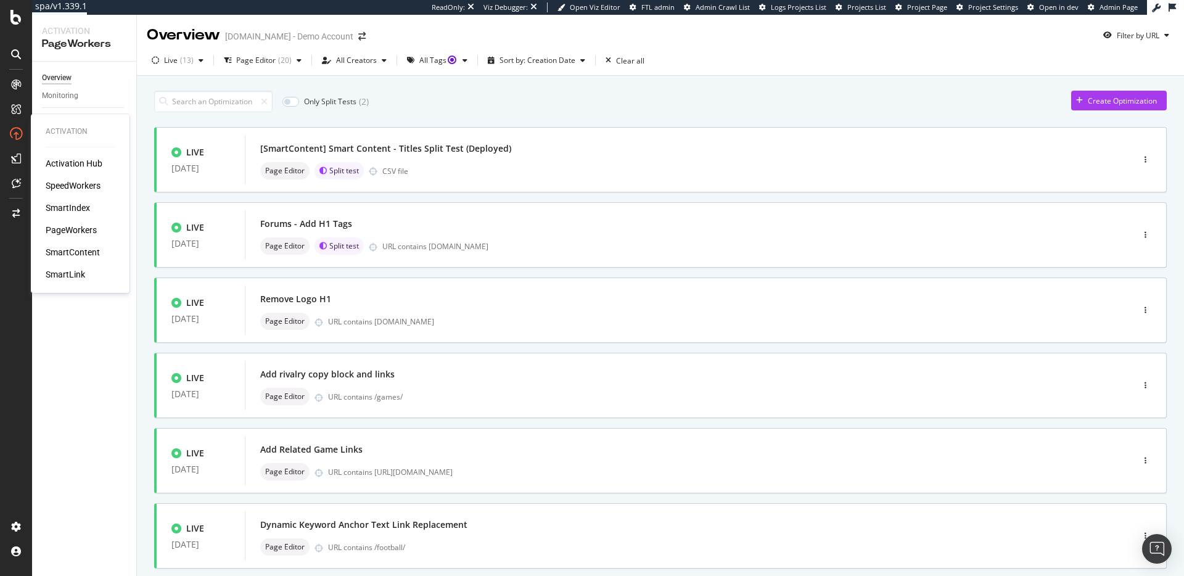
click at [80, 260] on div "Activation Hub SpeedWorkers SmartIndex PageWorkers SmartContent SmartLink" at bounding box center [80, 218] width 69 height 123
click at [77, 257] on div "SmartContent" at bounding box center [73, 252] width 54 height 12
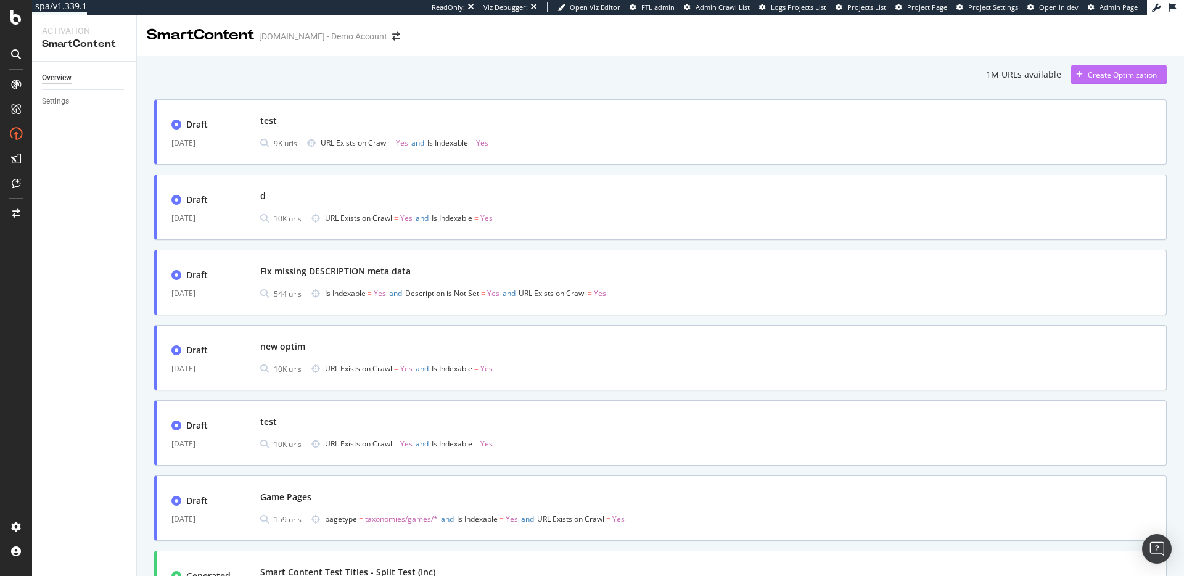
click at [1110, 66] on div "Create Optimization" at bounding box center [1114, 74] width 86 height 18
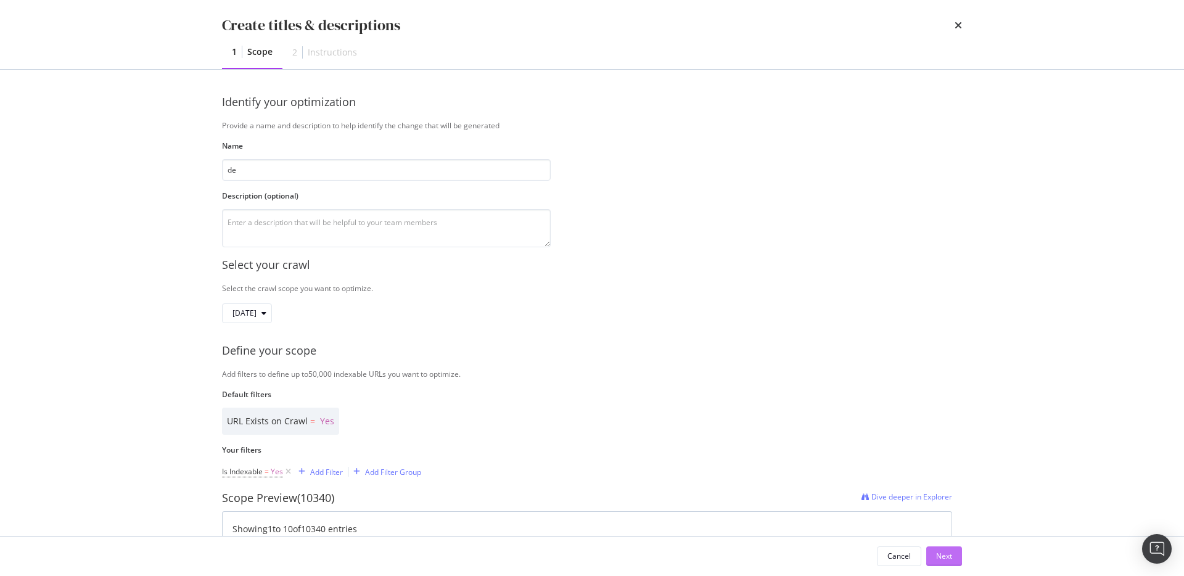
type input "de"
click at [956, 558] on button "Next" at bounding box center [944, 556] width 36 height 20
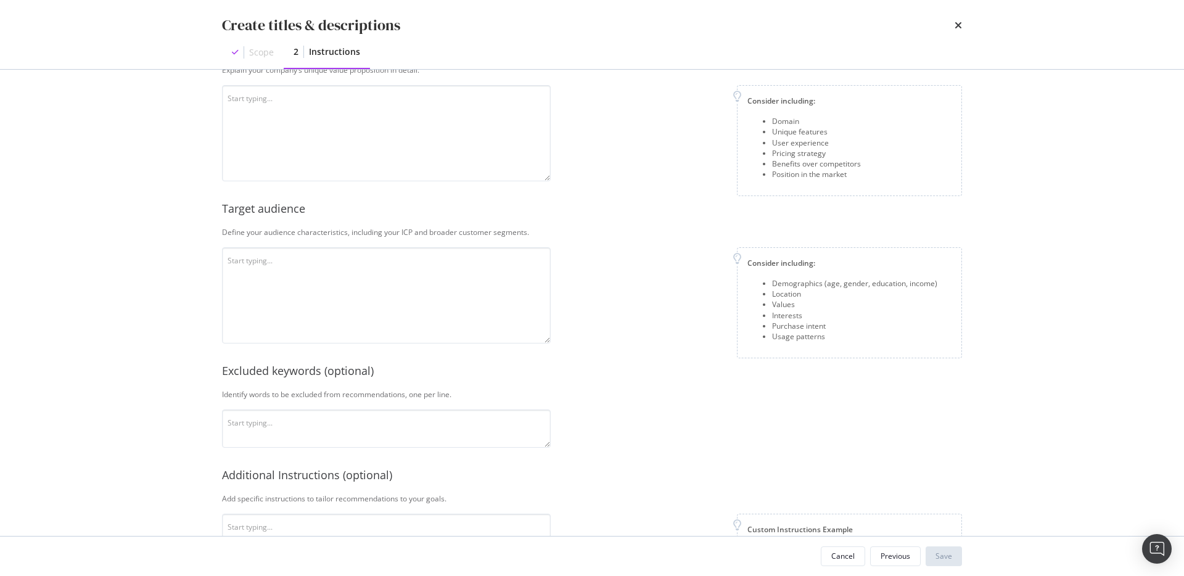
scroll to position [244, 0]
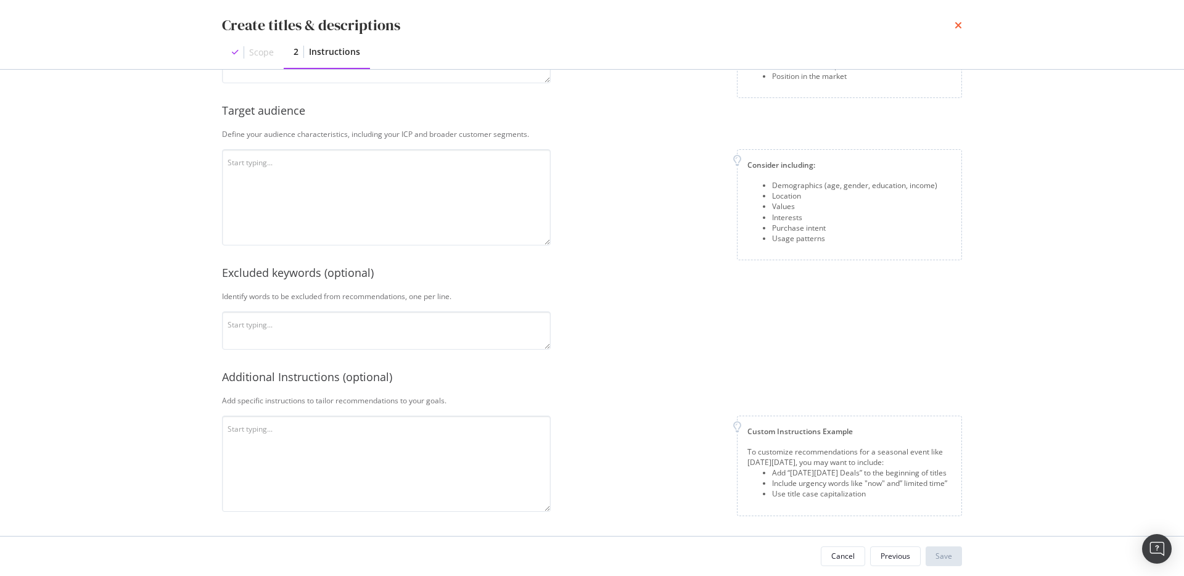
click at [958, 25] on icon "times" at bounding box center [957, 25] width 7 height 10
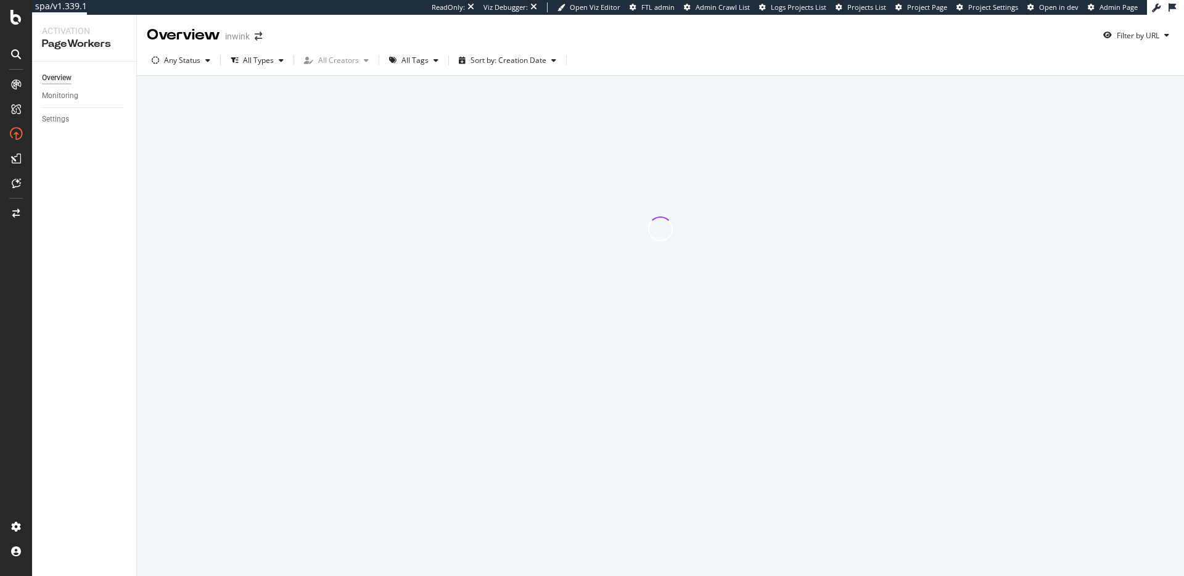
click at [215, 224] on div at bounding box center [660, 228] width 1012 height 288
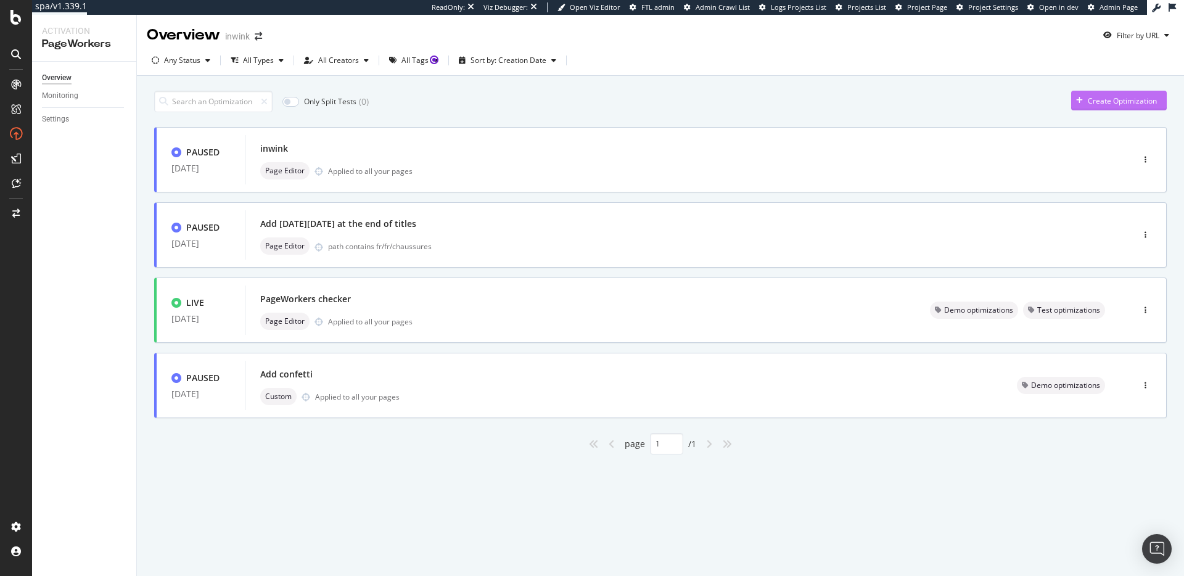
click at [1097, 110] on button "Create Optimization" at bounding box center [1119, 101] width 96 height 20
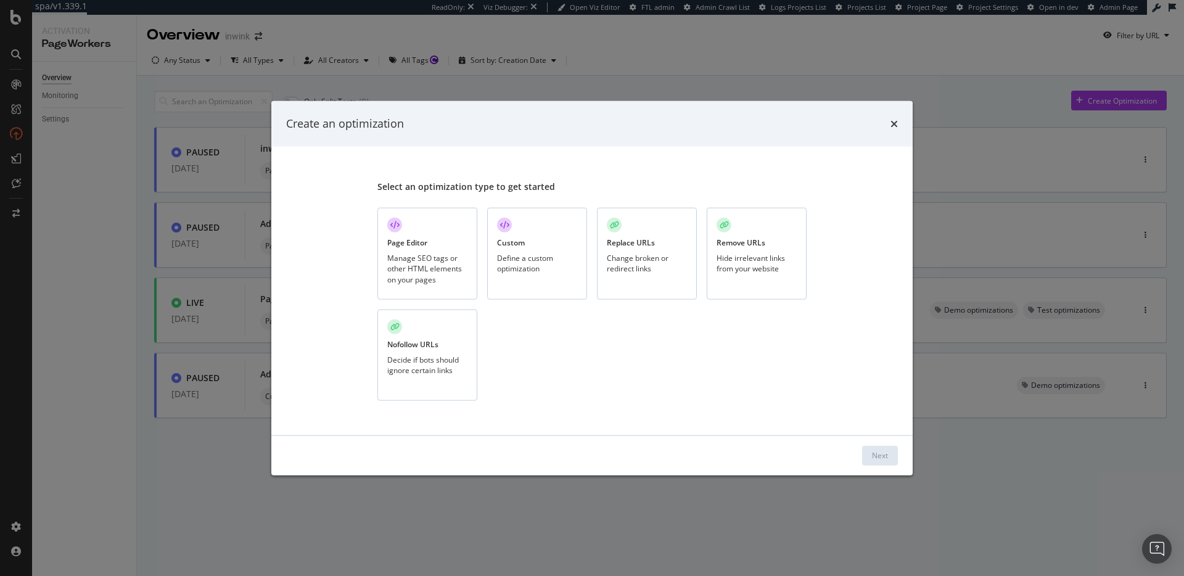
click at [411, 269] on div "Manage SEO tags or other HTML elements on your pages" at bounding box center [427, 268] width 80 height 31
click at [882, 458] on div "Next" at bounding box center [880, 455] width 16 height 10
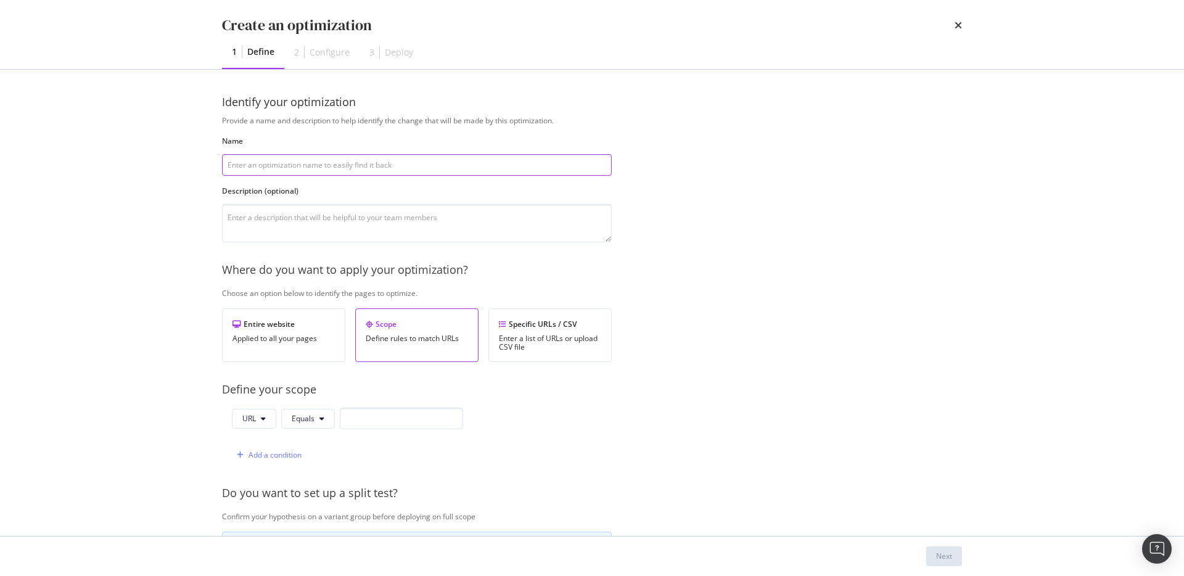
click at [400, 173] on input "modal" at bounding box center [417, 165] width 390 height 22
type input "de"
click at [404, 423] on input "modal" at bounding box center [401, 418] width 123 height 22
type input "de"
click at [939, 561] on div "Next" at bounding box center [944, 556] width 16 height 10
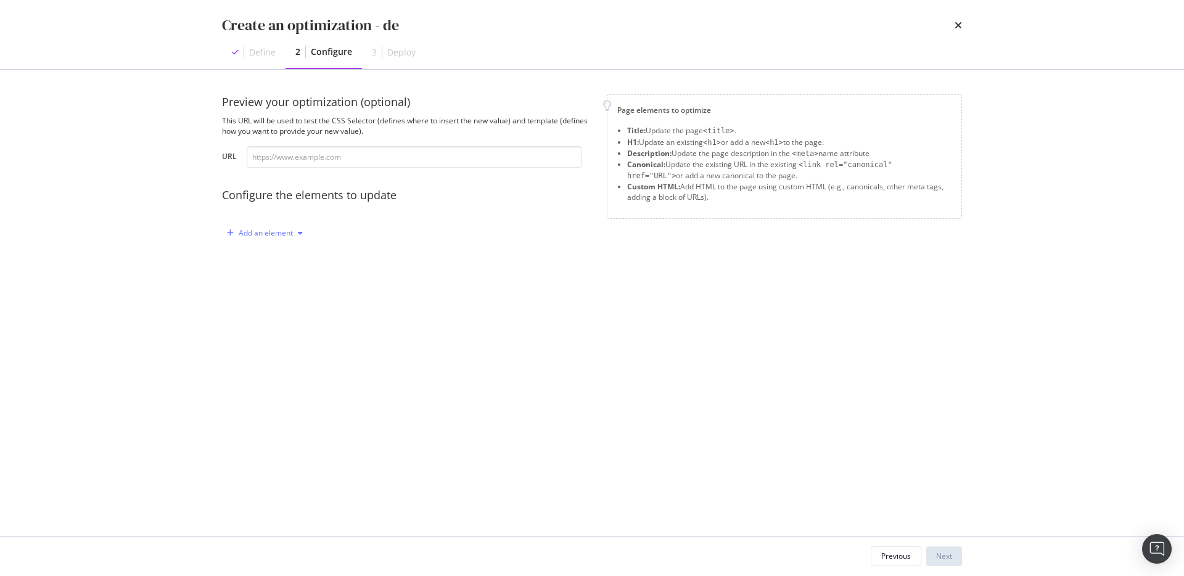
click at [256, 227] on div "Add an element" at bounding box center [265, 233] width 86 height 18
click at [260, 261] on div "Title" at bounding box center [262, 256] width 15 height 10
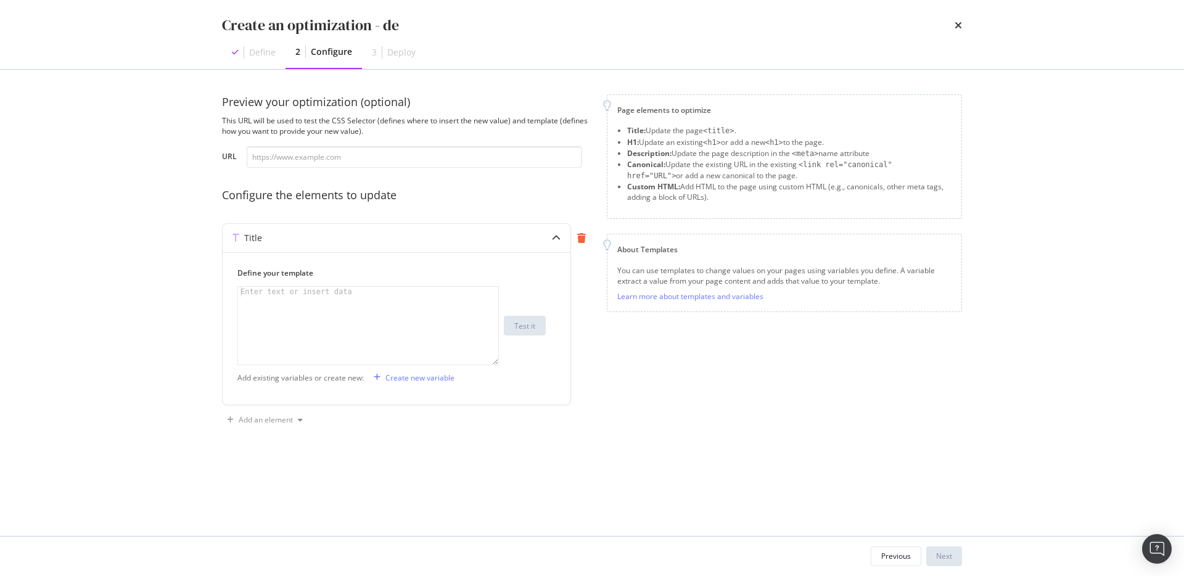
click at [587, 245] on div "modal" at bounding box center [581, 238] width 21 height 28
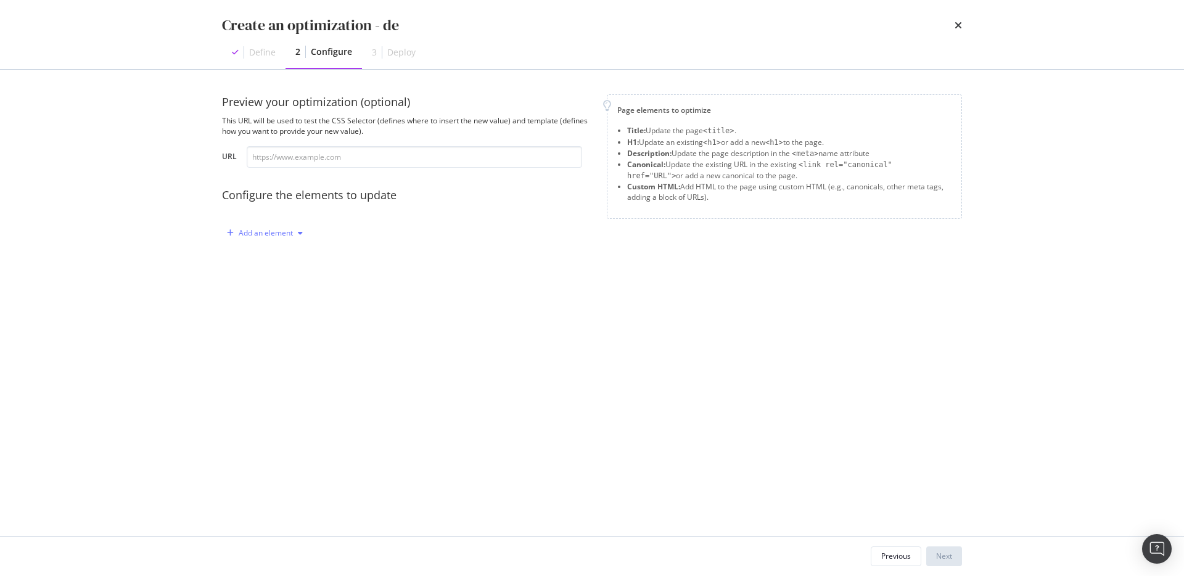
click at [257, 232] on div "Add an element" at bounding box center [266, 232] width 54 height 7
click at [264, 312] on div "Canonical" at bounding box center [272, 317] width 34 height 10
